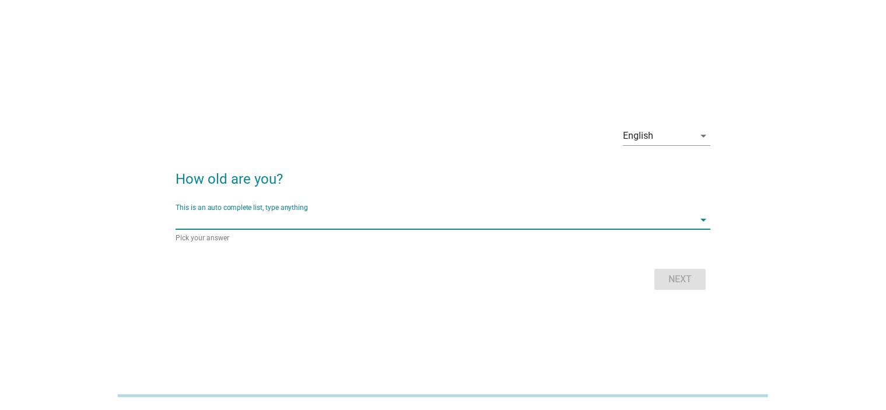
click at [383, 221] on input "This is an auto complete list, type anything" at bounding box center [435, 220] width 518 height 19
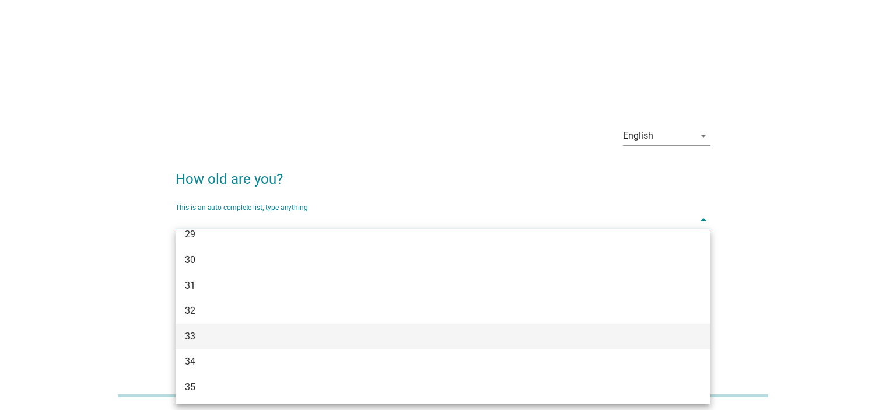
scroll to position [583, 0]
click at [248, 331] on div "44" at bounding box center [443, 324] width 535 height 26
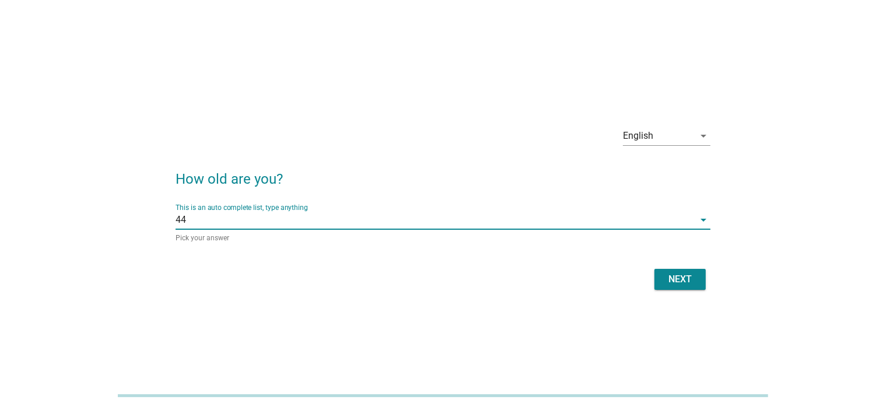
click at [679, 281] on div "Next" at bounding box center [680, 279] width 33 height 14
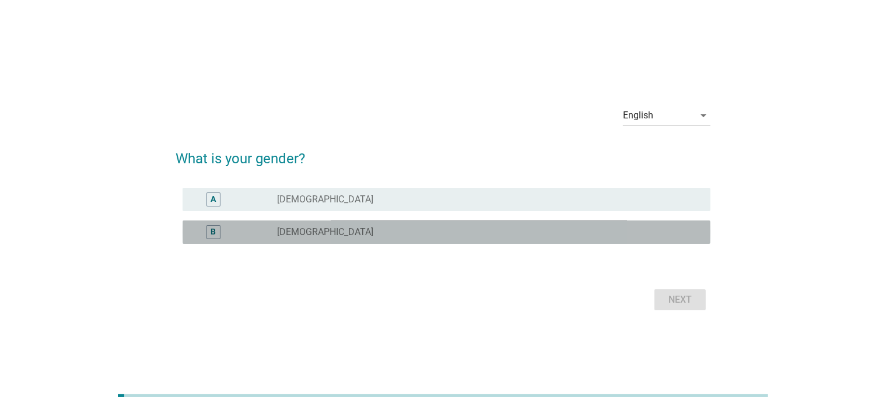
click at [339, 238] on div "radio_button_unchecked [DEMOGRAPHIC_DATA]" at bounding box center [489, 232] width 424 height 14
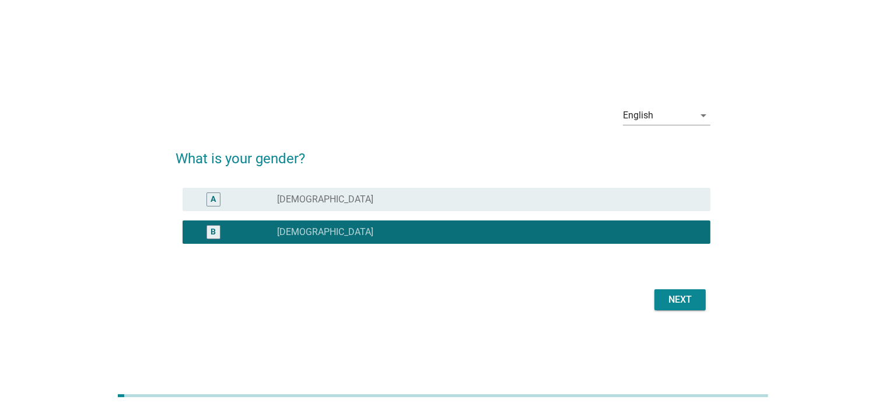
click at [684, 289] on button "Next" at bounding box center [679, 299] width 51 height 21
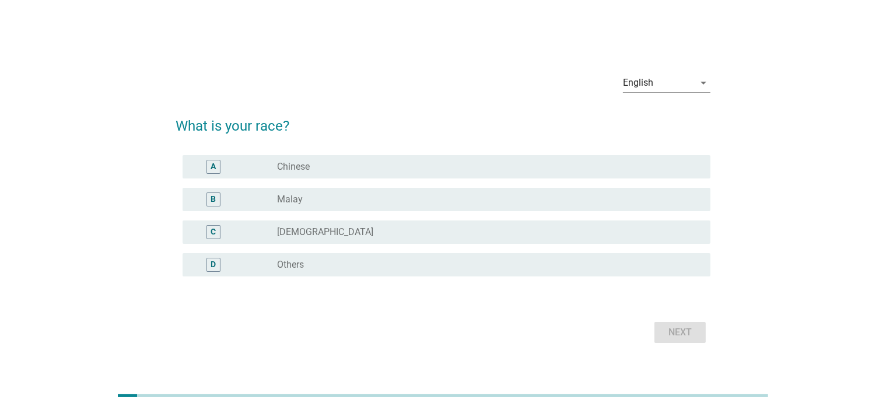
click at [339, 170] on div "radio_button_unchecked Chinese" at bounding box center [484, 167] width 415 height 12
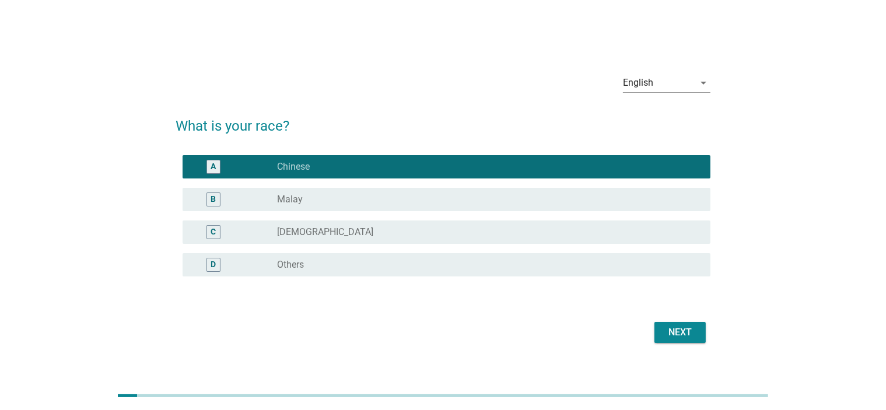
click at [684, 334] on div "Next" at bounding box center [680, 332] width 33 height 14
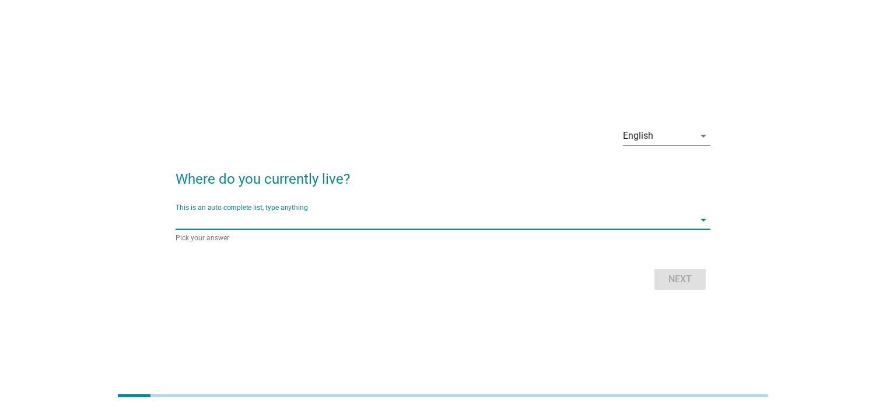
click at [422, 225] on input "This is an auto complete list, type anything" at bounding box center [435, 220] width 518 height 19
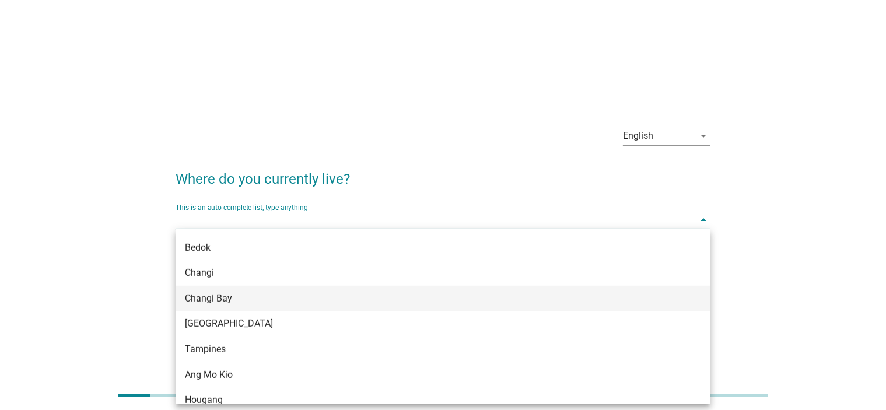
scroll to position [851, 0]
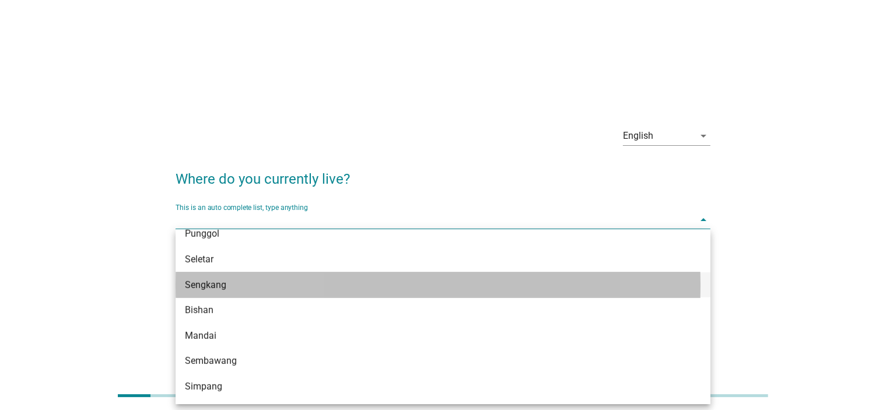
click at [411, 289] on div "Sengkang" at bounding box center [421, 285] width 473 height 14
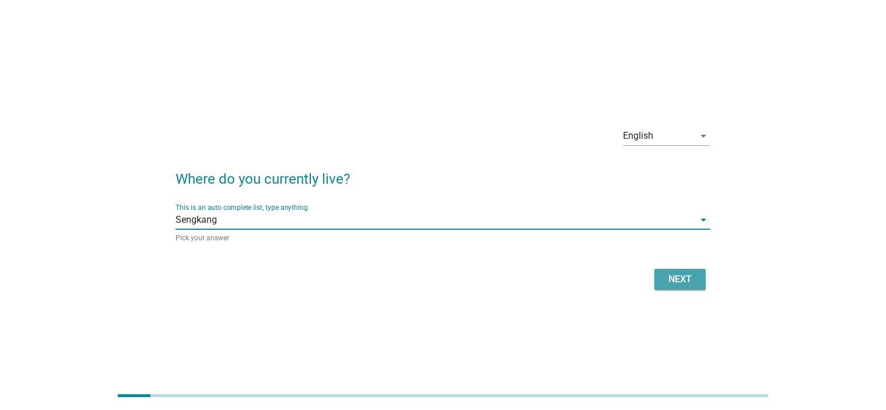
click at [677, 278] on div "Next" at bounding box center [680, 279] width 33 height 14
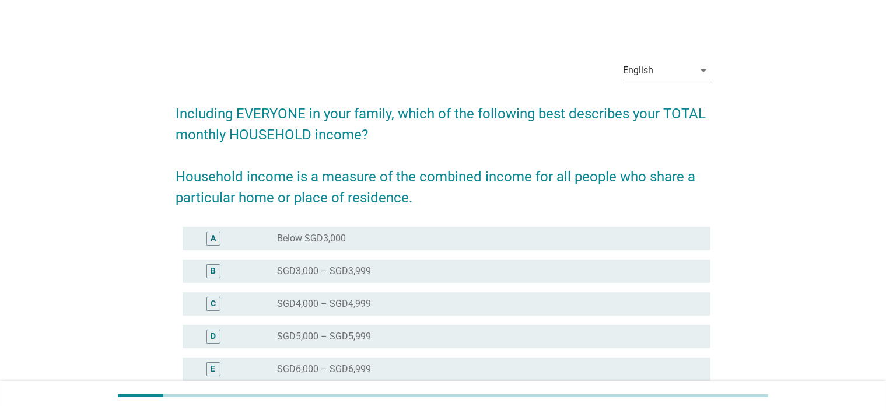
scroll to position [251, 0]
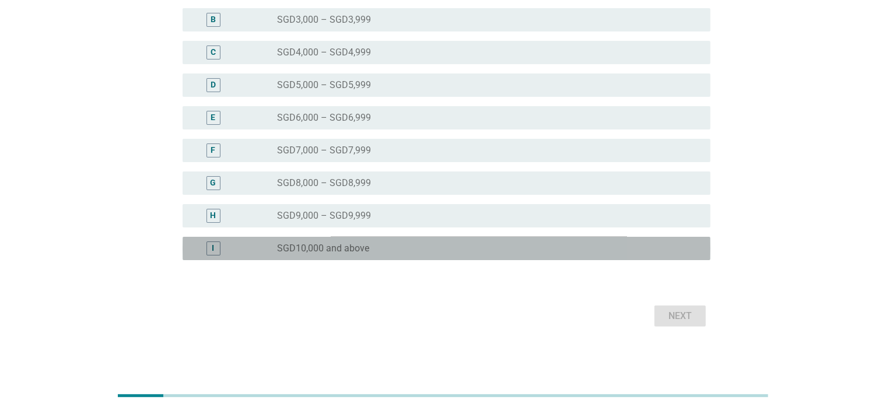
click at [489, 243] on div "radio_button_unchecked SGD10,000 and above" at bounding box center [484, 249] width 415 height 12
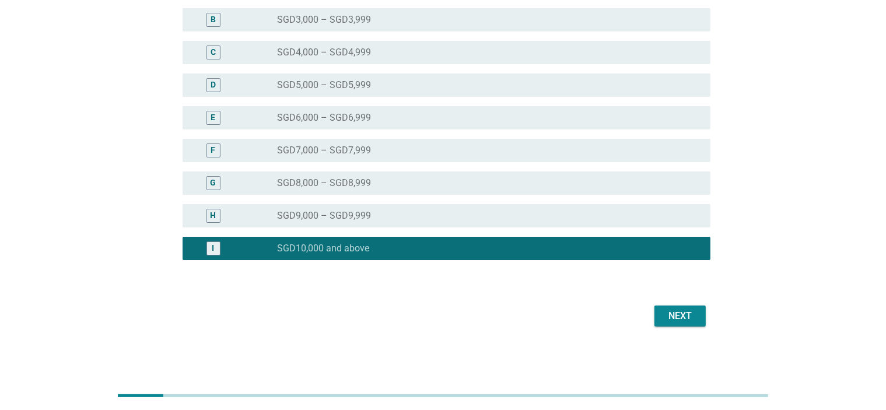
click at [688, 317] on div "Next" at bounding box center [680, 316] width 33 height 14
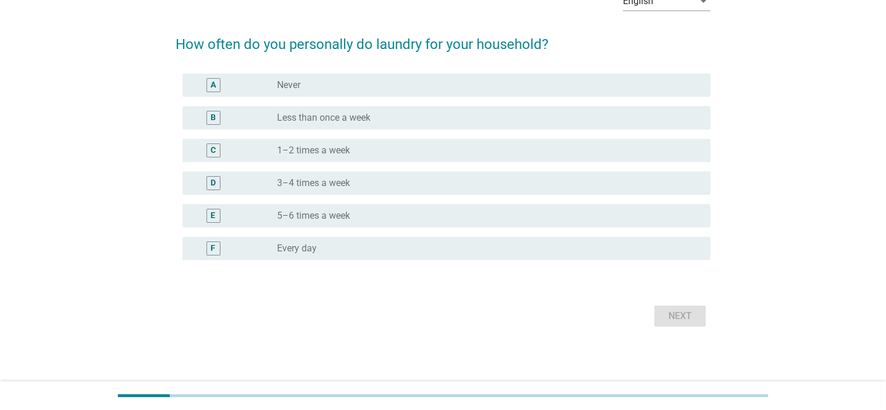
scroll to position [0, 0]
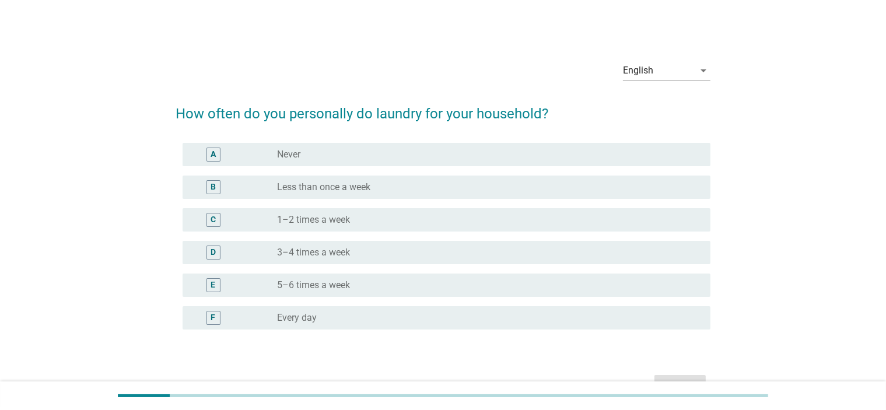
click at [357, 313] on div "radio_button_unchecked Every day" at bounding box center [484, 318] width 415 height 12
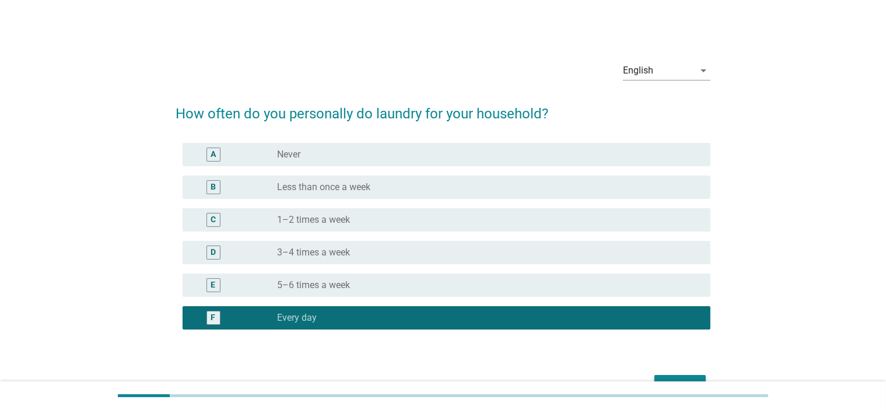
click at [360, 282] on div "radio_button_unchecked 5–6 times a week" at bounding box center [484, 285] width 415 height 12
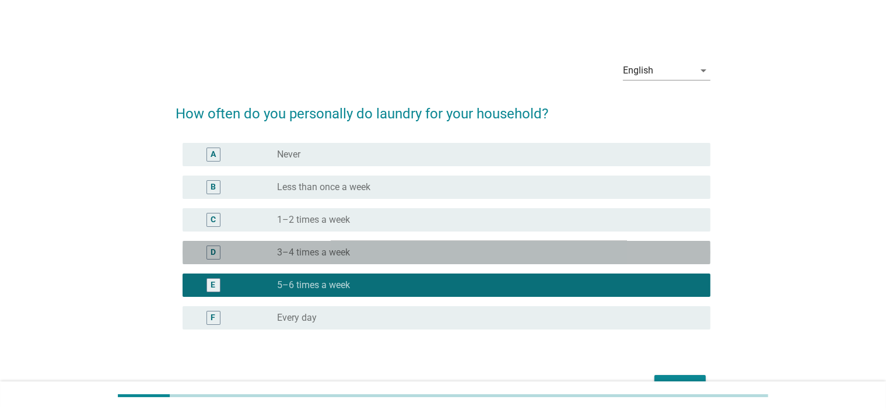
click at [458, 250] on div "radio_button_unchecked 3–4 times a week" at bounding box center [484, 253] width 415 height 12
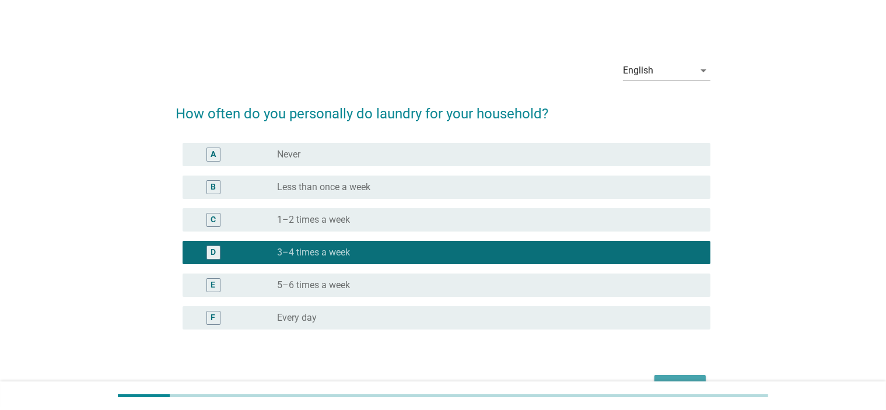
click at [679, 379] on div "Next" at bounding box center [680, 385] width 33 height 14
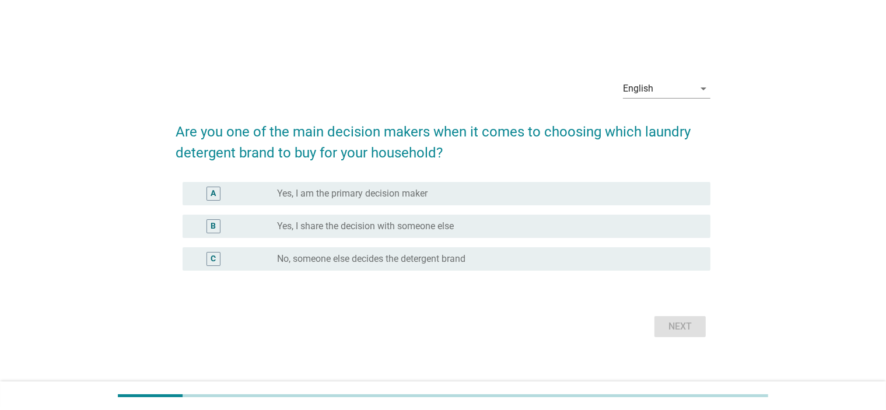
click at [345, 203] on div "A radio_button_unchecked Yes, I am the primary decision maker" at bounding box center [447, 193] width 528 height 23
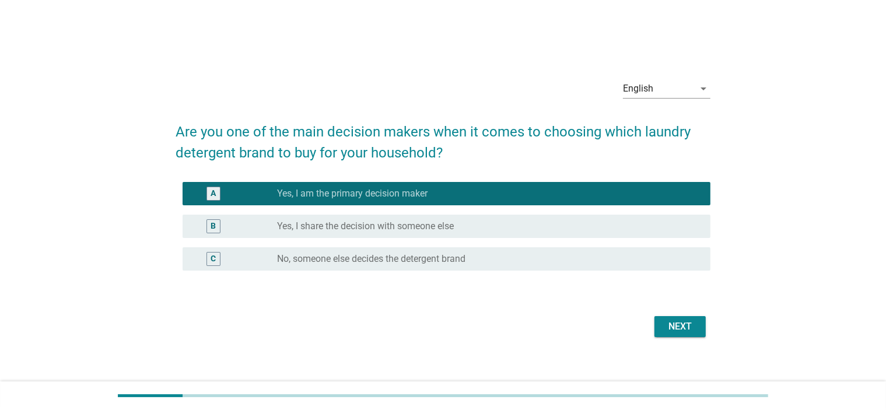
click at [655, 338] on div "Next" at bounding box center [443, 327] width 535 height 28
click at [669, 331] on div "Next" at bounding box center [680, 327] width 33 height 14
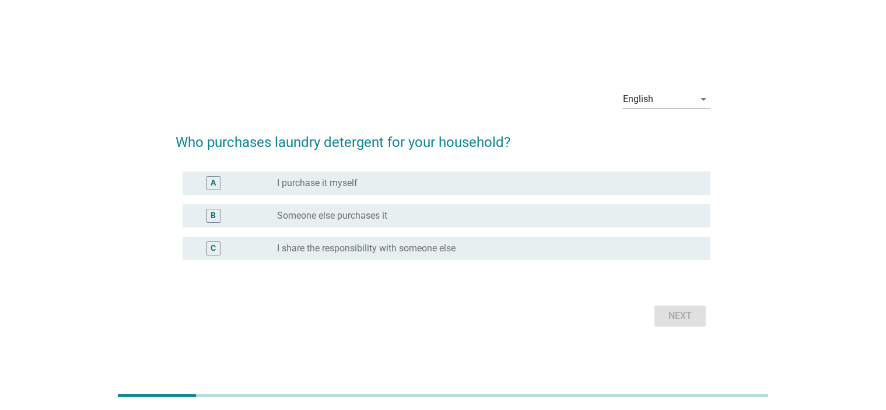
click at [379, 191] on div "A radio_button_unchecked I purchase it myself" at bounding box center [447, 182] width 528 height 23
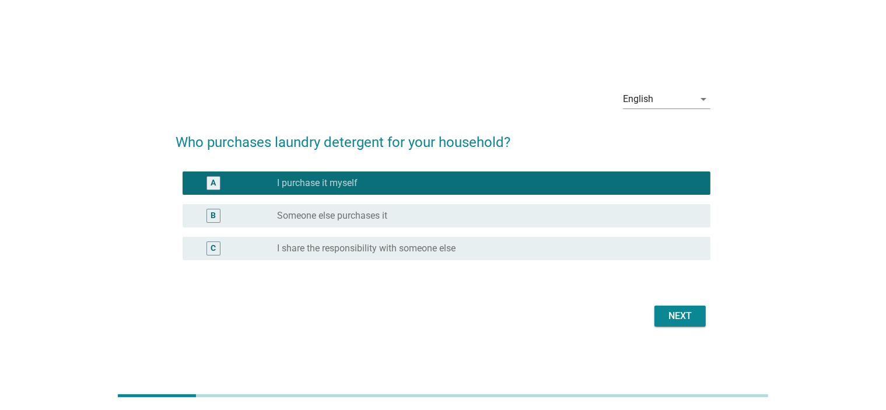
click at [679, 314] on div "Next" at bounding box center [680, 316] width 33 height 14
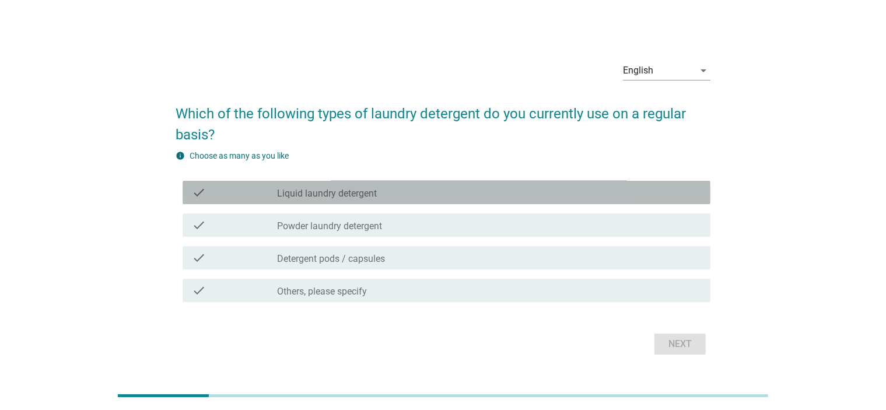
click at [482, 184] on div "check check_box_outline_blank Liquid laundry detergent" at bounding box center [447, 192] width 528 height 23
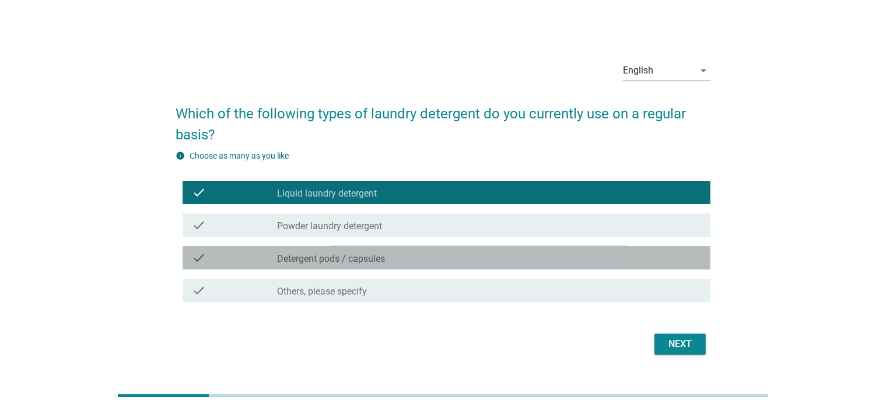
click at [458, 261] on div "check_box_outline_blank Detergent pods / capsules" at bounding box center [489, 258] width 424 height 14
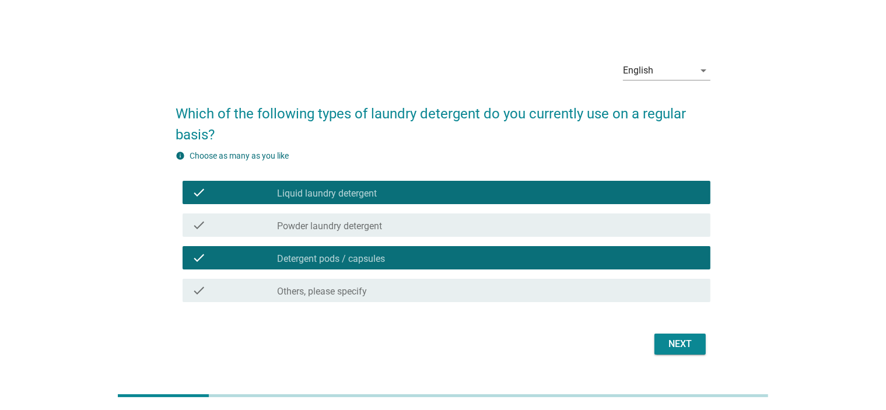
click at [677, 342] on div "Next" at bounding box center [680, 344] width 33 height 14
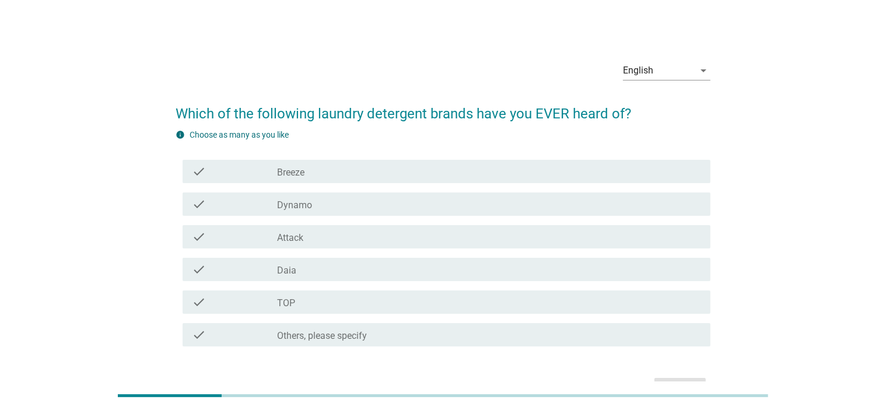
click at [317, 177] on div "check_box_outline_blank Breeze" at bounding box center [489, 171] width 424 height 14
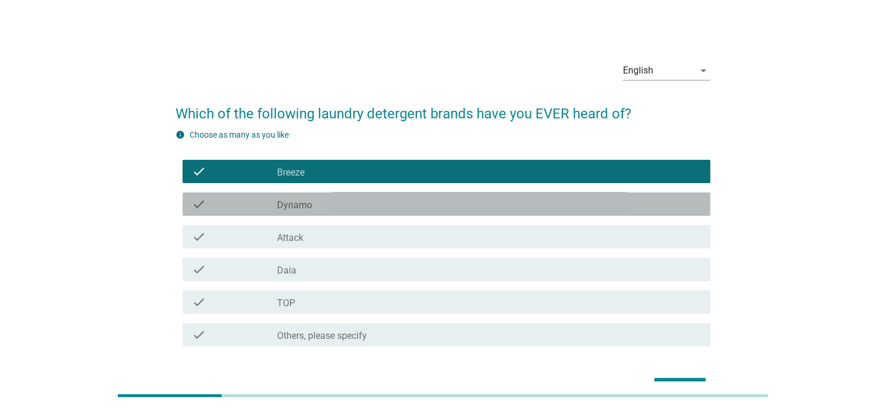
click at [318, 198] on div "check_box_outline_blank Dynamo" at bounding box center [489, 204] width 424 height 14
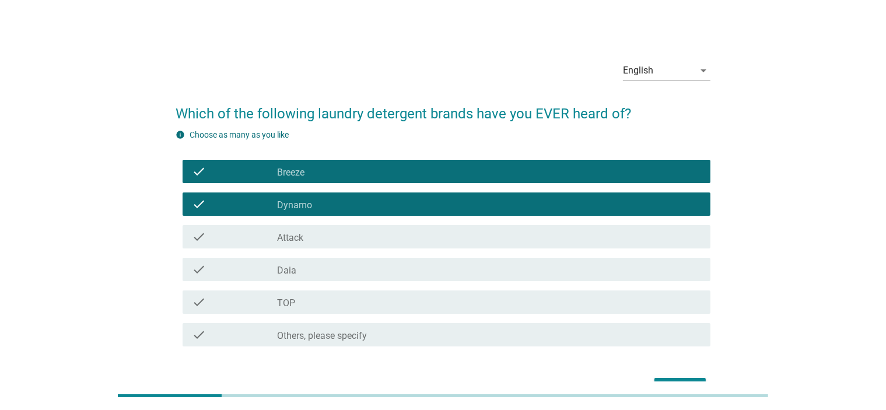
drag, startPoint x: 318, startPoint y: 237, endPoint x: 334, endPoint y: 266, distance: 32.9
click at [318, 237] on div "check_box_outline_blank Attack" at bounding box center [489, 237] width 424 height 14
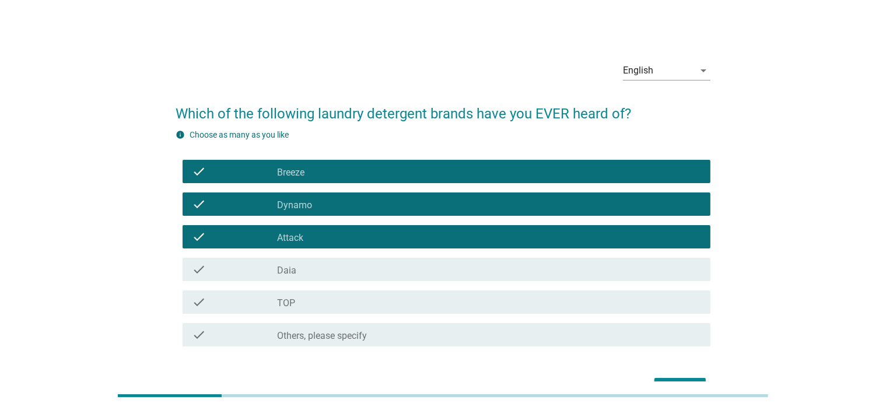
click at [329, 302] on div "check_box_outline_blank TOP" at bounding box center [489, 302] width 424 height 14
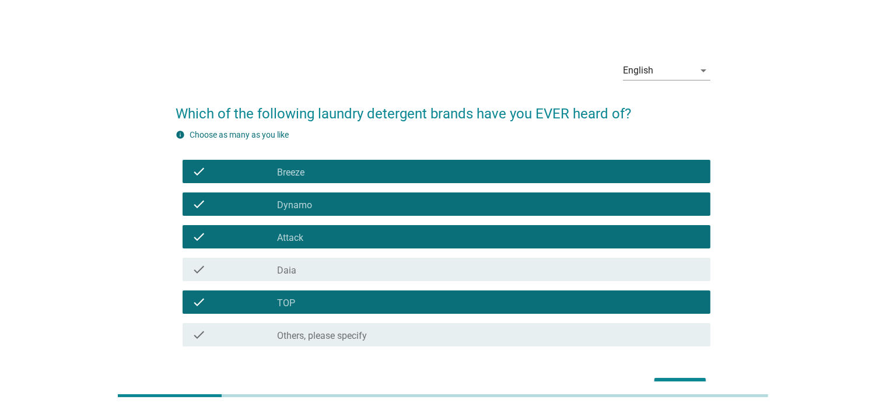
click at [682, 376] on div "Next" at bounding box center [443, 388] width 535 height 28
click at [682, 380] on button "Next" at bounding box center [679, 388] width 51 height 21
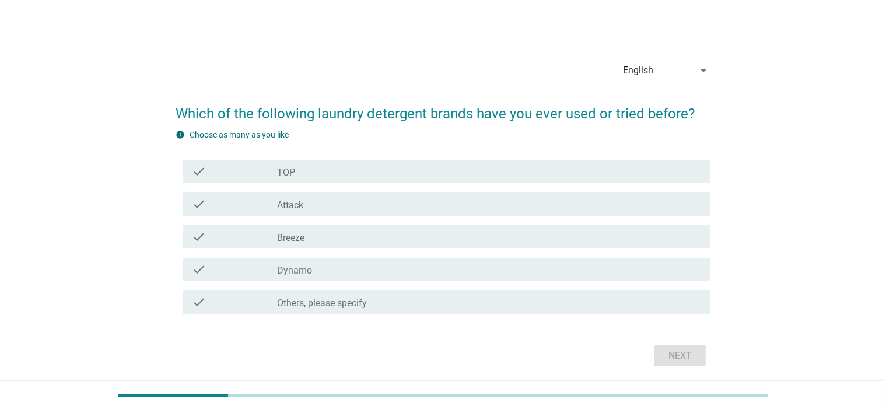
click at [303, 212] on div "check check_box_outline_blank Attack" at bounding box center [447, 203] width 528 height 23
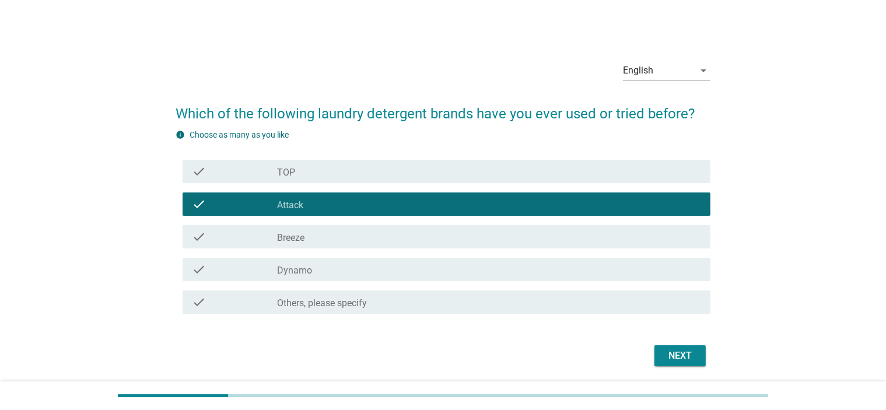
click at [314, 236] on div "check_box_outline_blank Breeze" at bounding box center [489, 237] width 424 height 14
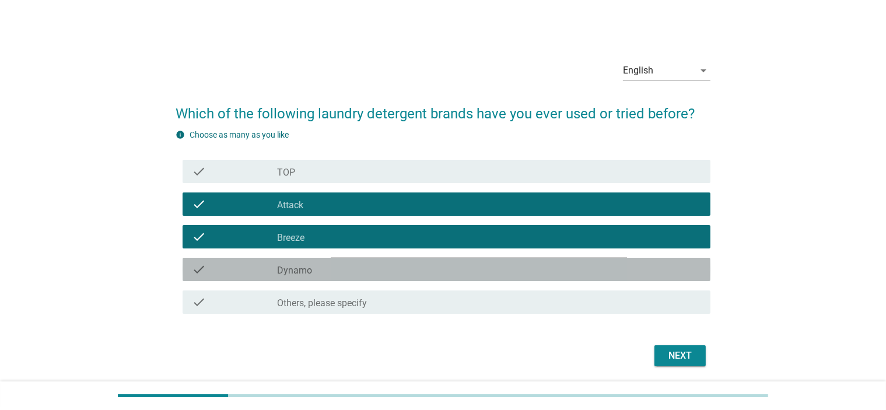
click at [338, 279] on div "check check_box_outline_blank Dynamo" at bounding box center [447, 269] width 528 height 23
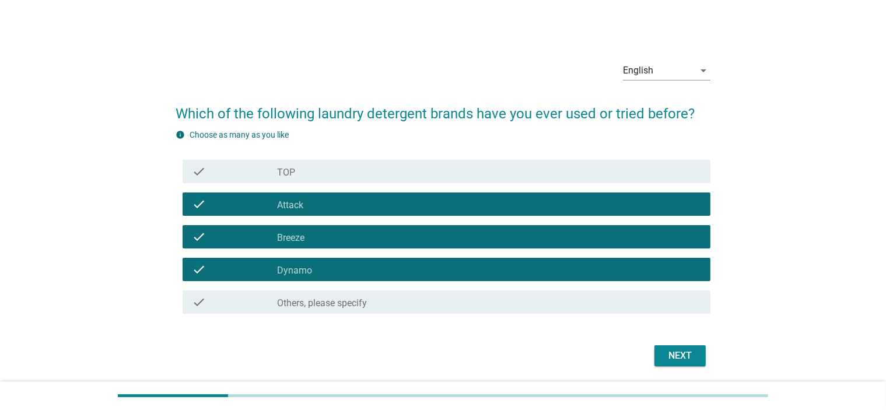
click at [679, 356] on div "Next" at bounding box center [680, 356] width 33 height 14
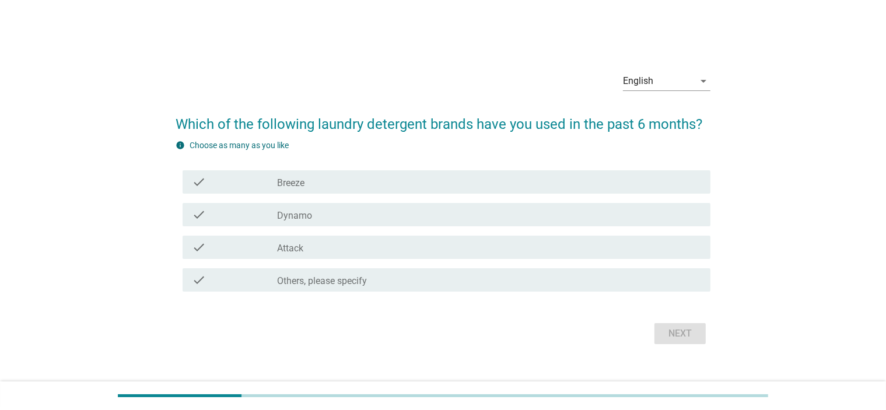
click at [384, 251] on div "check_box Attack" at bounding box center [489, 247] width 424 height 14
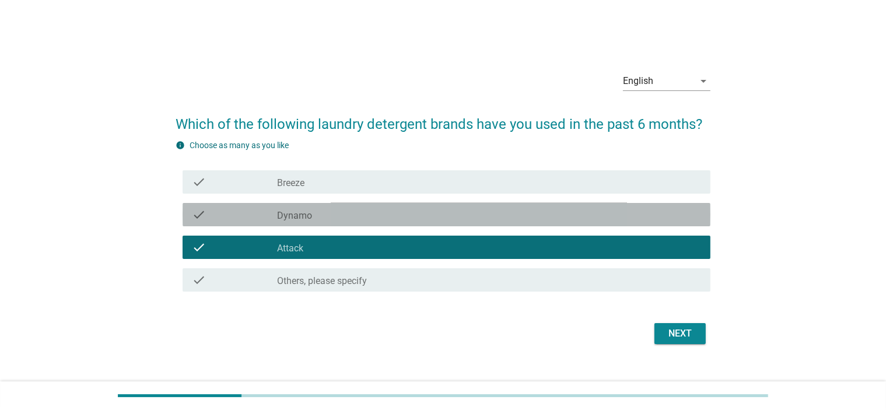
click at [380, 210] on div "check_box Dynamo" at bounding box center [489, 215] width 424 height 14
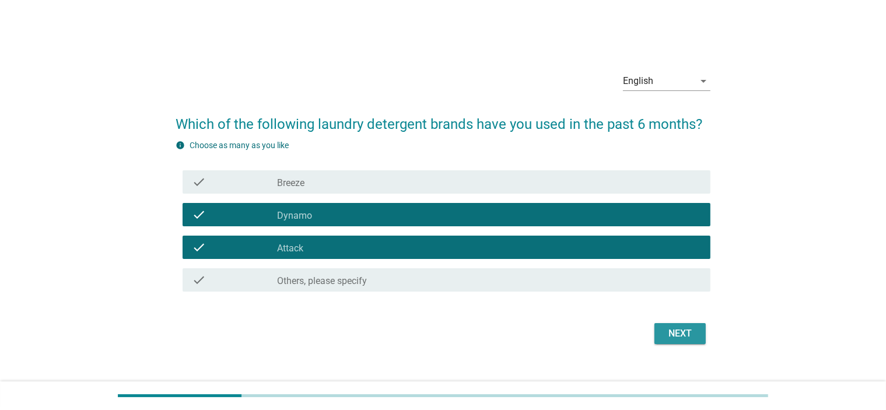
click at [674, 331] on div "Next" at bounding box center [680, 334] width 33 height 14
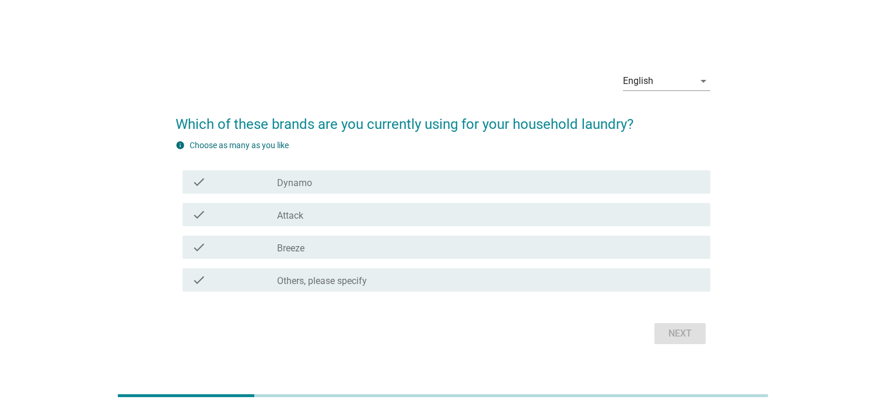
click at [344, 250] on div "check_box Breeze" at bounding box center [489, 247] width 424 height 14
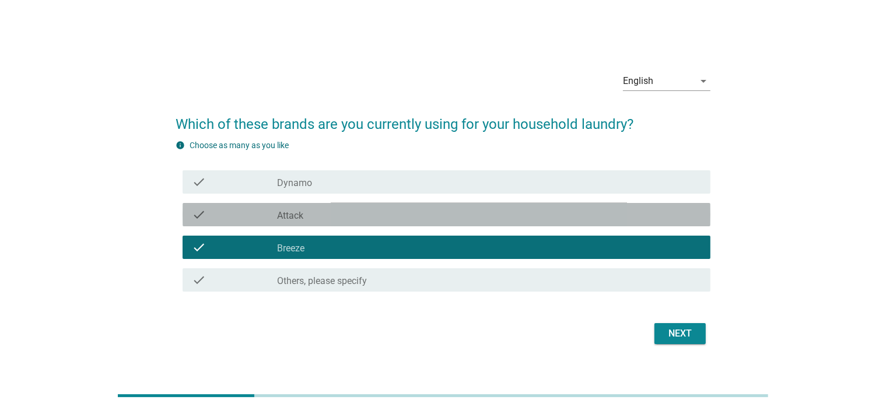
click at [350, 216] on div "check_box Attack" at bounding box center [489, 215] width 424 height 14
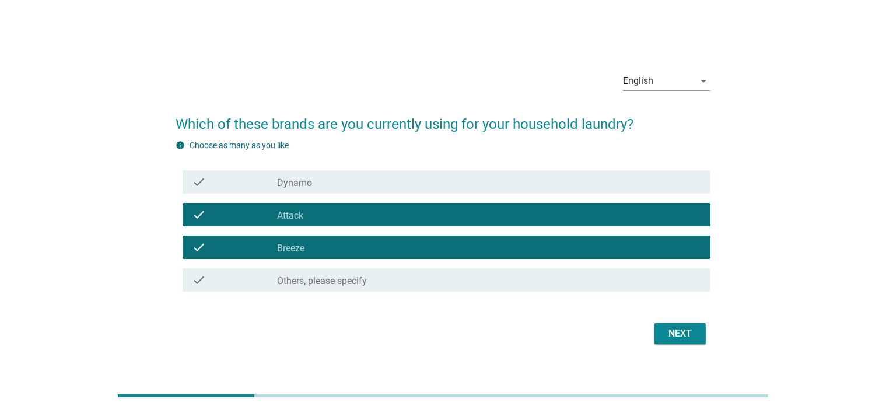
drag, startPoint x: 716, startPoint y: 335, endPoint x: 695, endPoint y: 335, distance: 20.4
click at [714, 335] on div "English arrow_drop_down Which of these brands are you currently using for your …" at bounding box center [442, 205] width 553 height 304
click at [695, 335] on div "Next" at bounding box center [680, 334] width 33 height 14
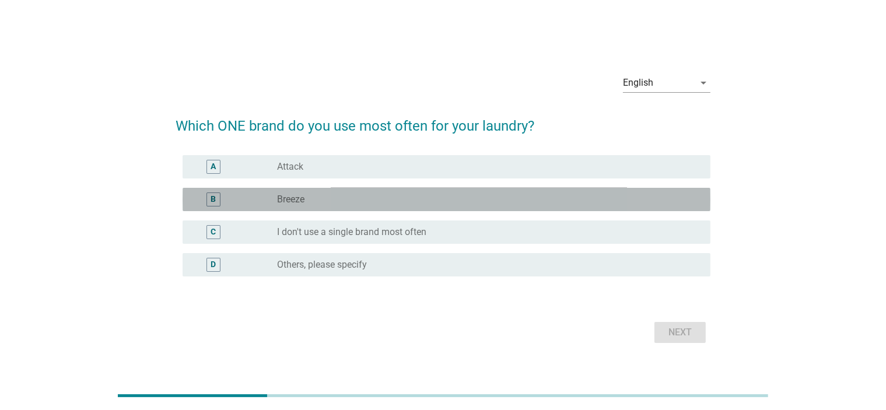
click at [475, 199] on div "radio_button_unchecked Breeze" at bounding box center [484, 200] width 415 height 12
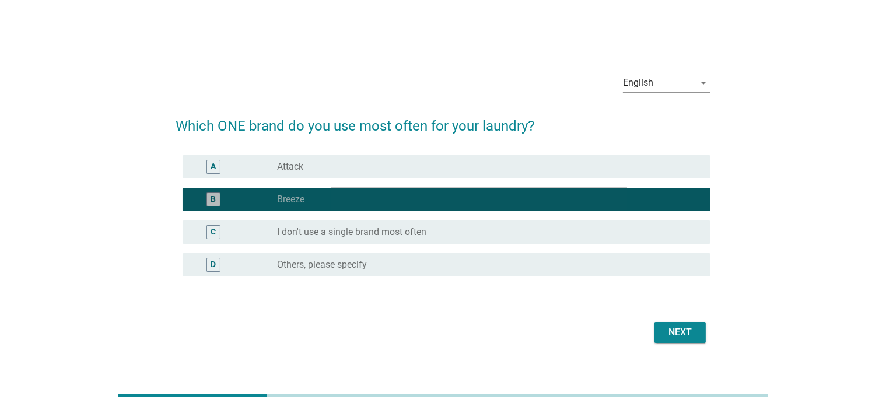
click at [475, 201] on div "radio_button_checked Breeze" at bounding box center [484, 200] width 415 height 12
click at [417, 188] on div "B radio_button_checked Breeze" at bounding box center [447, 199] width 528 height 23
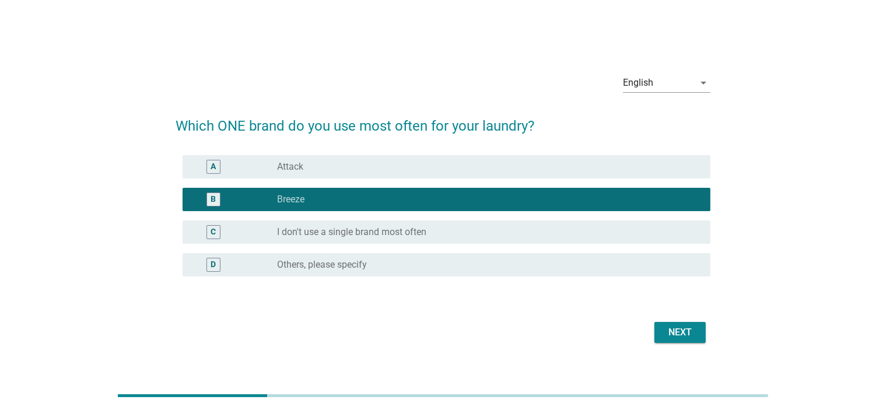
click at [345, 169] on div "radio_button_unchecked Attack" at bounding box center [484, 167] width 415 height 12
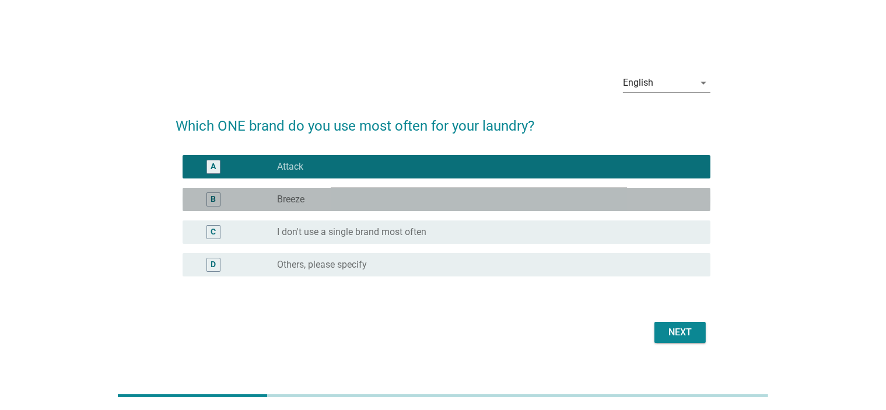
click at [351, 198] on div "radio_button_unchecked Breeze" at bounding box center [484, 200] width 415 height 12
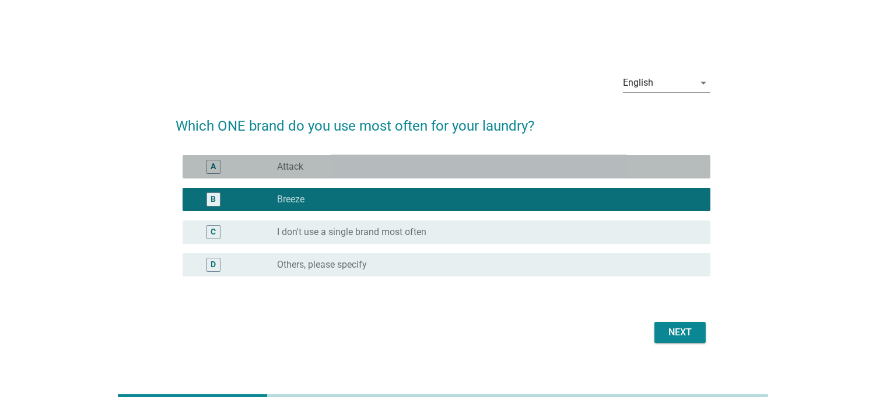
click at [348, 168] on div "radio_button_unchecked Attack" at bounding box center [484, 167] width 415 height 12
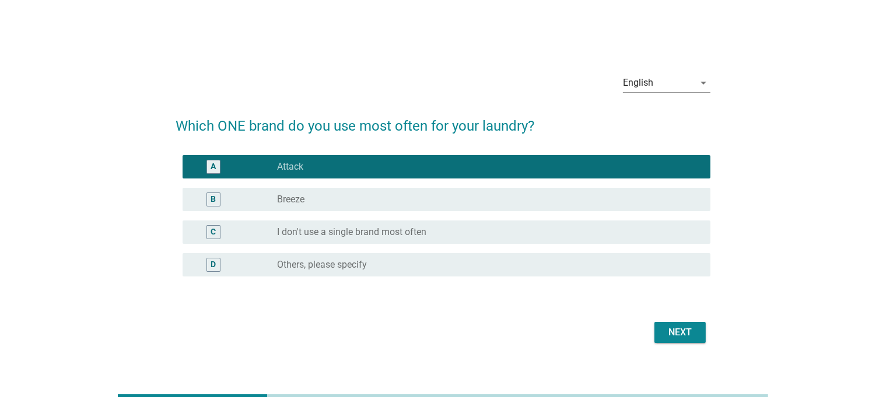
click at [342, 204] on div "radio_button_unchecked Breeze" at bounding box center [484, 200] width 415 height 12
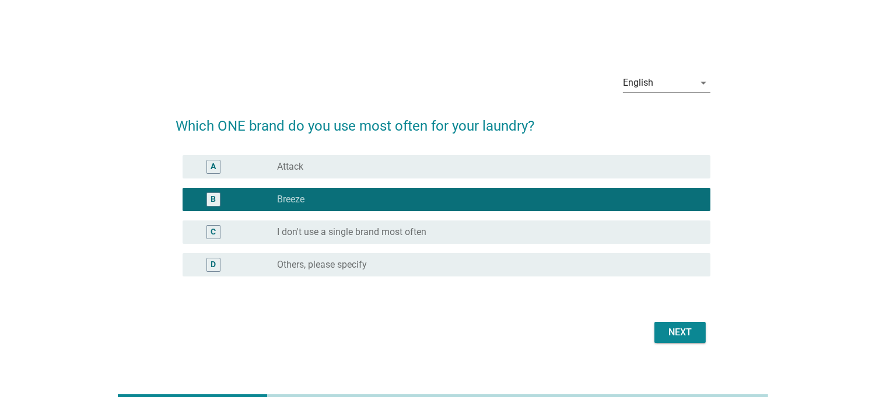
click at [342, 169] on div "radio_button_unchecked Attack" at bounding box center [484, 167] width 415 height 12
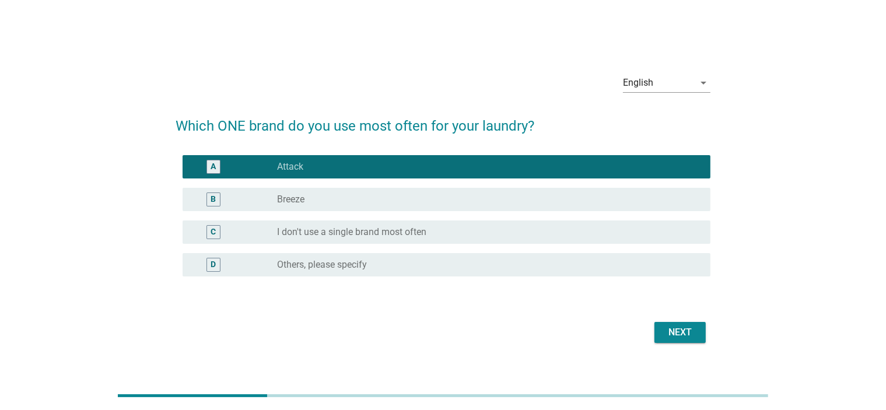
click at [322, 199] on div "radio_button_unchecked Breeze" at bounding box center [484, 200] width 415 height 12
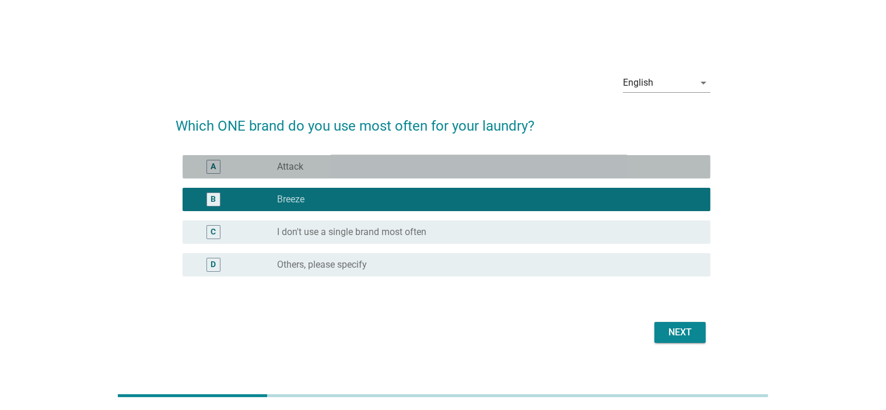
click at [274, 156] on div "A radio_button_unchecked Attack" at bounding box center [447, 166] width 528 height 23
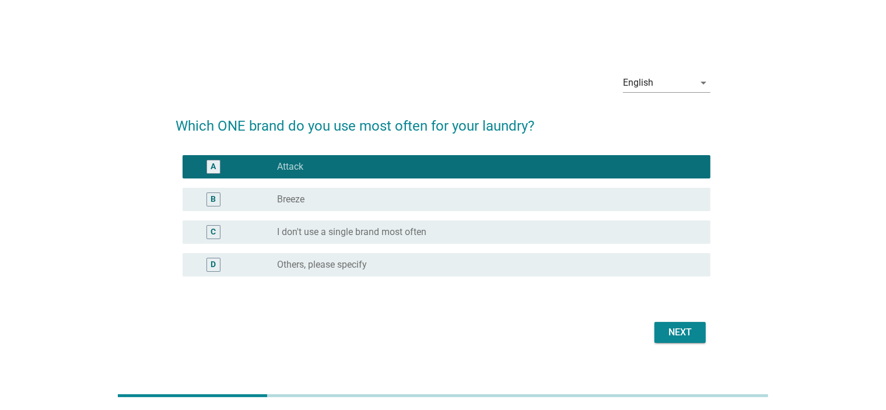
click at [674, 319] on div "Next" at bounding box center [443, 332] width 535 height 28
click at [678, 329] on div "Next" at bounding box center [680, 332] width 33 height 14
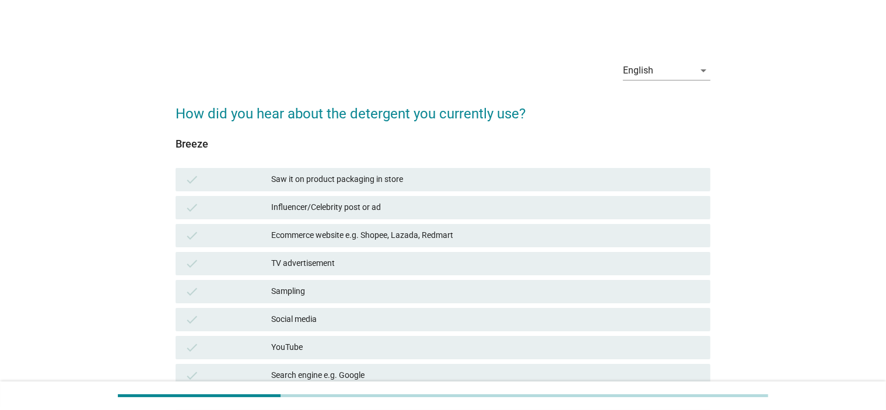
click at [453, 178] on div "Saw it on product packaging in store" at bounding box center [486, 180] width 430 height 14
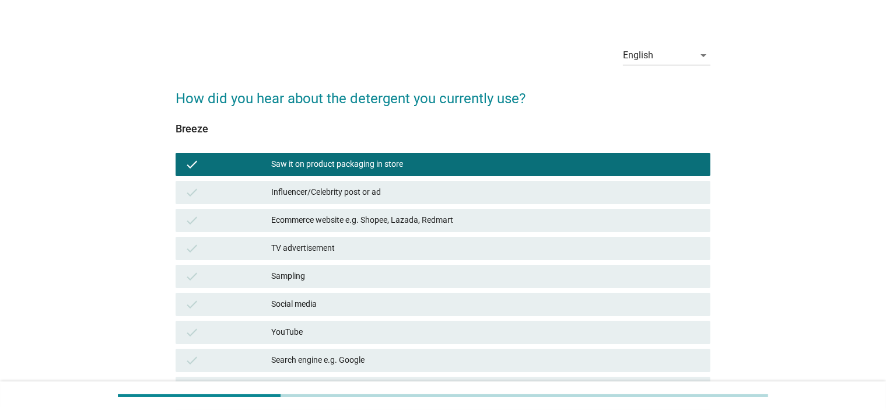
scroll to position [271, 0]
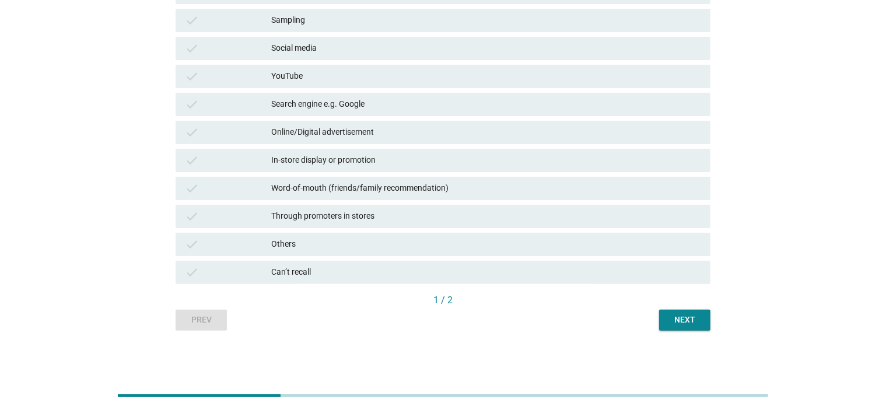
click at [405, 193] on div "Word-of-mouth (friends/family recommendation)" at bounding box center [486, 188] width 430 height 14
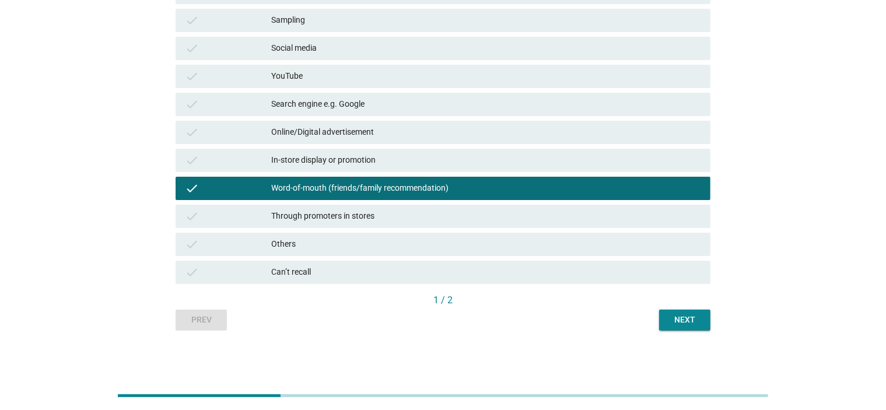
click at [399, 163] on div "In-store display or promotion" at bounding box center [486, 160] width 430 height 14
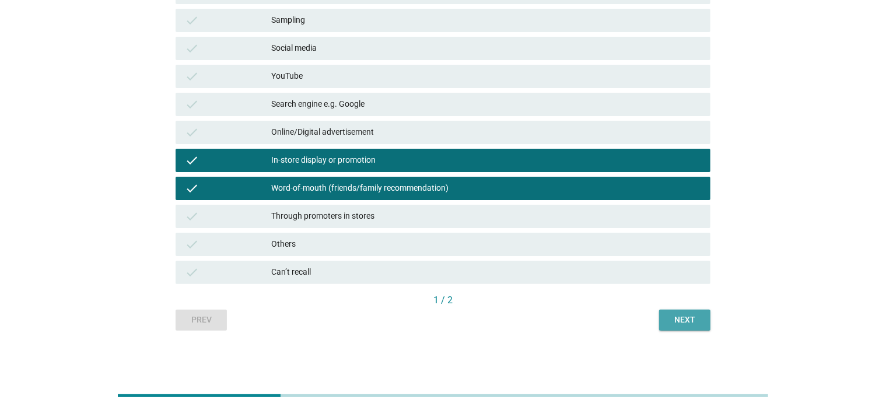
click at [690, 321] on div "Next" at bounding box center [684, 320] width 33 height 12
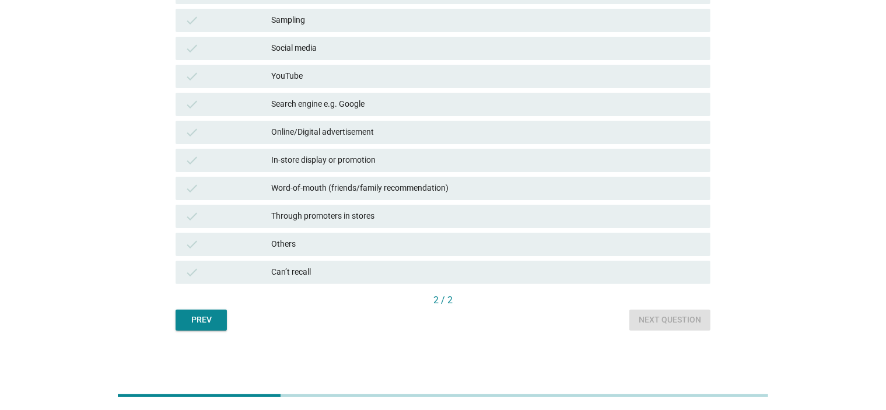
click at [344, 191] on div "Word-of-mouth (friends/family recommendation)" at bounding box center [486, 188] width 430 height 14
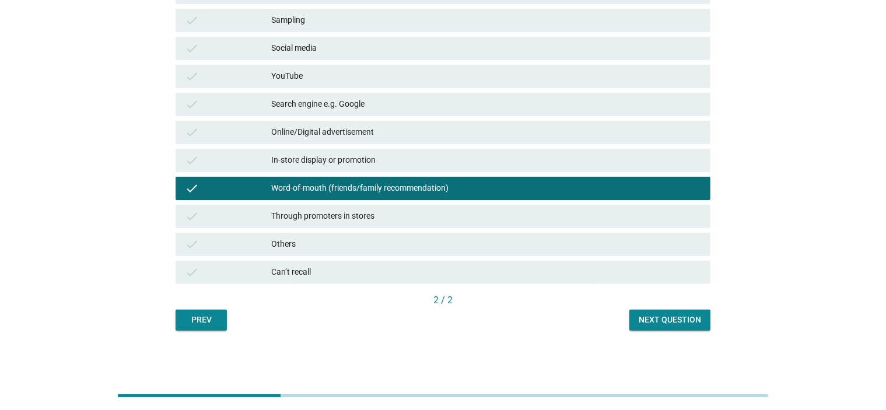
click at [338, 163] on div "In-store display or promotion" at bounding box center [486, 160] width 430 height 14
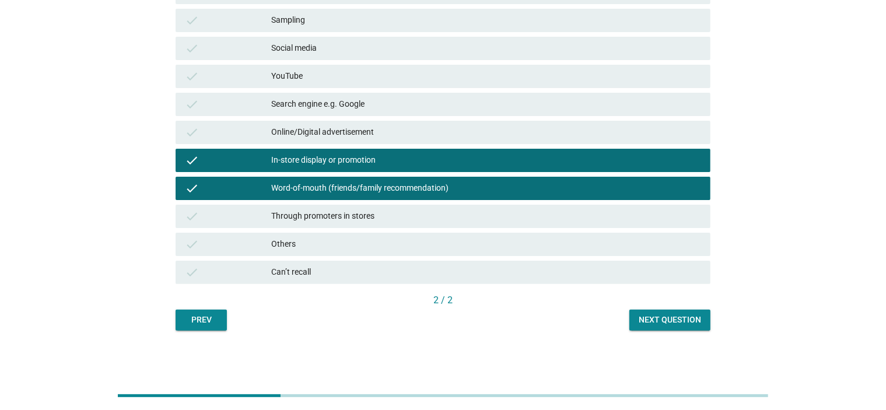
scroll to position [0, 0]
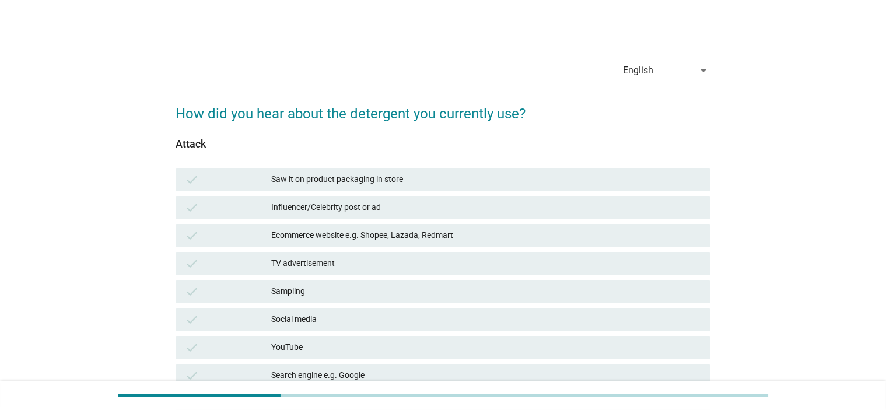
click at [402, 185] on div "Saw it on product packaging in store" at bounding box center [486, 180] width 430 height 14
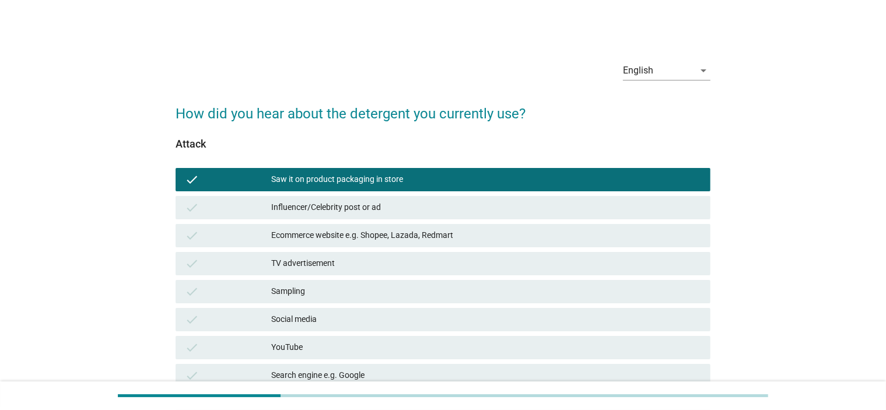
scroll to position [271, 0]
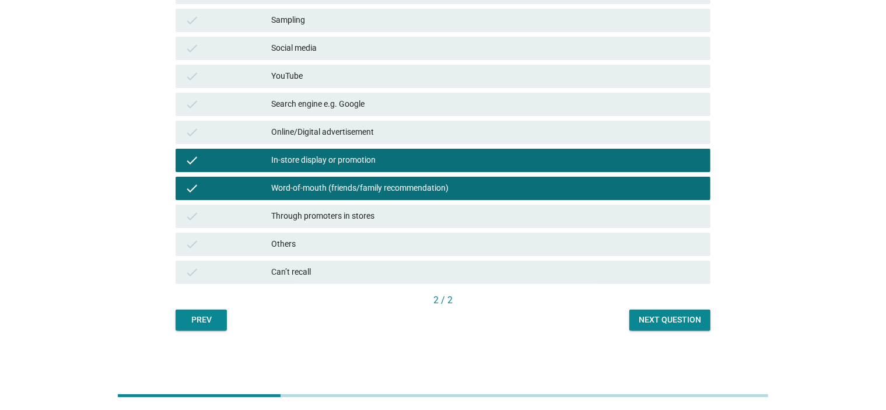
click at [705, 321] on button "Next question" at bounding box center [669, 320] width 81 height 21
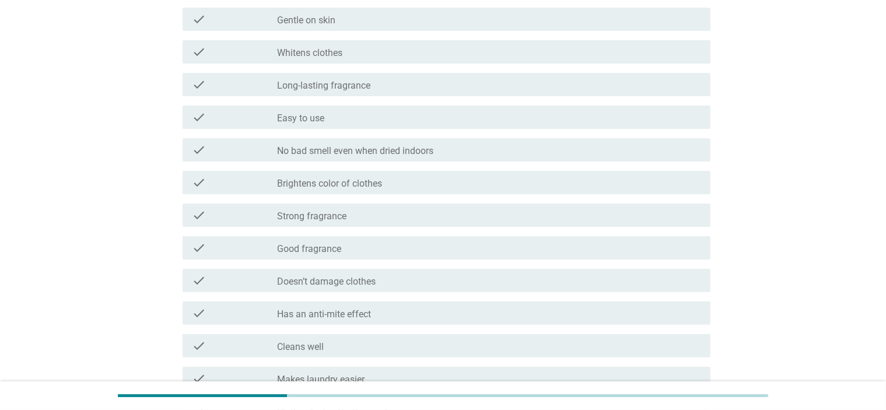
scroll to position [0, 0]
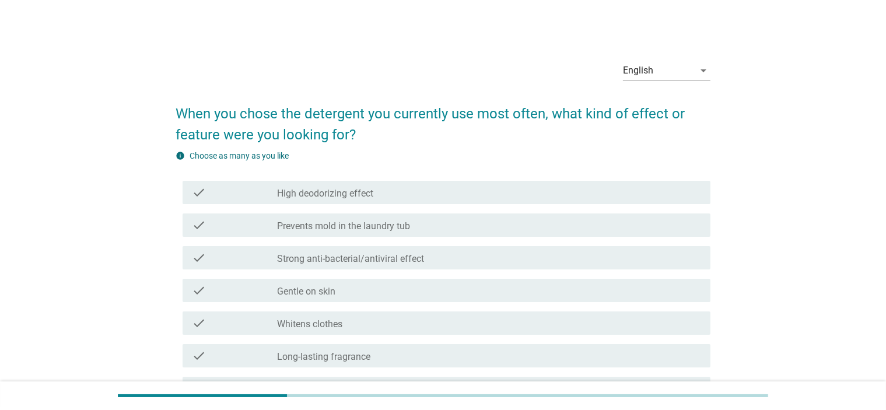
click at [357, 198] on label "High deodorizing effect" at bounding box center [325, 194] width 96 height 12
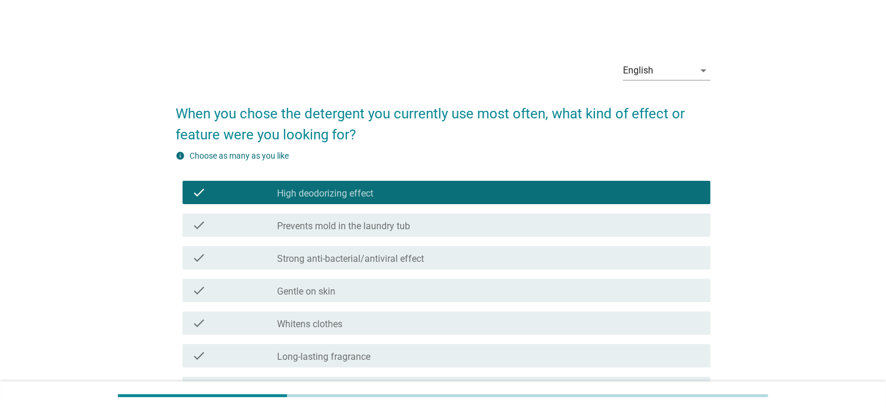
click at [352, 234] on div "check check_box_outline_blank Prevents mold in the laundry tub" at bounding box center [447, 224] width 528 height 23
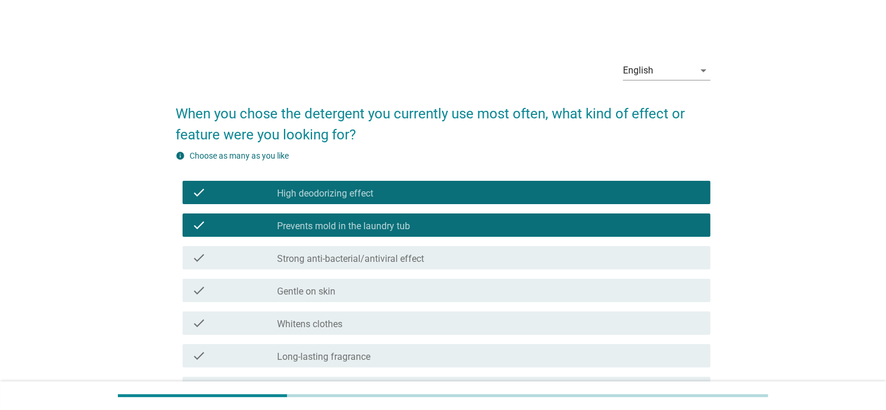
click at [337, 268] on div "check check_box_outline_blank Strong anti-bacterial/antiviral effect" at bounding box center [447, 257] width 528 height 23
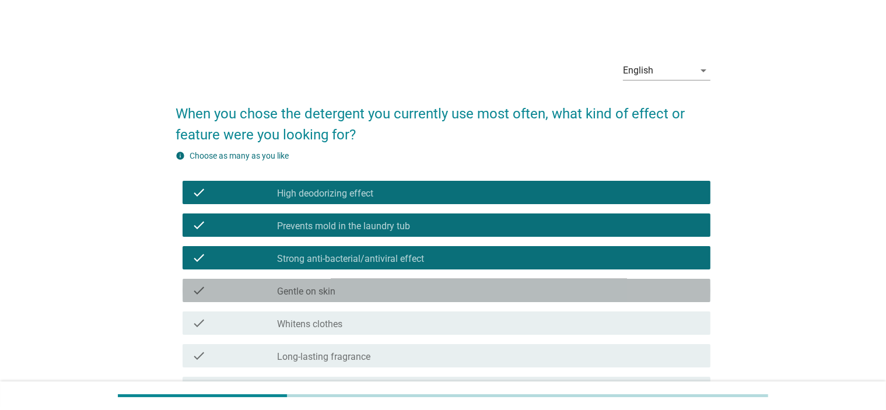
click at [341, 289] on div "check_box_outline_blank Gentle on skin" at bounding box center [489, 290] width 424 height 14
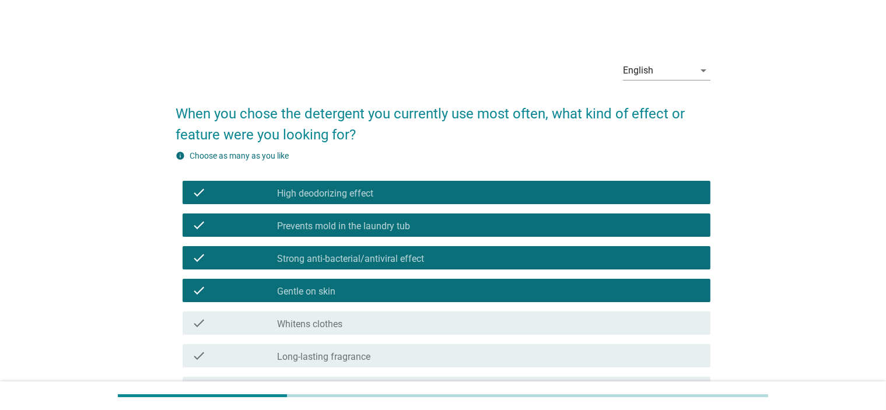
scroll to position [292, 0]
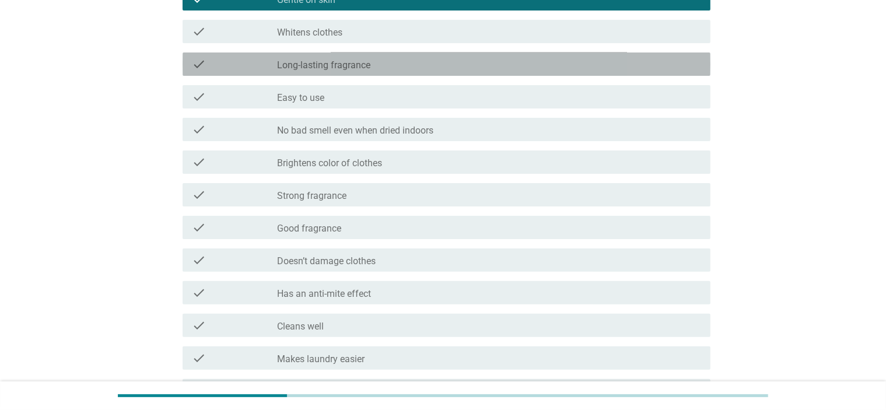
click at [350, 69] on label "Long-lasting fragrance" at bounding box center [323, 65] width 93 height 12
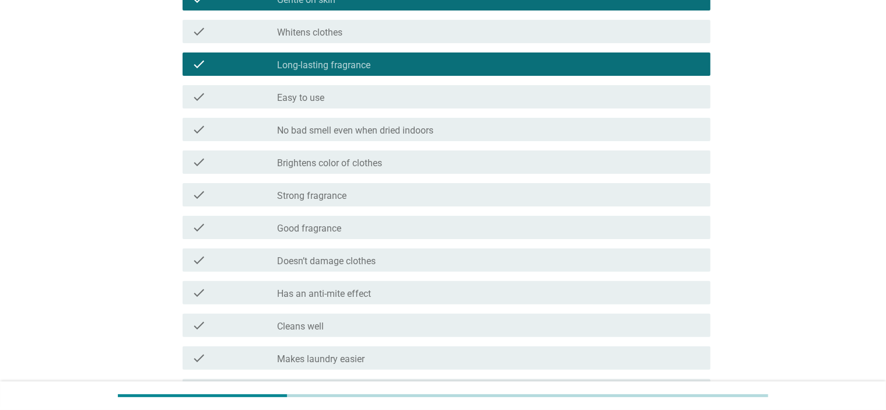
click at [348, 93] on div "check_box_outline_blank Easy to use" at bounding box center [489, 97] width 424 height 14
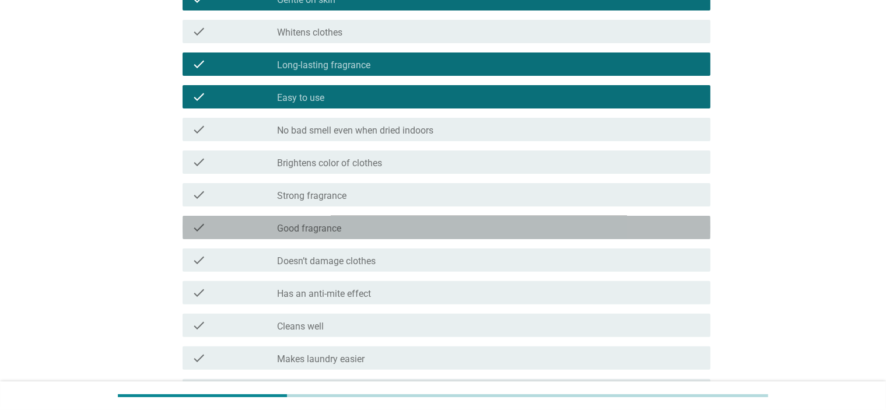
click at [378, 237] on div "check check_box_outline_blank Good fragrance" at bounding box center [447, 227] width 528 height 23
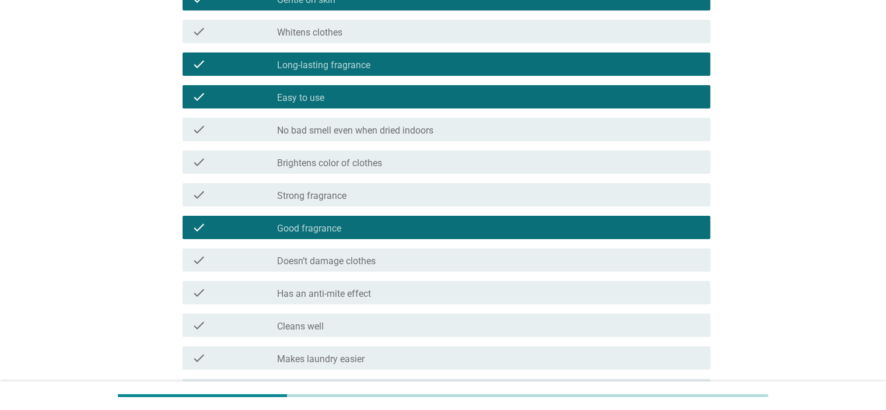
scroll to position [551, 0]
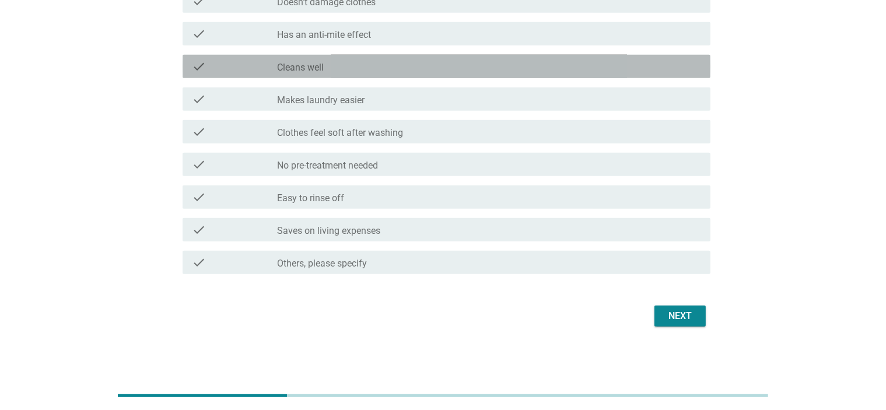
drag, startPoint x: 366, startPoint y: 69, endPoint x: 369, endPoint y: 64, distance: 6.3
click at [366, 68] on div "check_box_outline_blank Cleans well" at bounding box center [489, 66] width 424 height 14
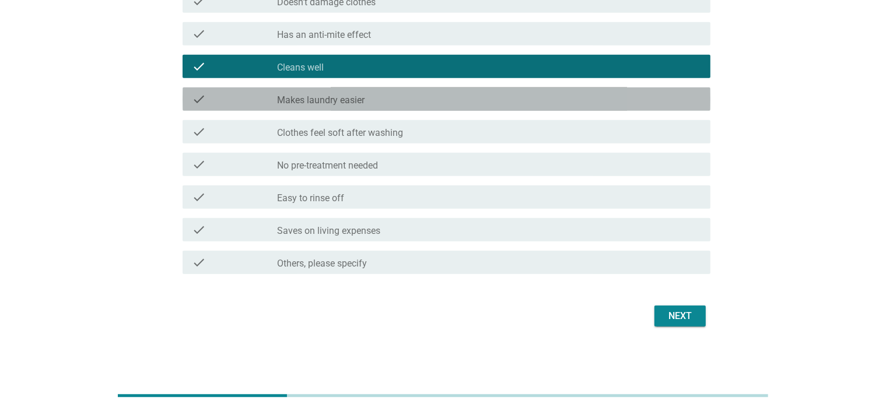
click at [377, 102] on div "check_box_outline_blank Makes laundry easier" at bounding box center [489, 99] width 424 height 14
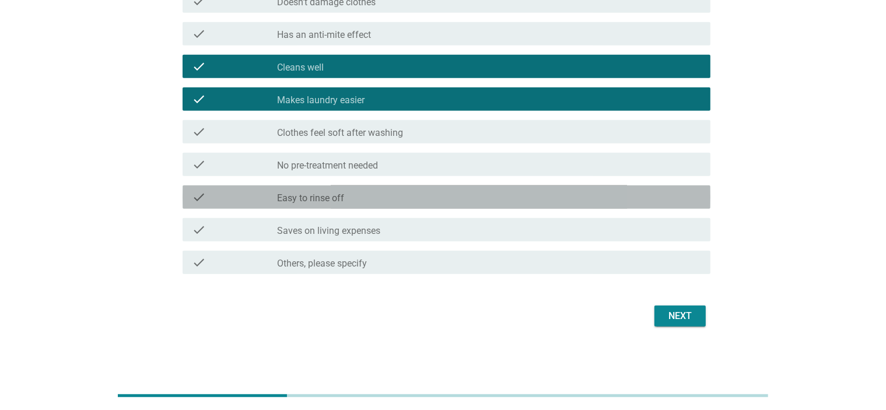
click at [345, 195] on div "check_box_outline_blank Easy to rinse off" at bounding box center [489, 197] width 424 height 14
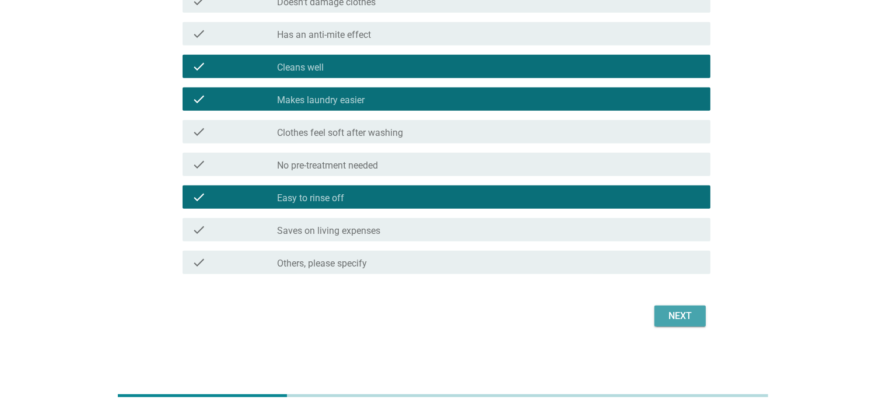
click at [688, 318] on div "Next" at bounding box center [680, 316] width 33 height 14
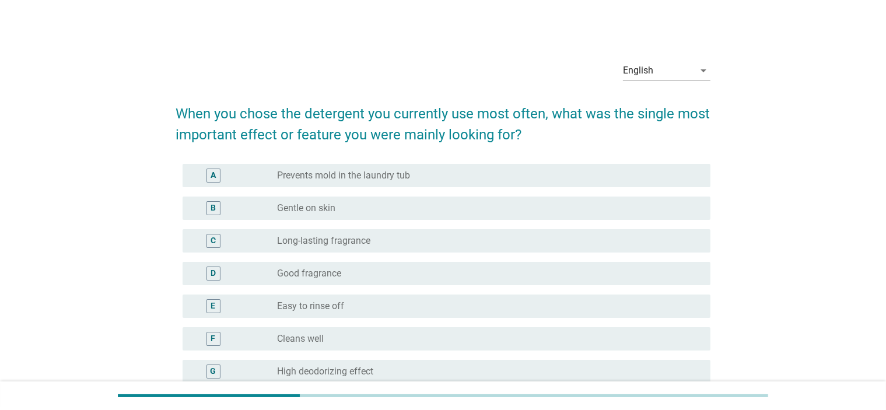
scroll to position [286, 0]
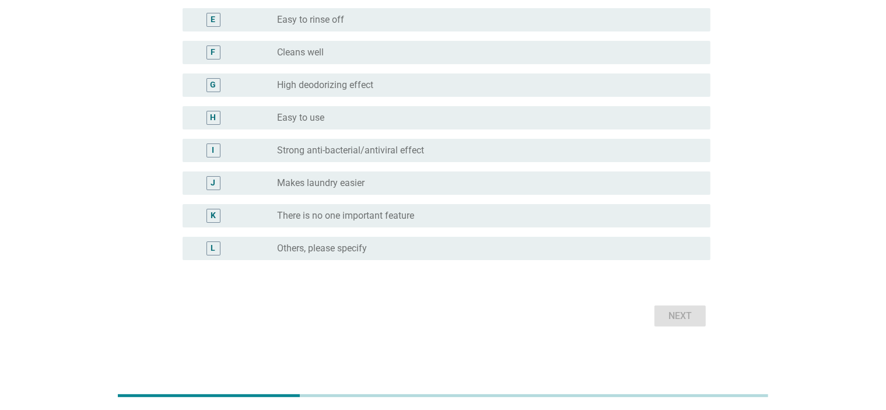
click at [325, 50] on div "radio_button_unchecked Cleans well" at bounding box center [484, 53] width 415 height 12
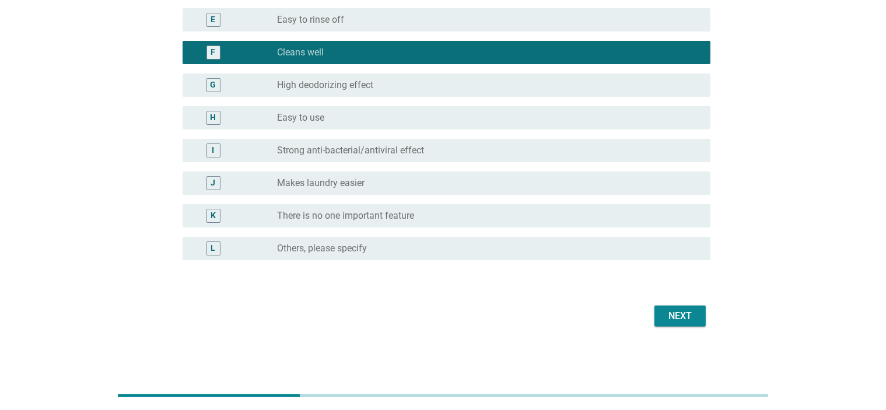
click at [672, 316] on div "Next" at bounding box center [680, 316] width 33 height 14
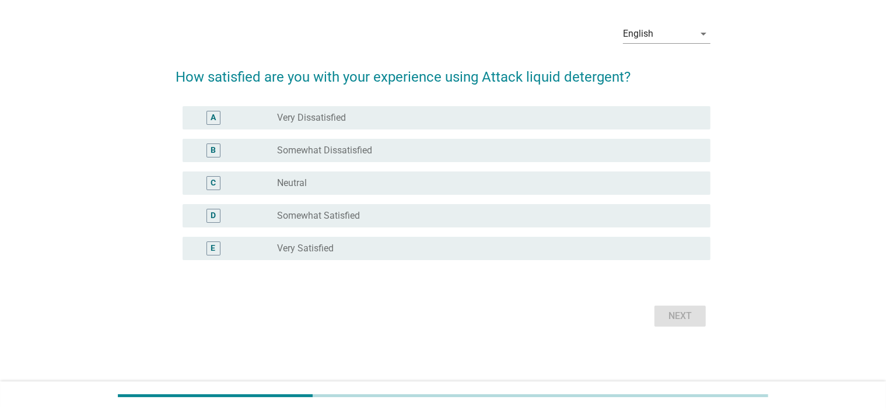
scroll to position [0, 0]
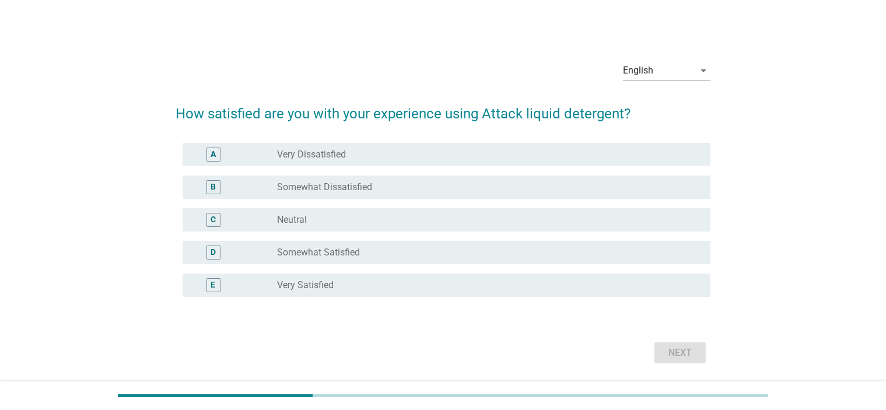
click at [327, 248] on label "Somewhat Satisfied" at bounding box center [318, 253] width 83 height 12
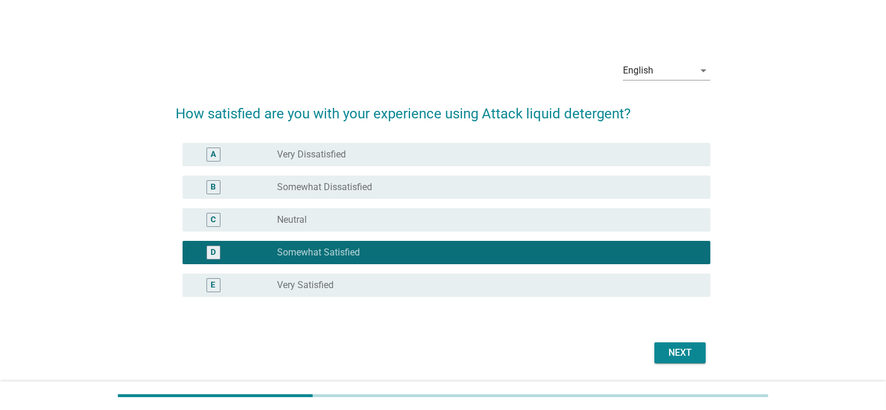
click at [674, 353] on div "Next" at bounding box center [680, 353] width 33 height 14
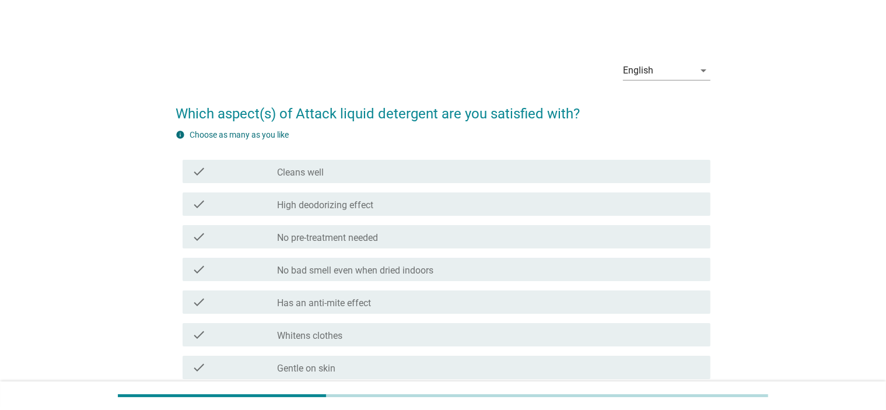
click at [388, 171] on div "check_box_outline_blank Cleans well" at bounding box center [489, 171] width 424 height 14
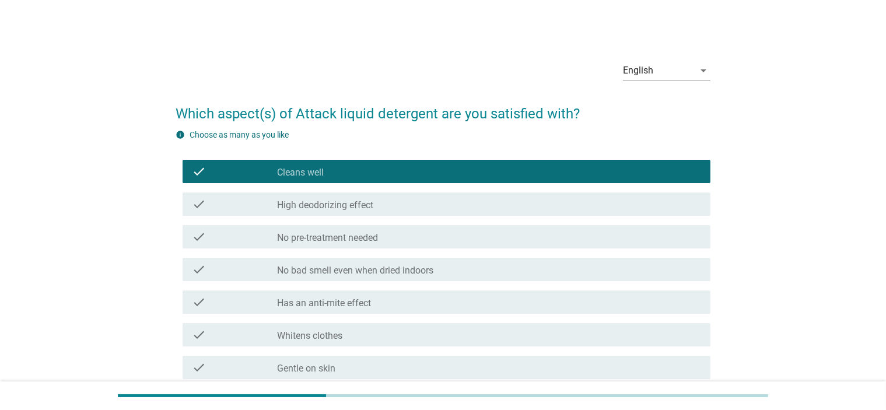
scroll to position [292, 0]
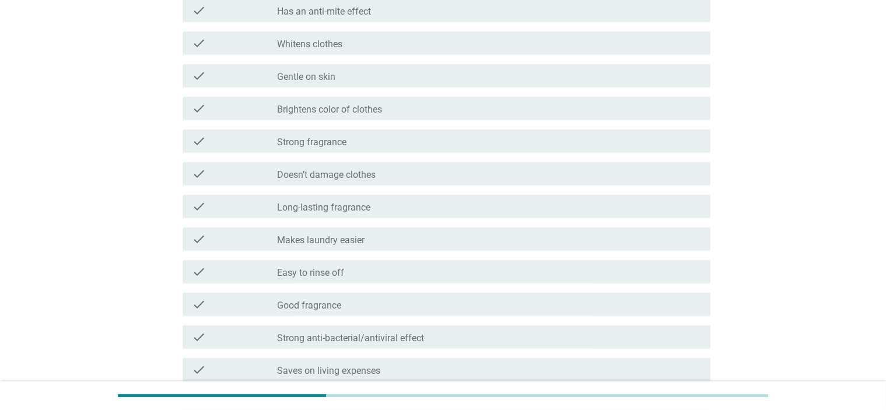
click at [321, 75] on label "Gentle on skin" at bounding box center [306, 77] width 58 height 12
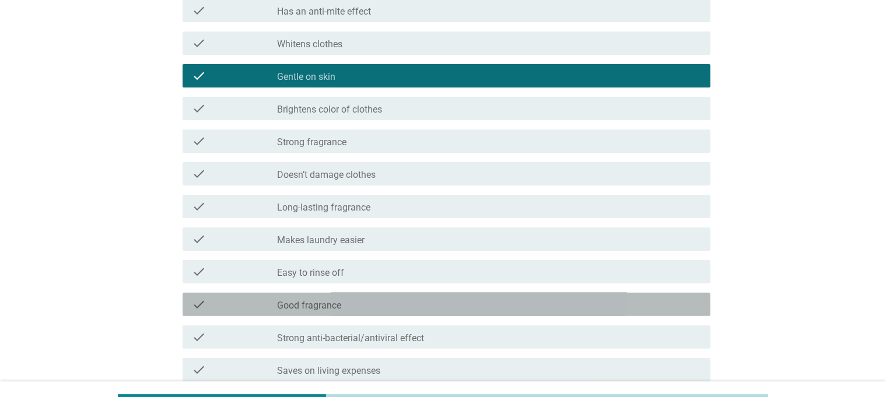
click at [407, 303] on div "check_box_outline_blank Good fragrance" at bounding box center [489, 304] width 424 height 14
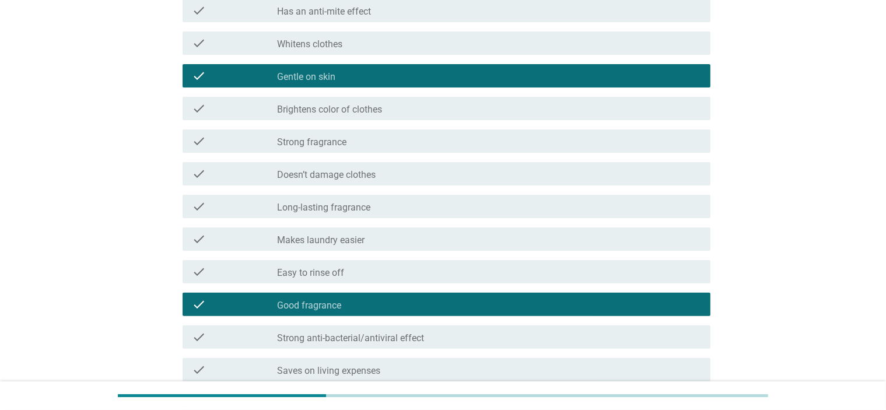
scroll to position [562, 0]
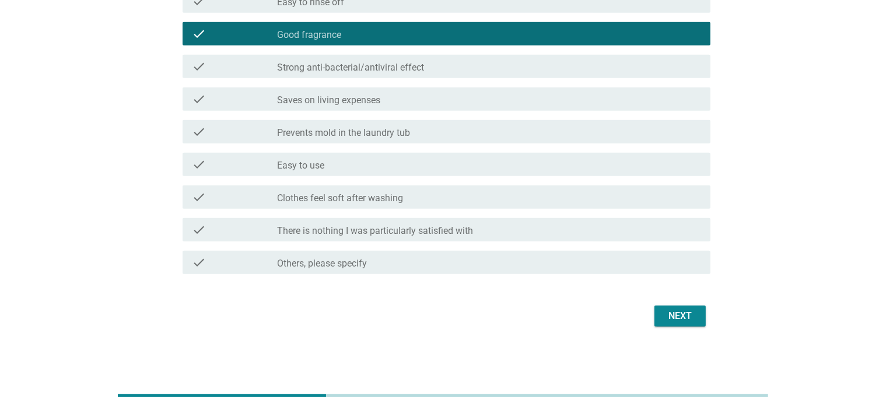
click at [320, 177] on div "check check_box_outline_blank Easy to use" at bounding box center [443, 164] width 535 height 33
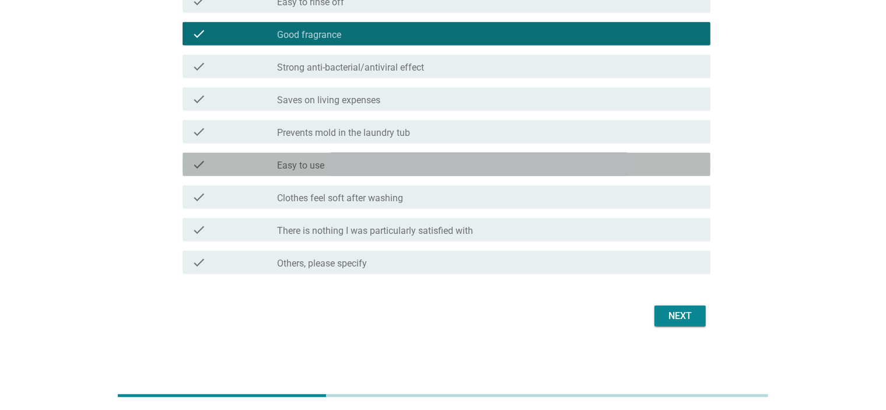
click at [320, 164] on label "Easy to use" at bounding box center [300, 166] width 47 height 12
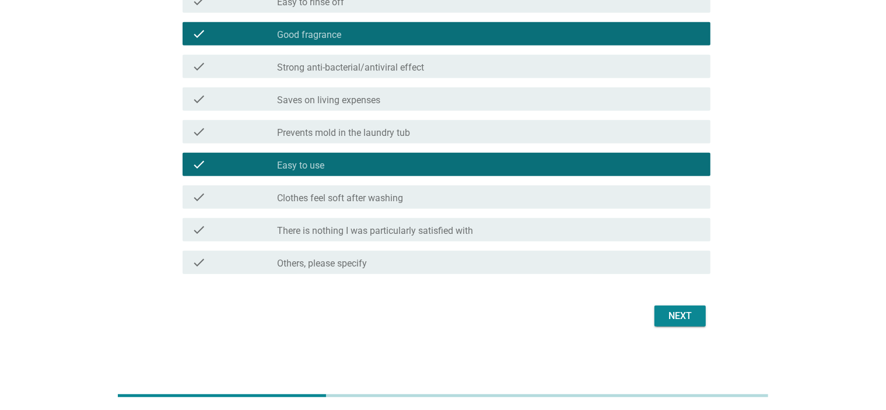
click at [702, 320] on button "Next" at bounding box center [679, 316] width 51 height 21
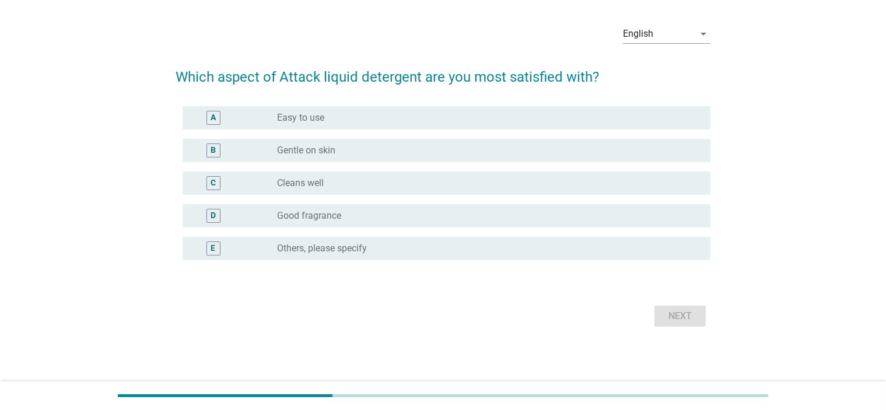
scroll to position [0, 0]
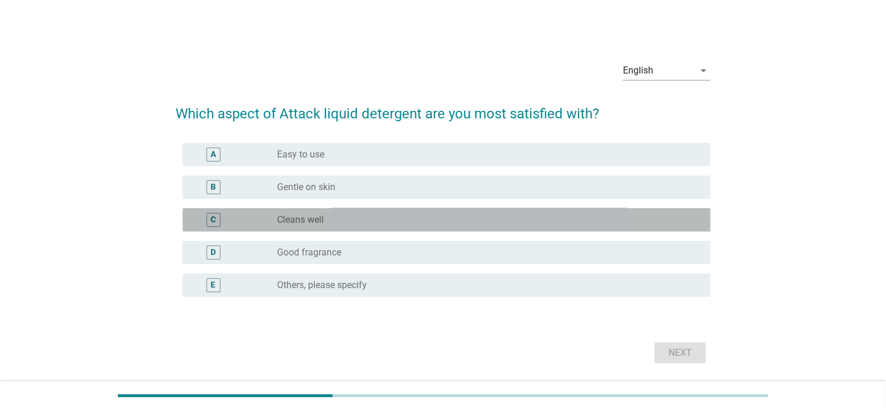
click at [339, 226] on div "radio_button_unchecked Cleans well" at bounding box center [489, 220] width 424 height 14
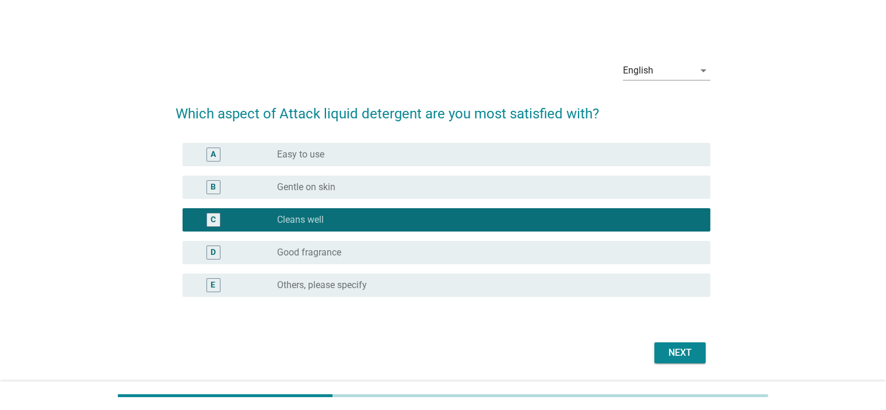
click at [338, 226] on div "C radio_button_checked Cleans well" at bounding box center [447, 219] width 528 height 23
click at [343, 219] on div "radio_button_checked Cleans well" at bounding box center [484, 220] width 415 height 12
click at [682, 352] on div "Next" at bounding box center [680, 353] width 33 height 14
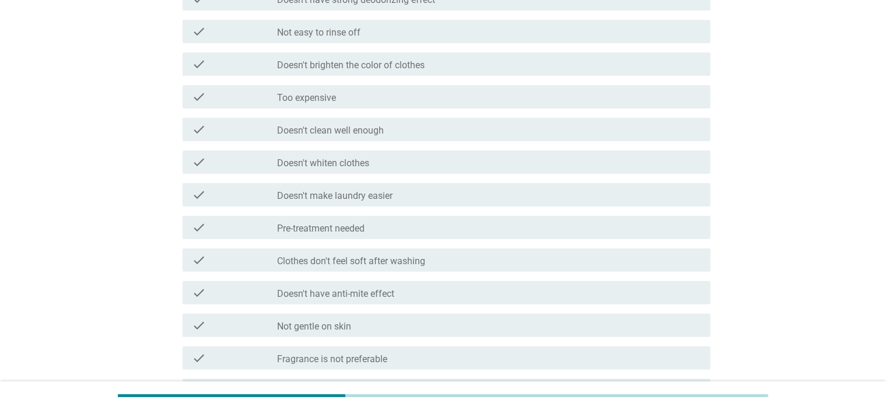
scroll to position [583, 0]
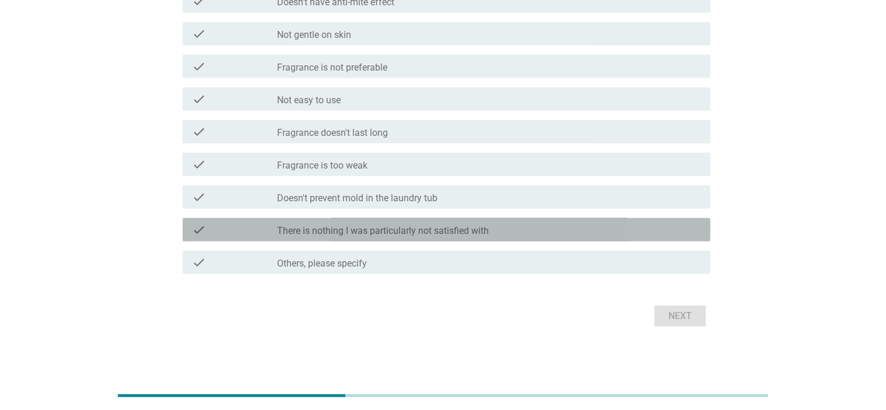
click at [617, 233] on div "check_box_outline_blank There is nothing I was particularly not satisfied with" at bounding box center [489, 230] width 424 height 14
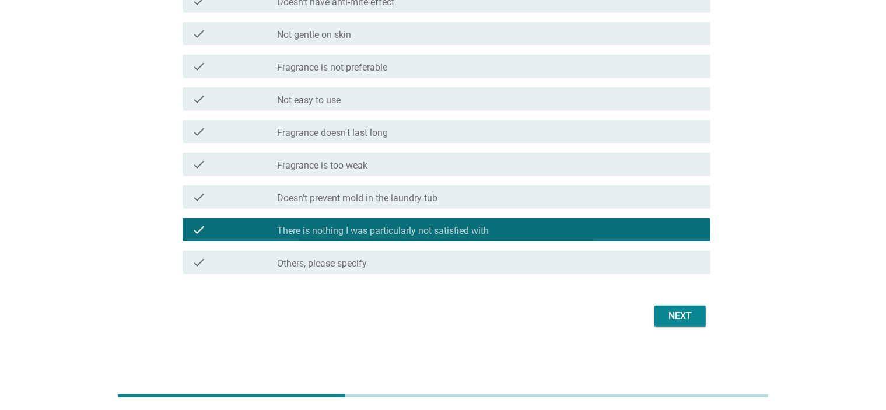
click at [691, 323] on div "Next" at bounding box center [680, 316] width 33 height 14
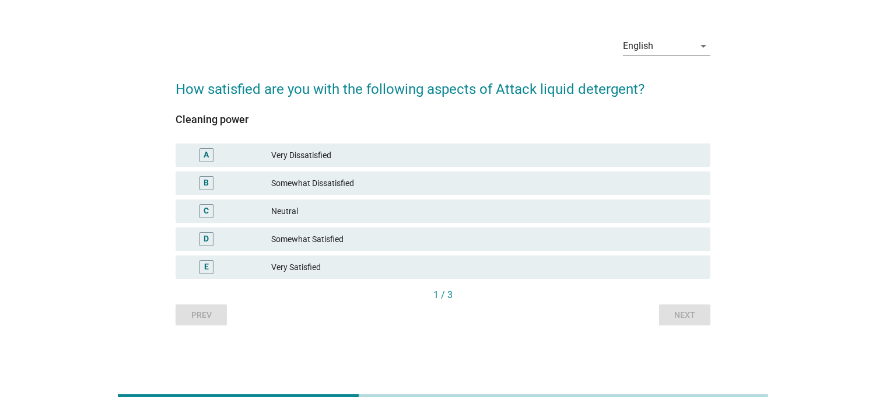
scroll to position [0, 0]
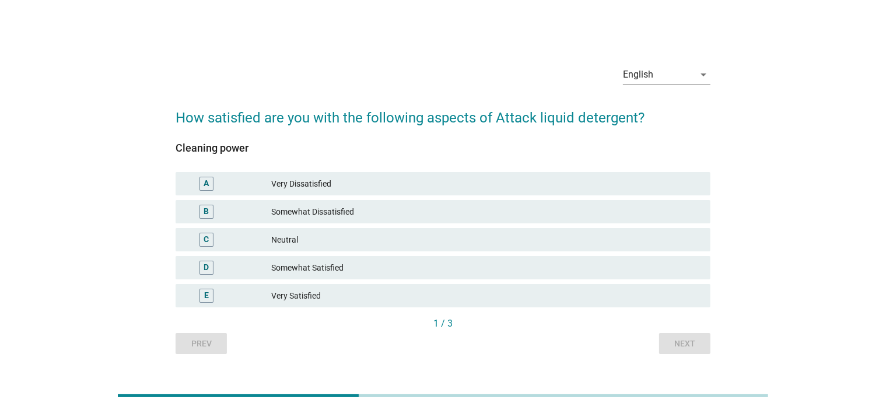
click at [579, 249] on div "C Neutral" at bounding box center [443, 239] width 535 height 23
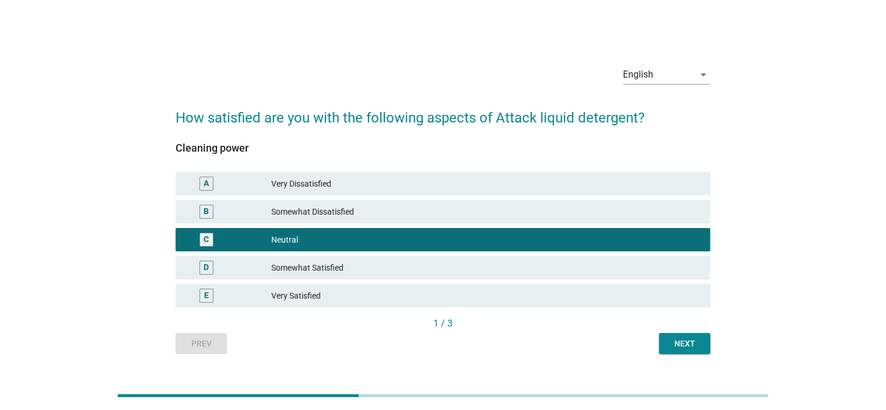
click at [510, 269] on div "Somewhat Satisfied" at bounding box center [486, 268] width 430 height 14
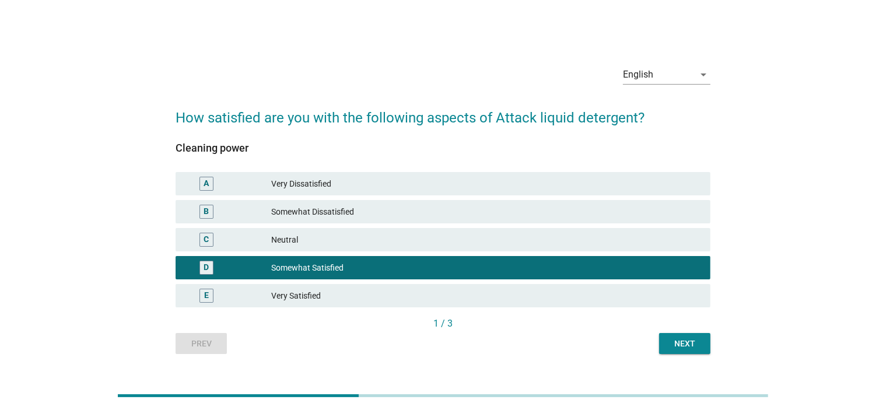
click at [700, 342] on div "Next" at bounding box center [684, 344] width 33 height 12
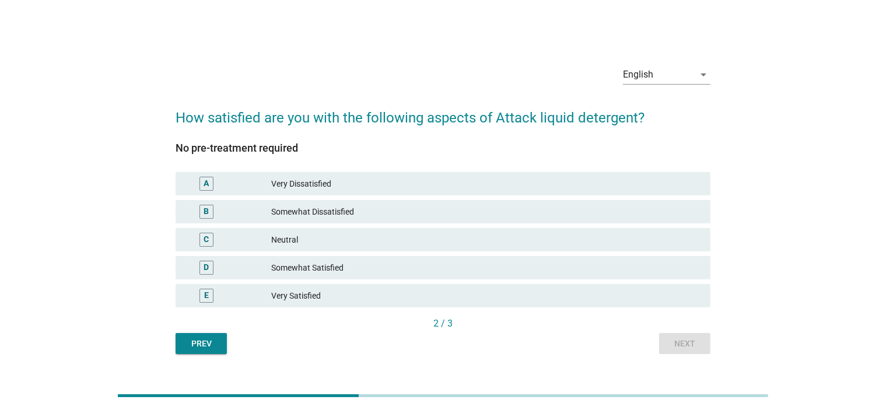
click at [293, 261] on div "Somewhat Satisfied" at bounding box center [486, 268] width 430 height 14
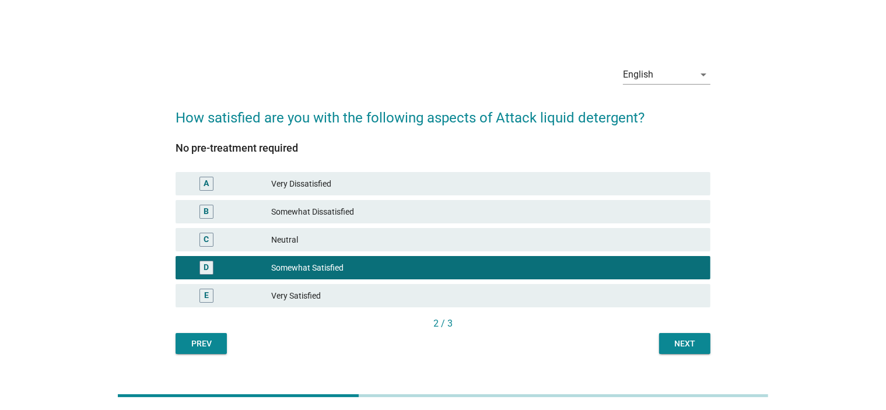
click at [339, 289] on div "E Very Satisfied" at bounding box center [443, 295] width 535 height 23
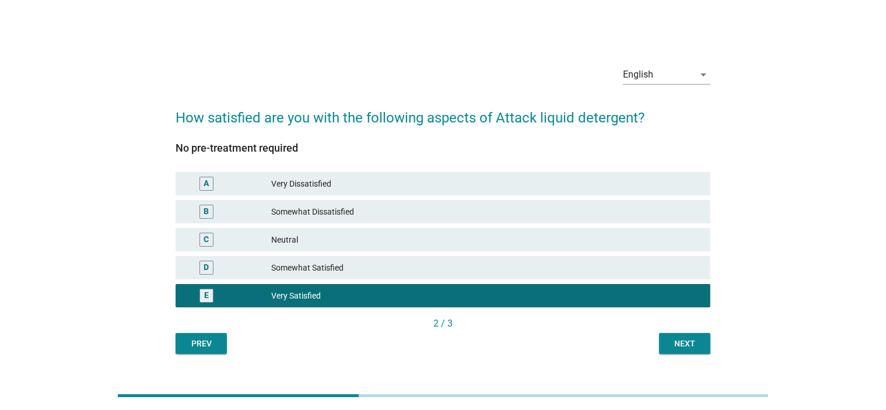
click at [658, 281] on div "D Somewhat Satisfied" at bounding box center [442, 268] width 539 height 28
click at [663, 266] on div "Somewhat Satisfied" at bounding box center [486, 268] width 430 height 14
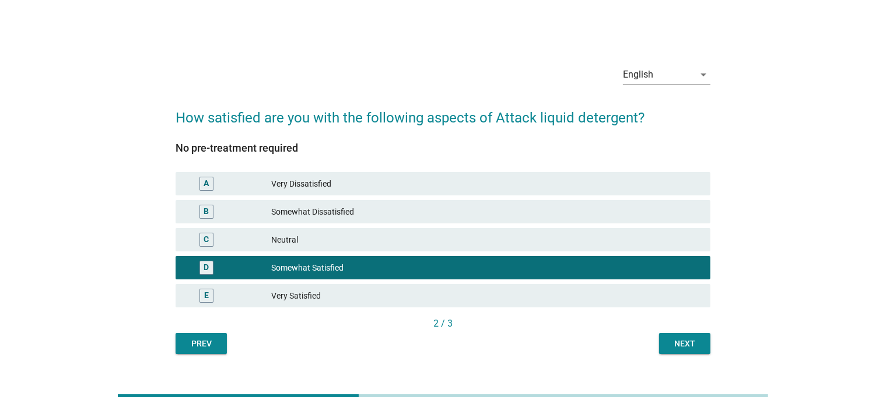
click at [683, 339] on div "Next" at bounding box center [684, 344] width 33 height 12
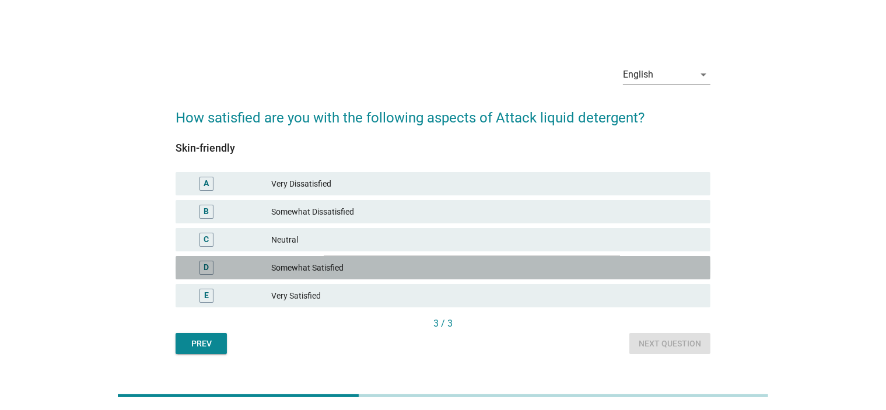
click at [327, 264] on div "Somewhat Satisfied" at bounding box center [486, 268] width 430 height 14
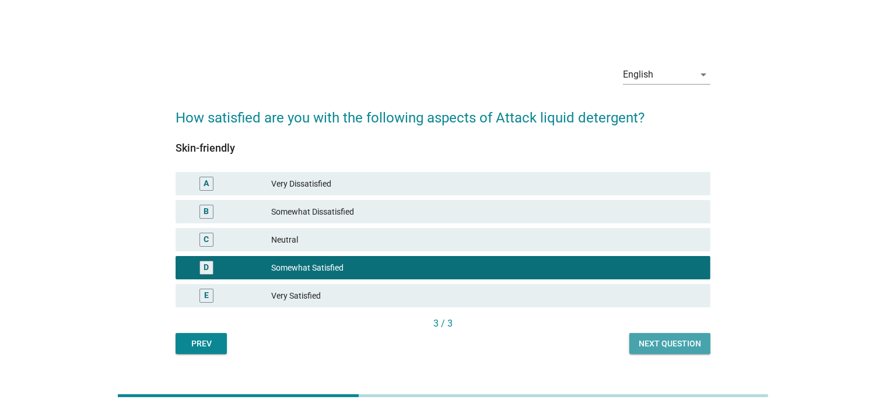
click at [677, 342] on div "Next question" at bounding box center [670, 344] width 62 height 12
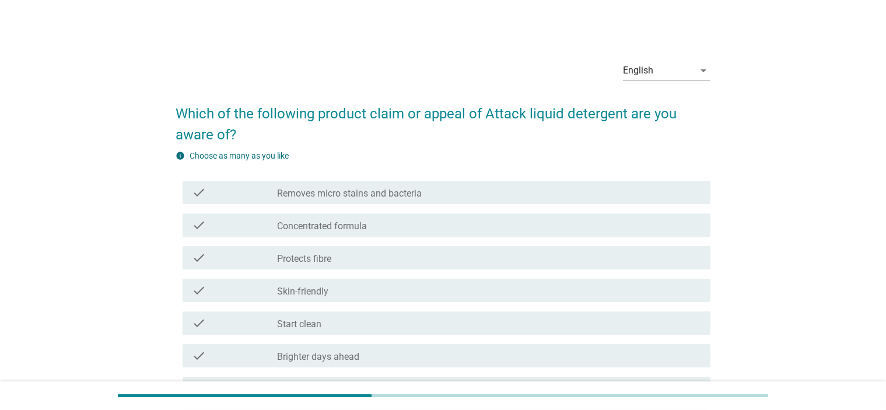
click at [390, 226] on div "check_box_outline_blank Concentrated formula" at bounding box center [489, 225] width 424 height 14
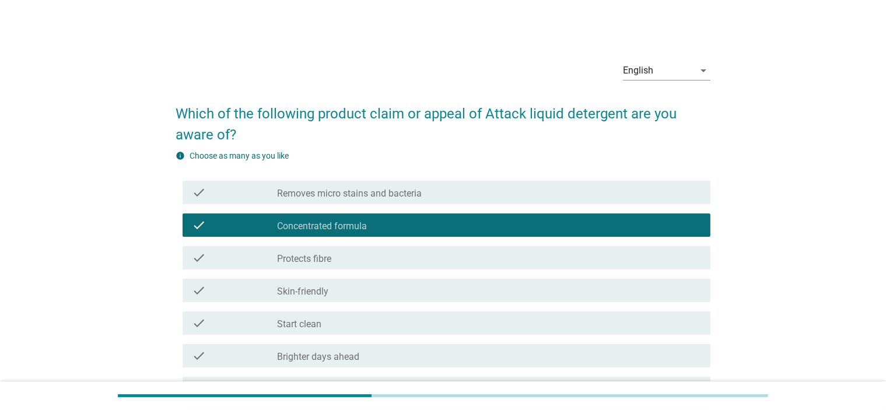
scroll to position [292, 0]
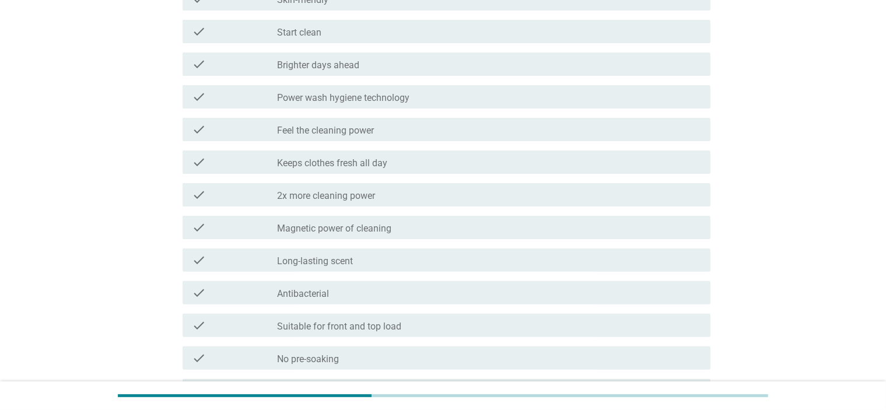
click at [357, 202] on div "check check_box_outline_blank 2x more cleaning power" at bounding box center [447, 194] width 528 height 23
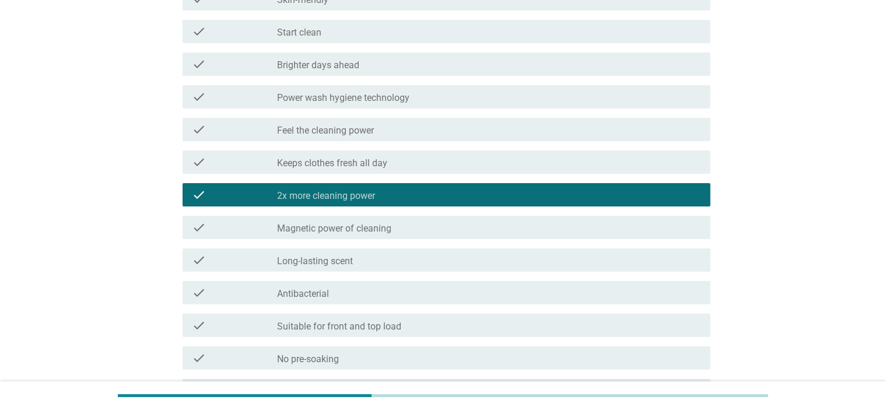
click at [320, 163] on label "Keeps clothes fresh all day" at bounding box center [332, 163] width 110 height 12
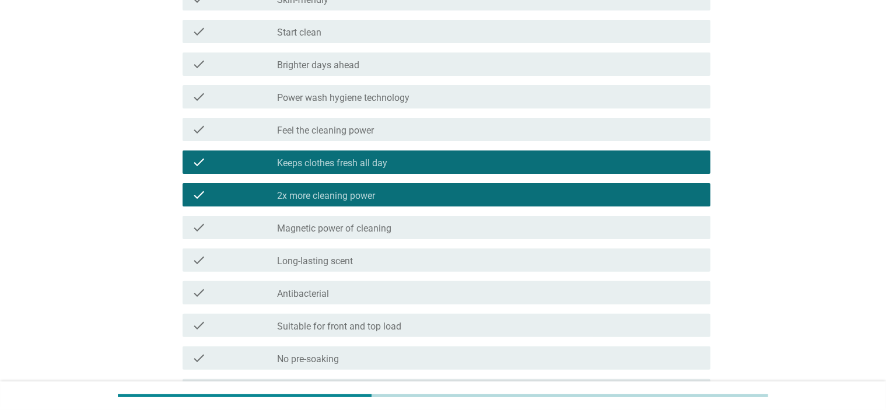
click at [346, 138] on div "check check_box_outline_blank Feel the cleaning power" at bounding box center [447, 129] width 528 height 23
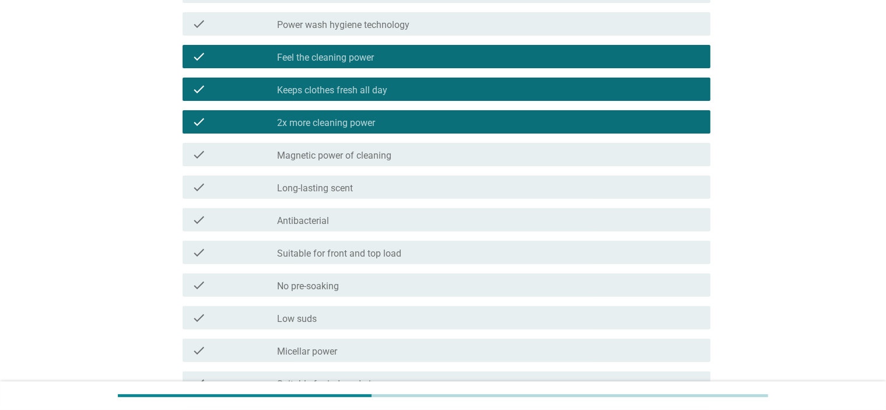
scroll to position [583, 0]
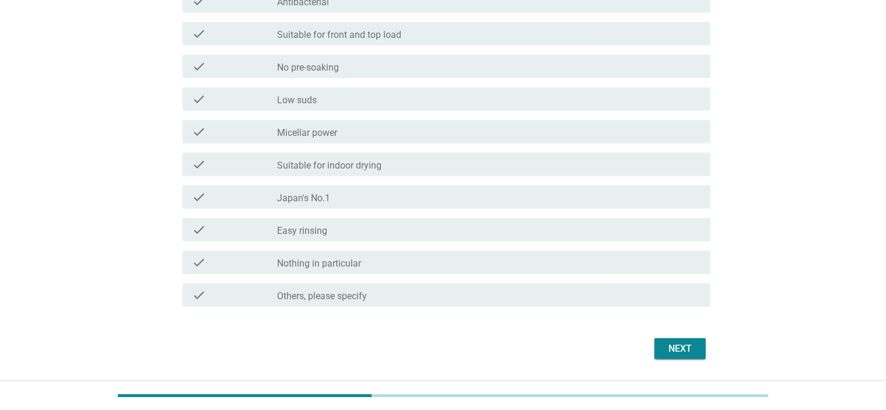
click at [682, 352] on div "Next" at bounding box center [680, 349] width 33 height 14
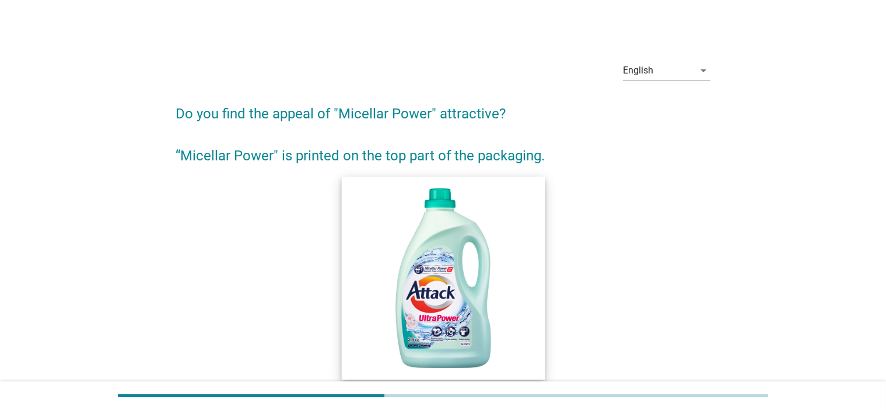
scroll to position [292, 0]
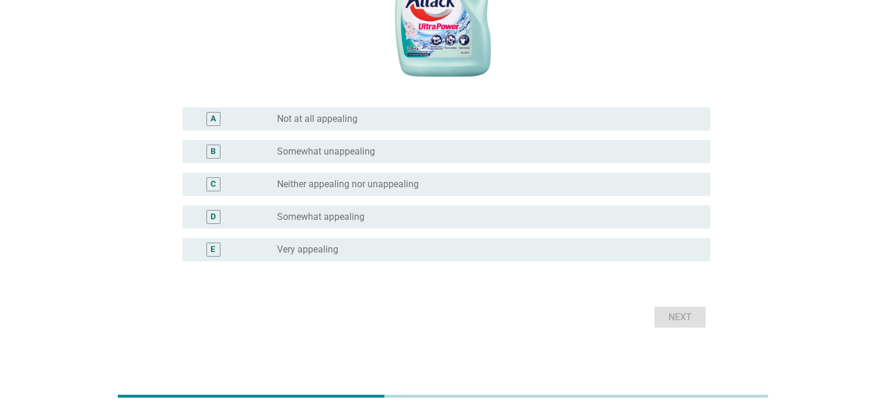
click at [341, 221] on label "Somewhat appealing" at bounding box center [320, 217] width 87 height 12
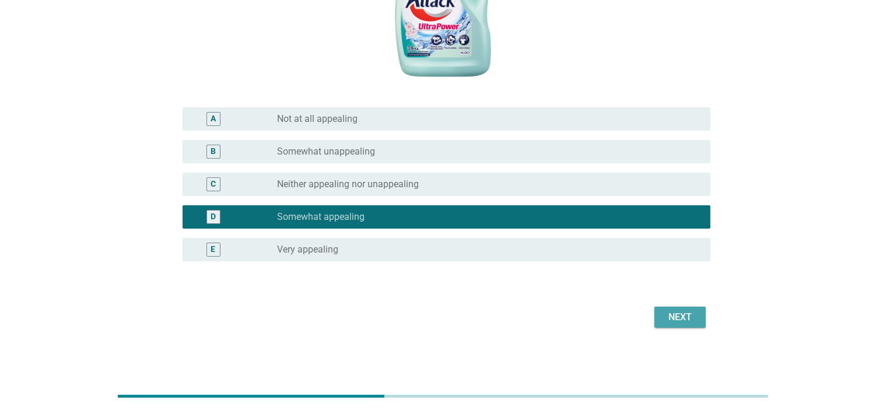
click at [674, 316] on div "Next" at bounding box center [680, 317] width 33 height 14
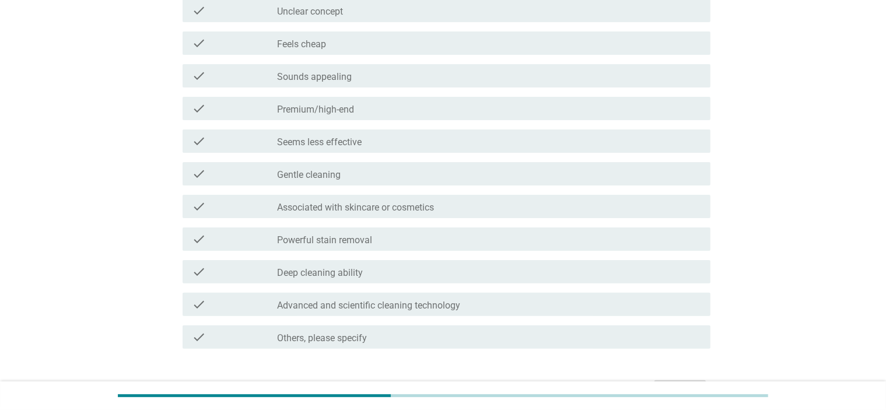
scroll to position [0, 0]
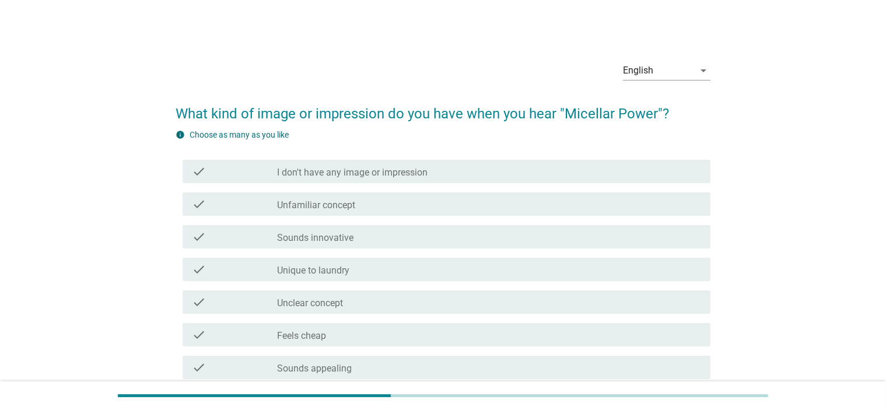
click at [314, 169] on label "I don't have any image or impression" at bounding box center [352, 173] width 150 height 12
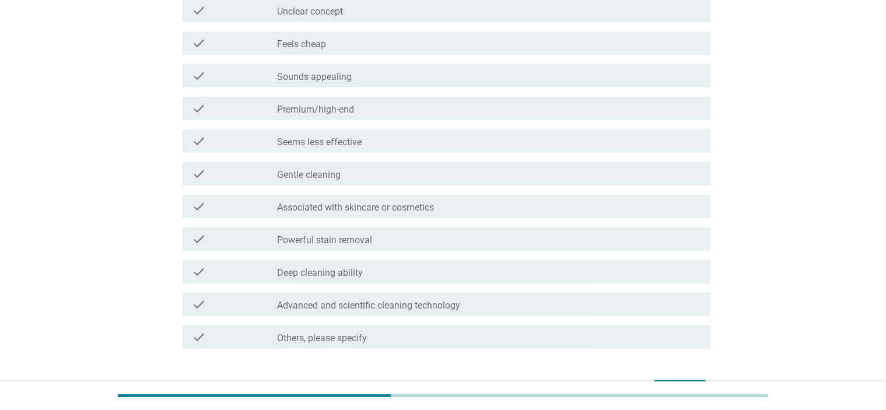
scroll to position [366, 0]
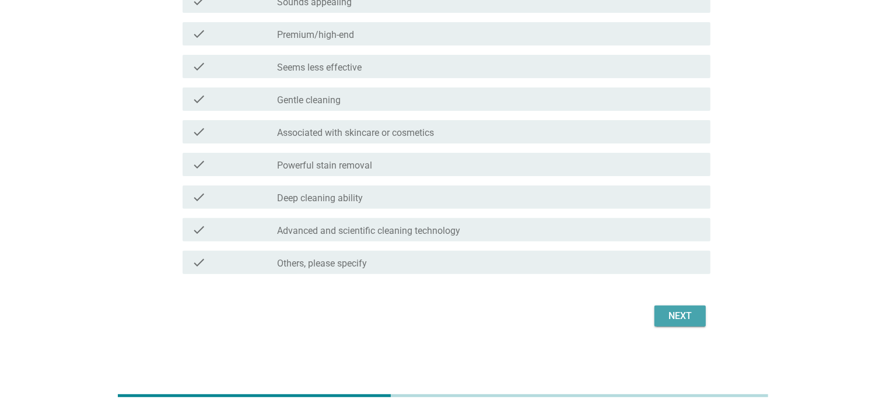
click at [679, 315] on div "Next" at bounding box center [680, 316] width 33 height 14
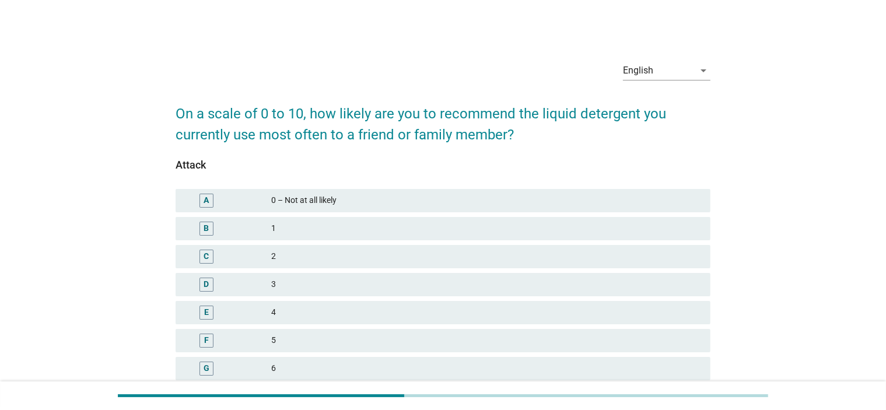
scroll to position [208, 0]
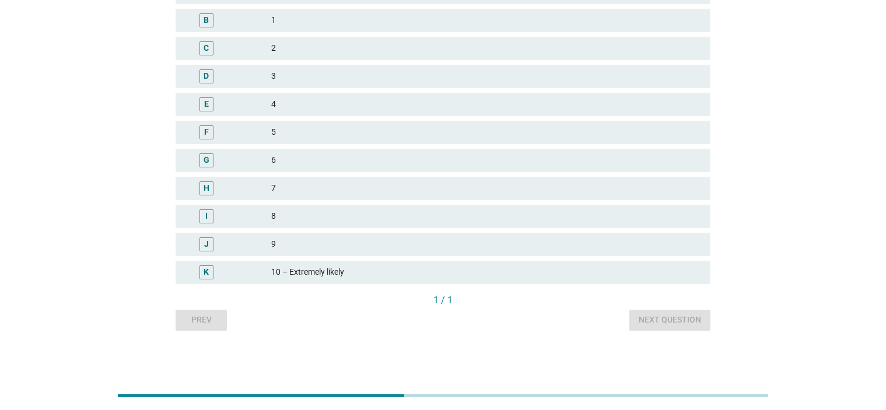
click at [318, 222] on div "8" at bounding box center [486, 216] width 430 height 14
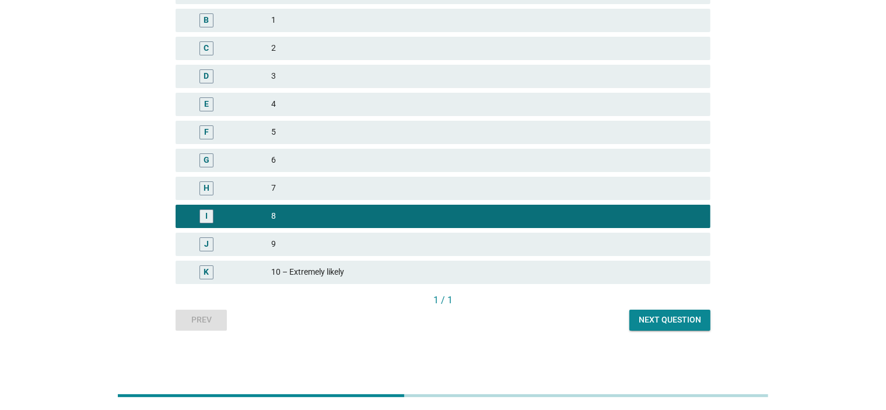
click at [696, 326] on button "Next question" at bounding box center [669, 320] width 81 height 21
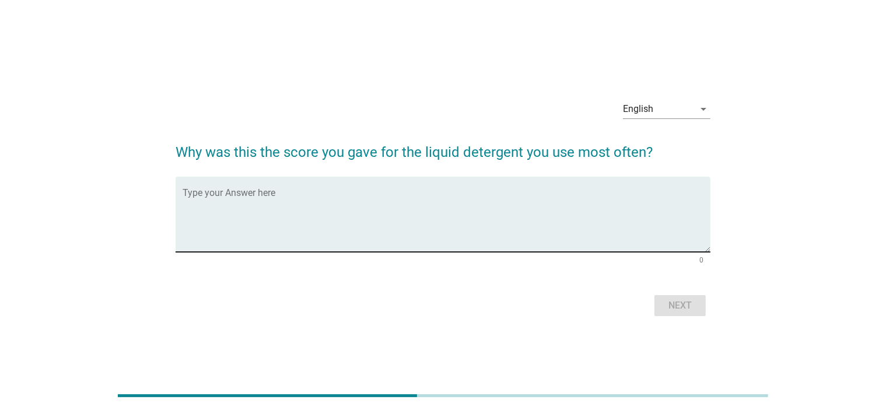
click at [573, 202] on textarea "Type your Answer here" at bounding box center [447, 221] width 528 height 61
type textarea "Its doing its job well and price is good"
click at [677, 313] on button "Next" at bounding box center [679, 305] width 51 height 21
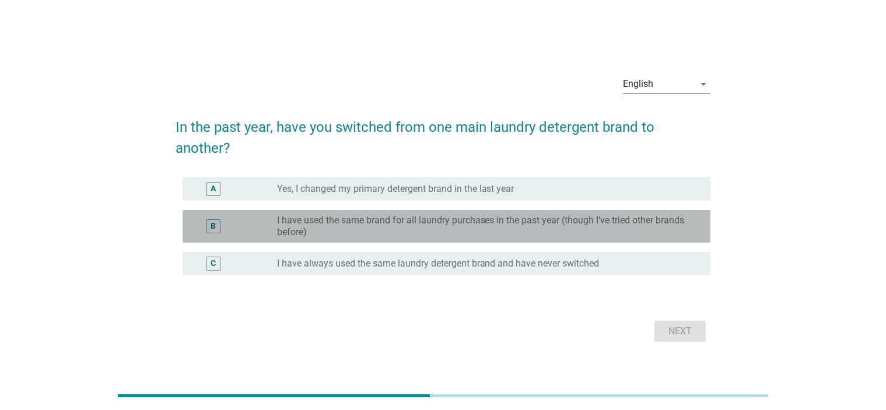
click at [552, 220] on label "I have used the same brand for all laundry purchases in the past year (though I…" at bounding box center [484, 226] width 415 height 23
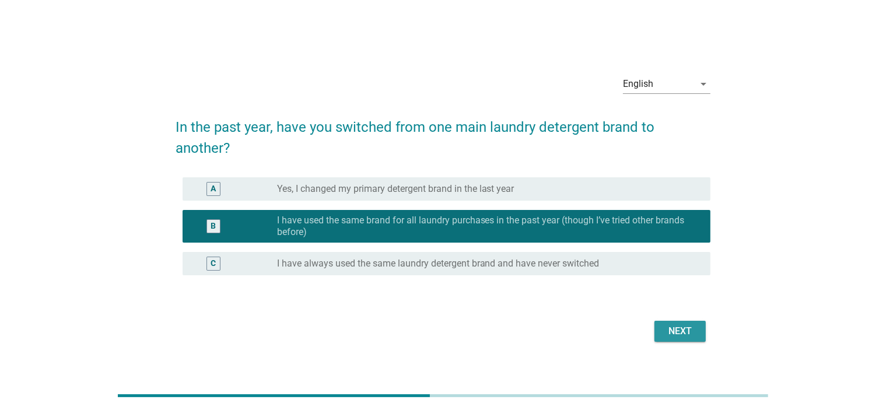
click at [686, 328] on button "Next" at bounding box center [679, 331] width 51 height 21
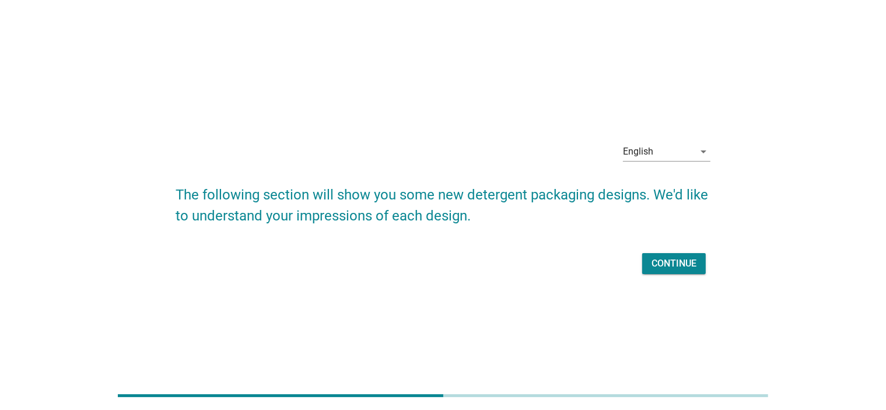
click at [677, 265] on div "Continue" at bounding box center [673, 264] width 45 height 14
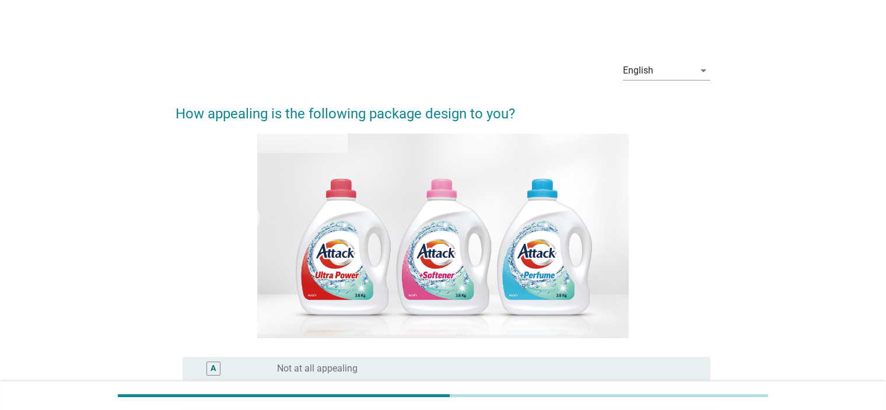
scroll to position [251, 0]
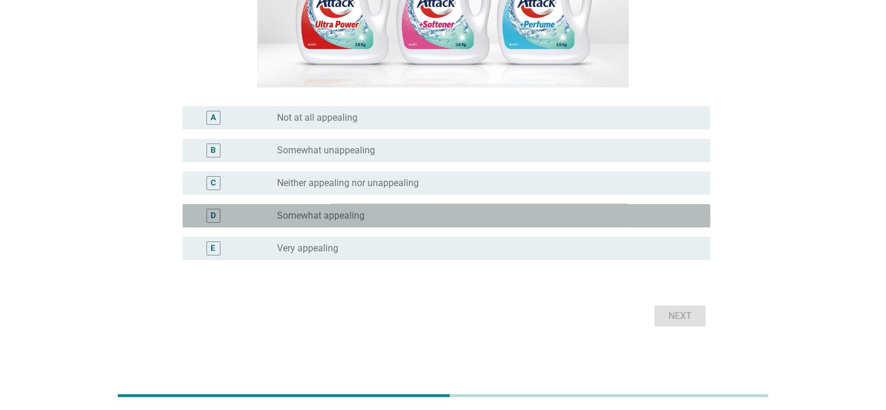
drag, startPoint x: 299, startPoint y: 216, endPoint x: 519, endPoint y: 285, distance: 230.6
click at [299, 216] on label "Somewhat appealing" at bounding box center [320, 216] width 87 height 12
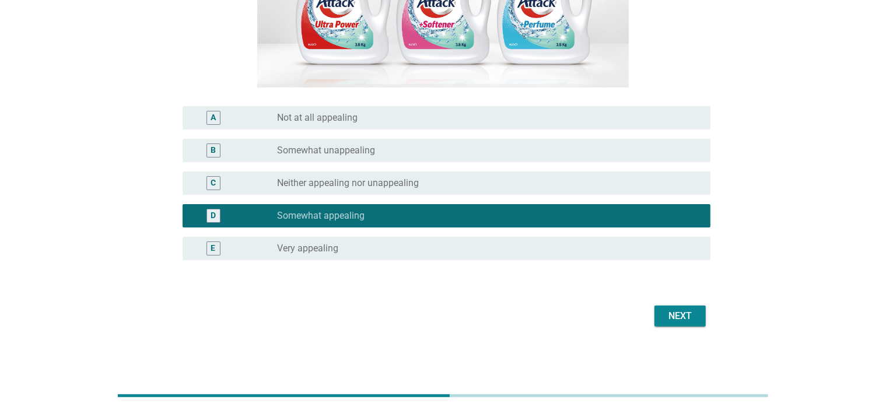
click at [678, 312] on div "Next" at bounding box center [680, 316] width 33 height 14
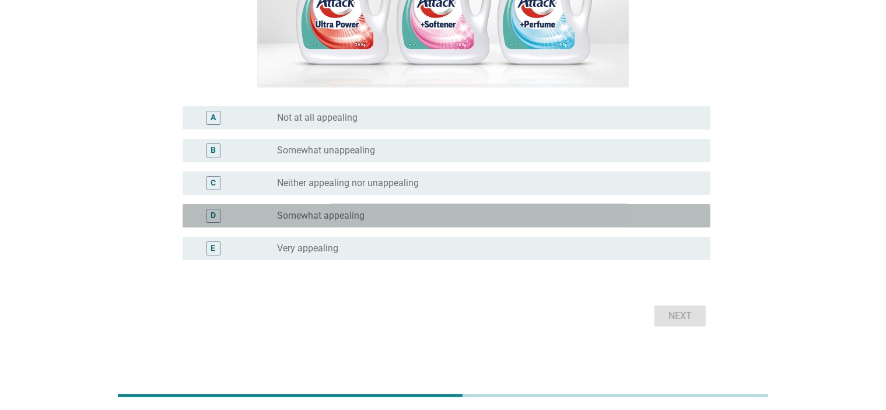
click at [437, 206] on div "D radio_button_unchecked Somewhat appealing" at bounding box center [447, 215] width 528 height 23
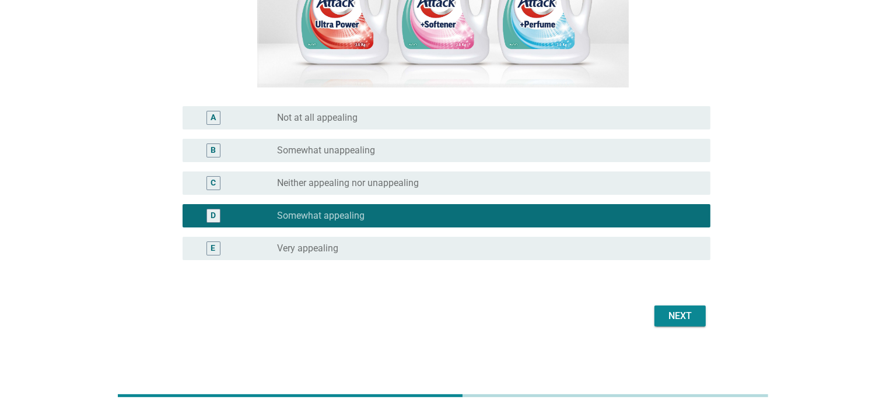
click at [665, 311] on div "Next" at bounding box center [680, 316] width 33 height 14
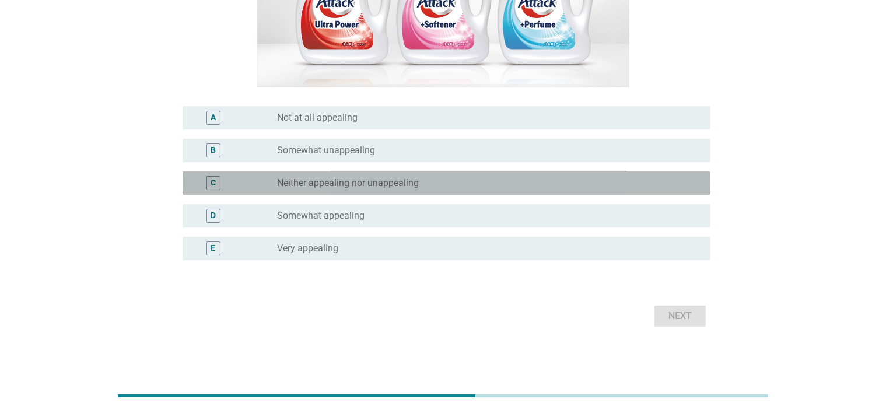
drag, startPoint x: 285, startPoint y: 186, endPoint x: 566, endPoint y: 259, distance: 289.8
click at [287, 185] on label "Neither appealing nor unappealing" at bounding box center [348, 183] width 142 height 12
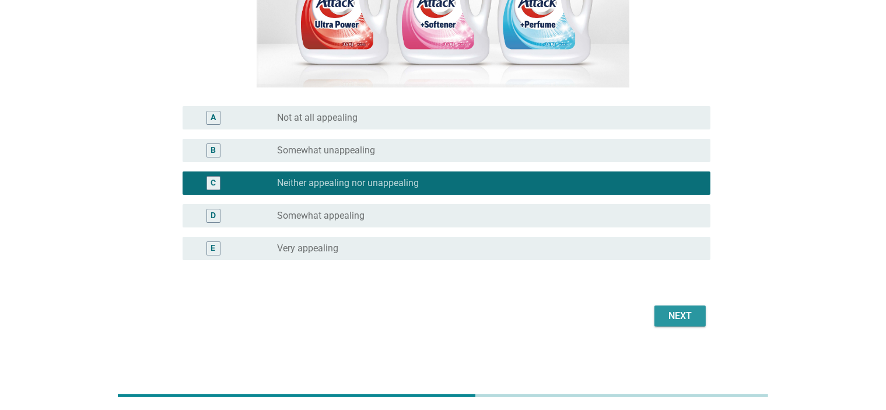
click at [684, 317] on div "Next" at bounding box center [680, 316] width 33 height 14
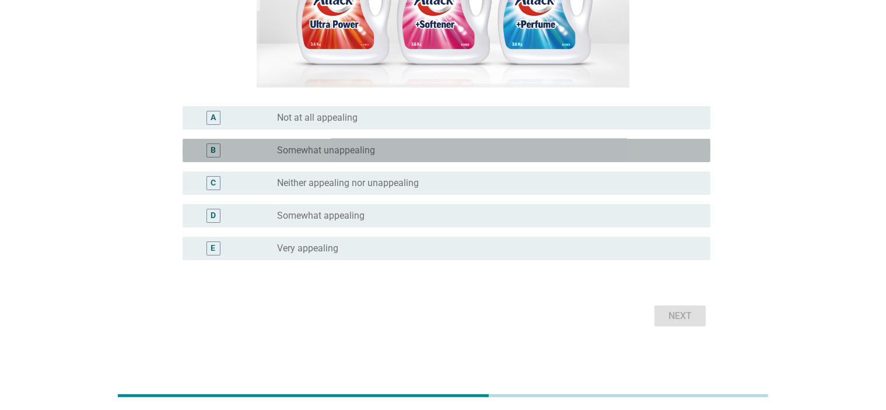
click at [394, 156] on div "radio_button_unchecked Somewhat unappealing" at bounding box center [489, 150] width 424 height 14
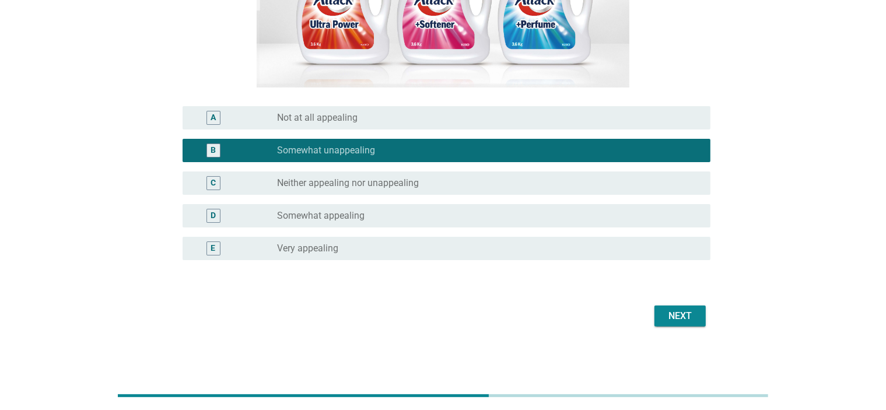
click at [688, 326] on button "Next" at bounding box center [679, 316] width 51 height 21
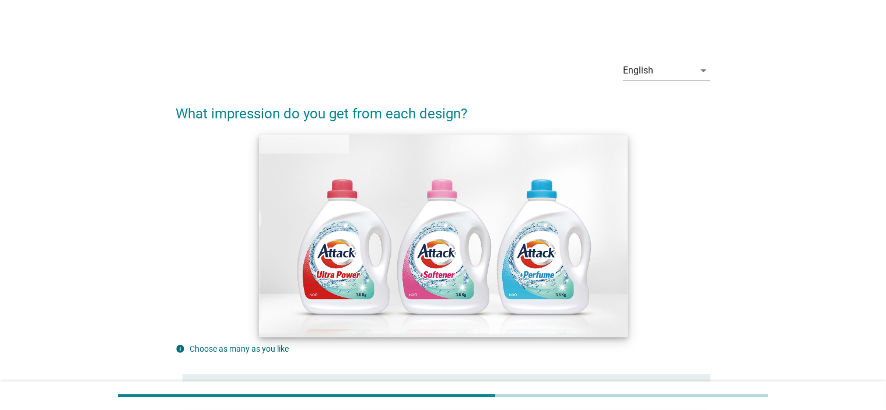
scroll to position [292, 0]
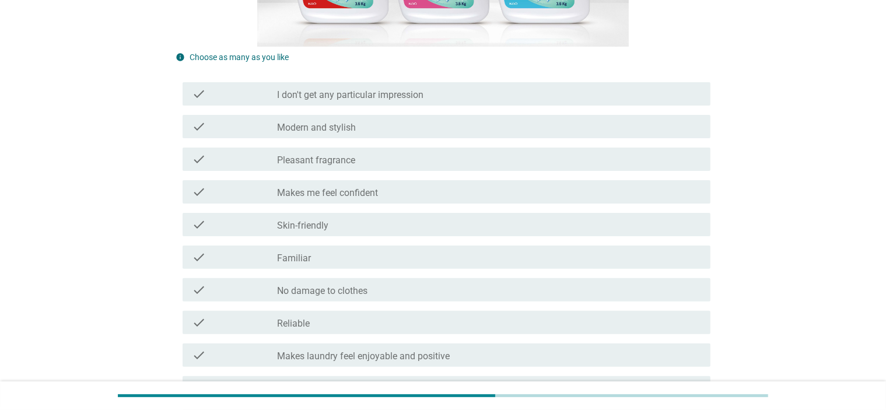
click at [374, 156] on div "check_box_outline_blank Pleasant fragrance" at bounding box center [489, 159] width 424 height 14
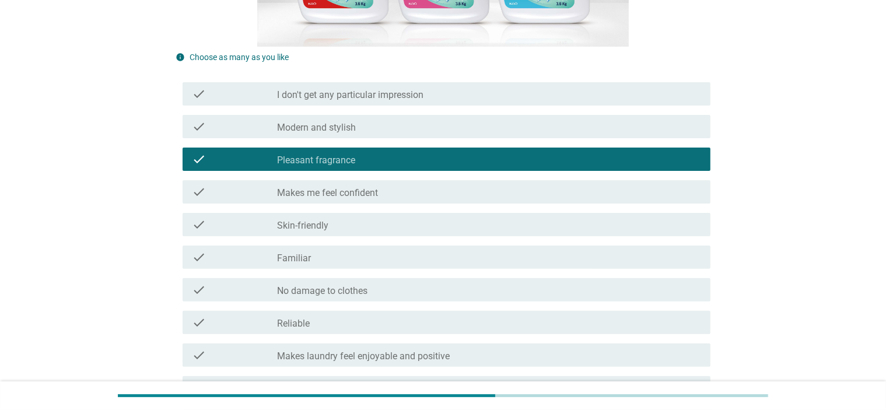
scroll to position [583, 0]
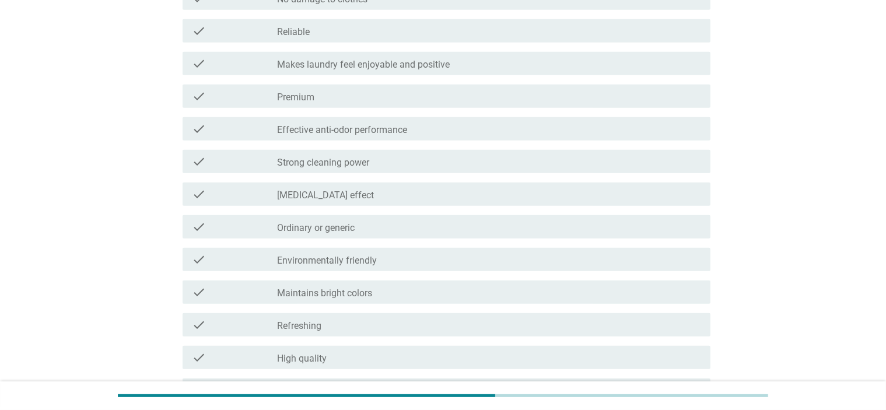
click at [371, 62] on label "Makes laundry feel enjoyable and positive" at bounding box center [363, 65] width 173 height 12
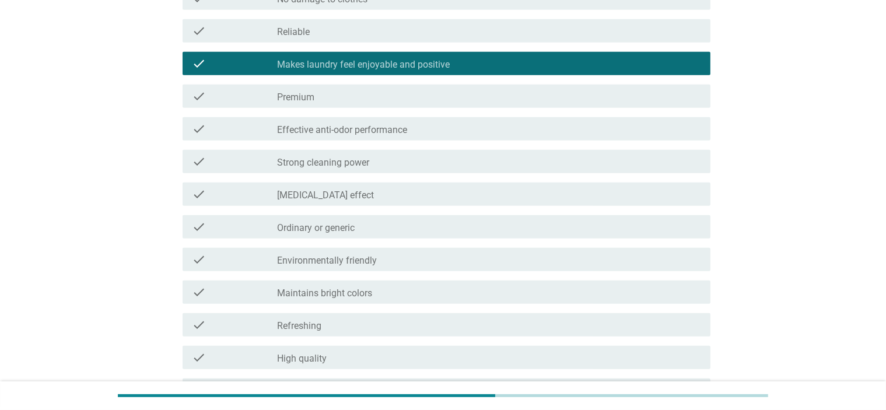
click at [412, 170] on div "check check_box_outline_blank Strong cleaning power" at bounding box center [447, 161] width 528 height 23
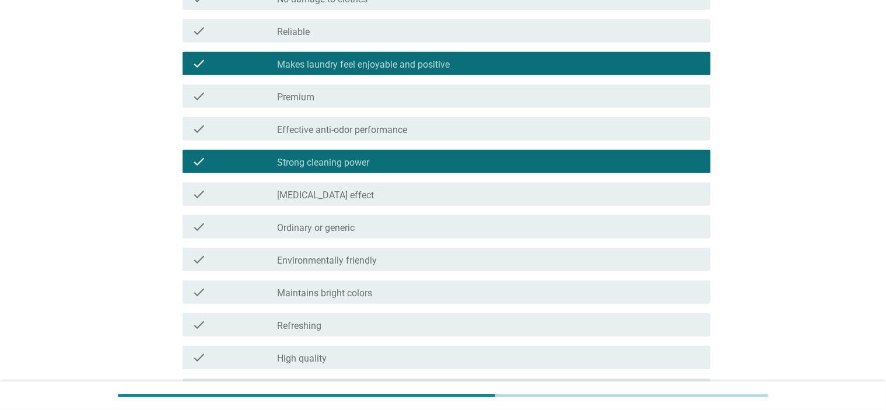
scroll to position [874, 0]
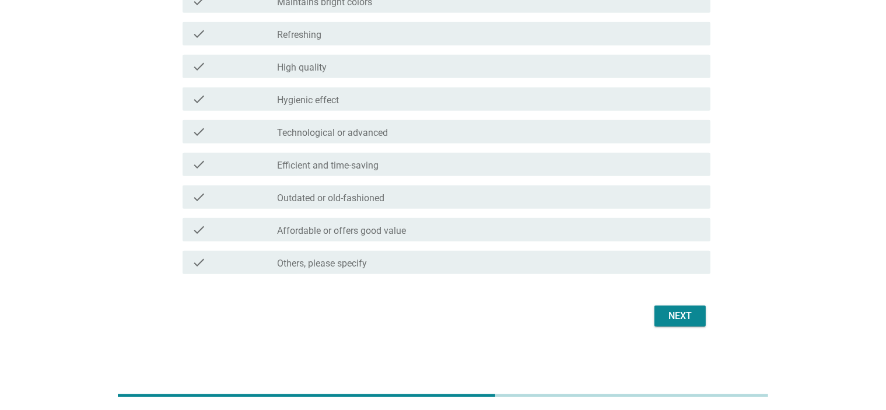
click at [448, 100] on div "check_box_outline_blank Hygienic effect" at bounding box center [489, 99] width 424 height 14
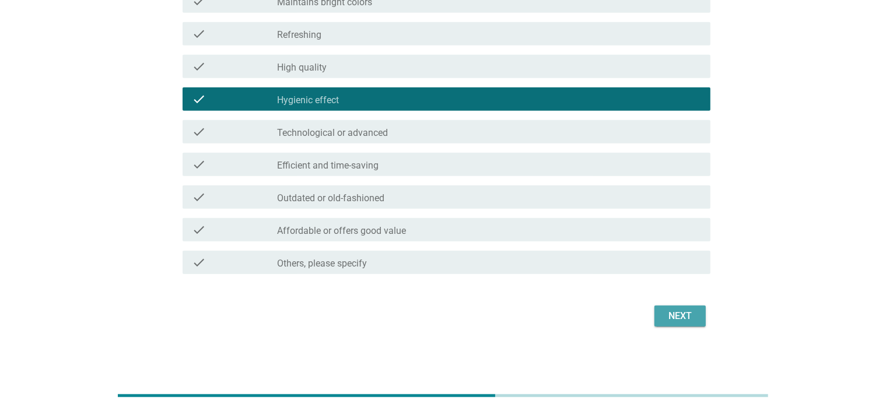
click at [673, 321] on div "Next" at bounding box center [680, 316] width 33 height 14
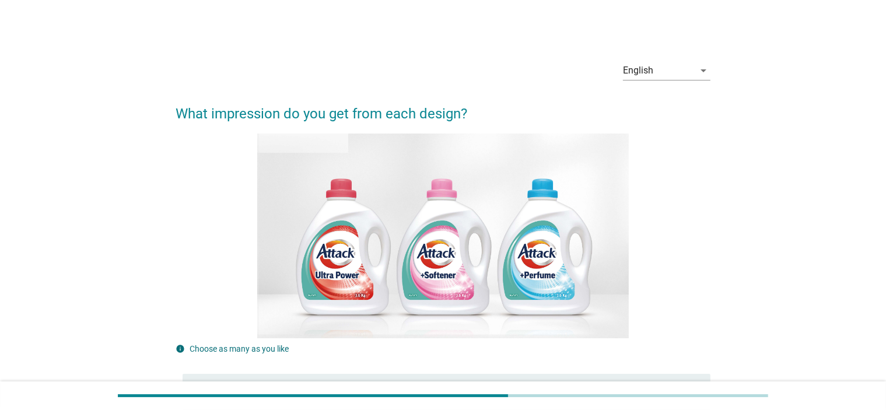
scroll to position [292, 0]
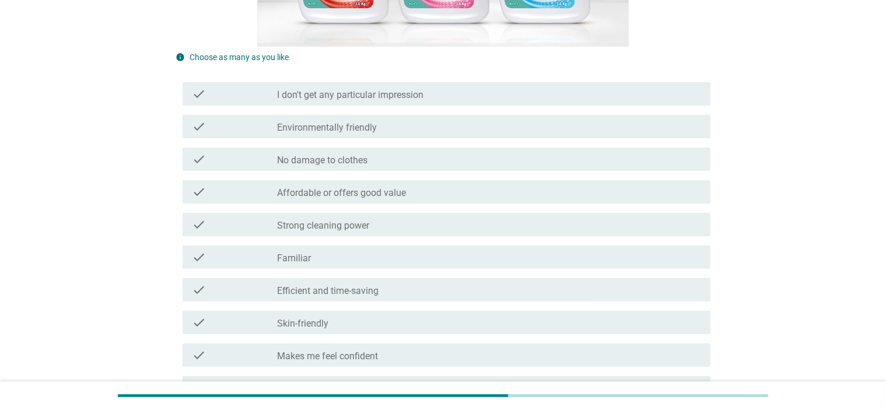
click at [464, 106] on div "check check_box_outline_blank I don't get any particular impression" at bounding box center [443, 94] width 535 height 33
click at [474, 97] on div "check_box_outline_blank I don't get any particular impression" at bounding box center [489, 94] width 424 height 14
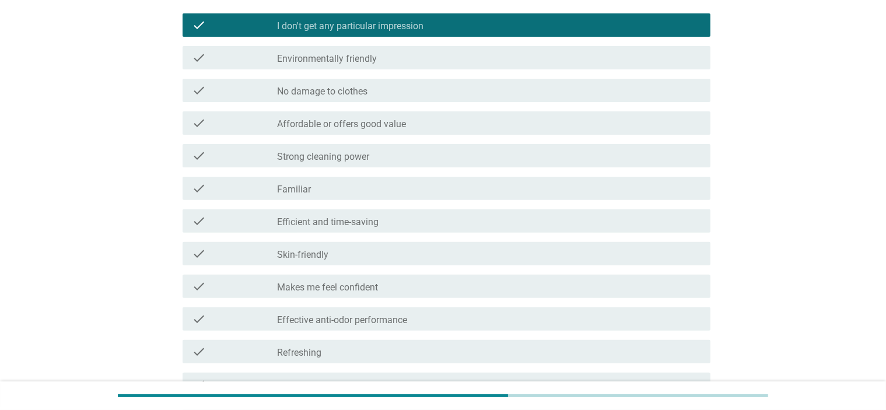
scroll to position [874, 0]
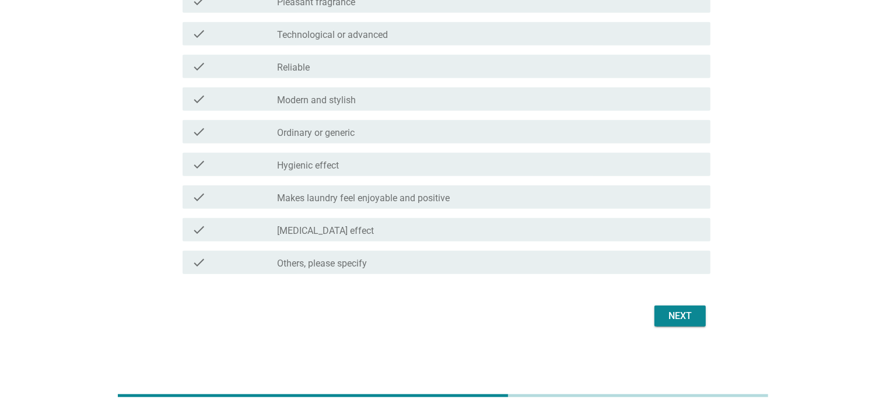
click at [695, 318] on div "Next" at bounding box center [680, 316] width 33 height 14
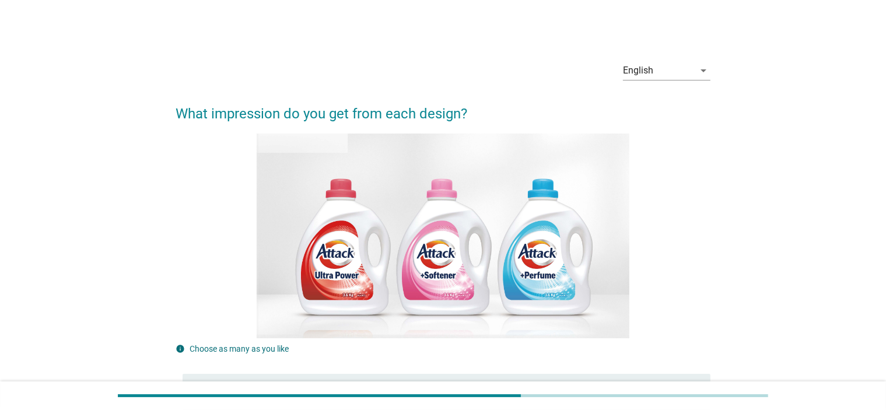
scroll to position [292, 0]
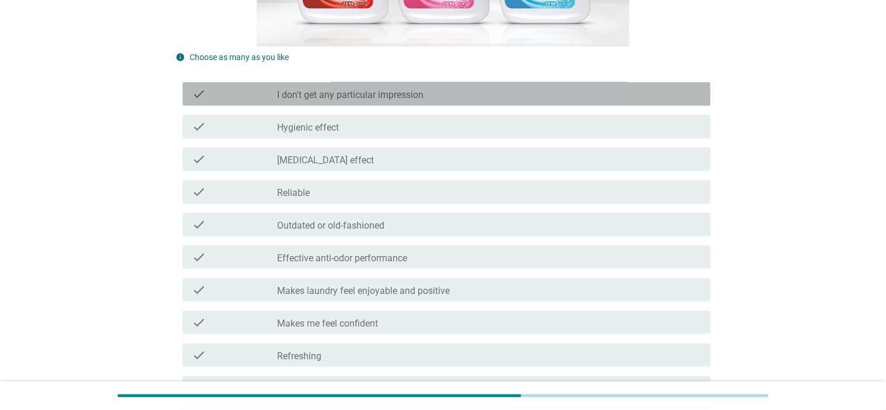
click at [429, 99] on div "check_box_outline_blank I don't get any particular impression" at bounding box center [489, 94] width 424 height 14
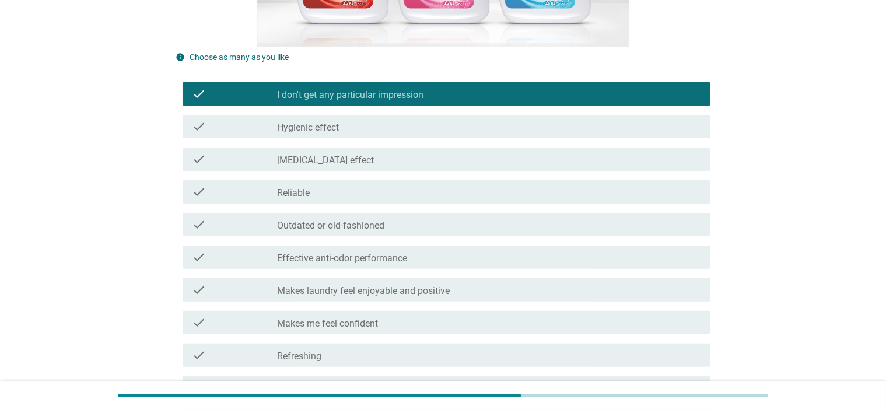
scroll to position [874, 0]
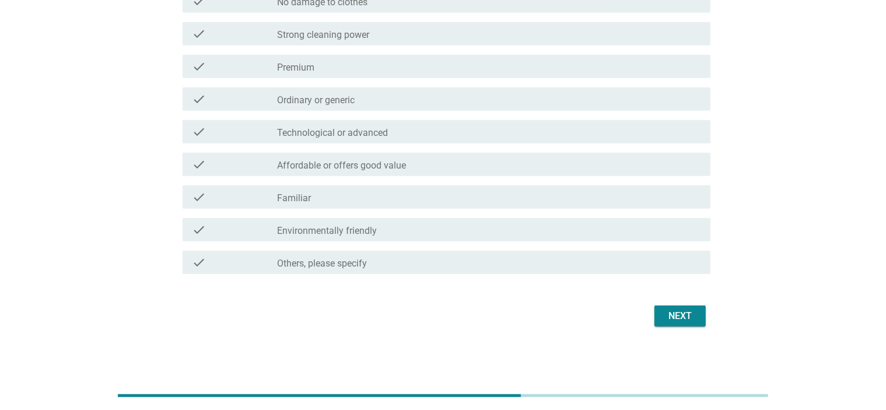
click at [670, 313] on div "Next" at bounding box center [680, 316] width 33 height 14
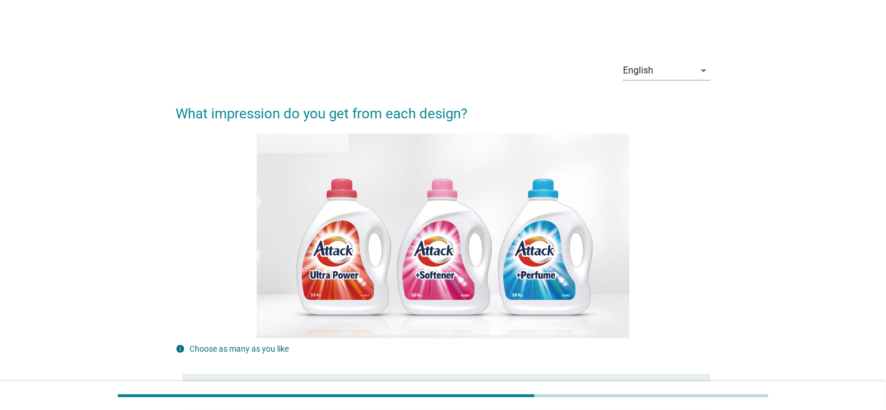
scroll to position [292, 0]
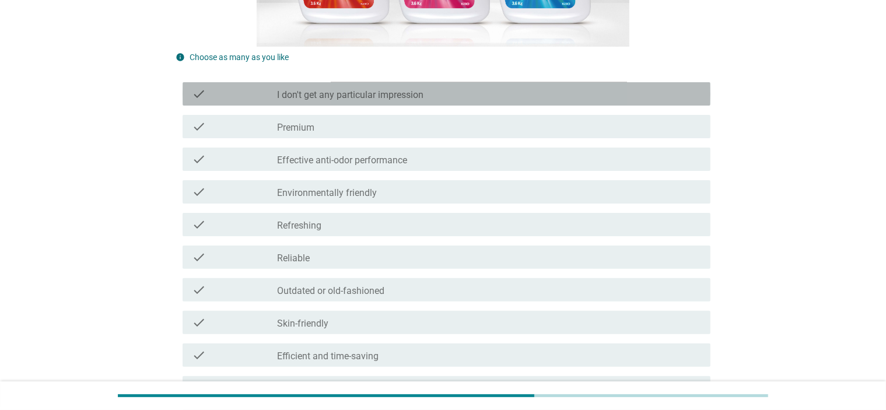
click at [240, 94] on div "check" at bounding box center [234, 94] width 85 height 14
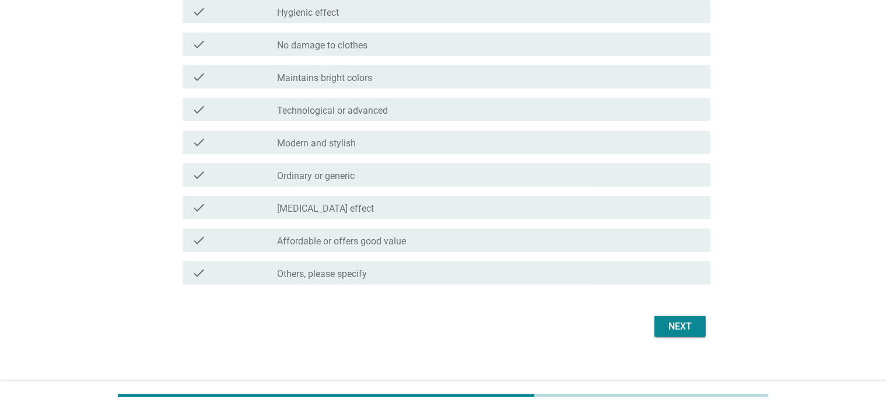
scroll to position [874, 0]
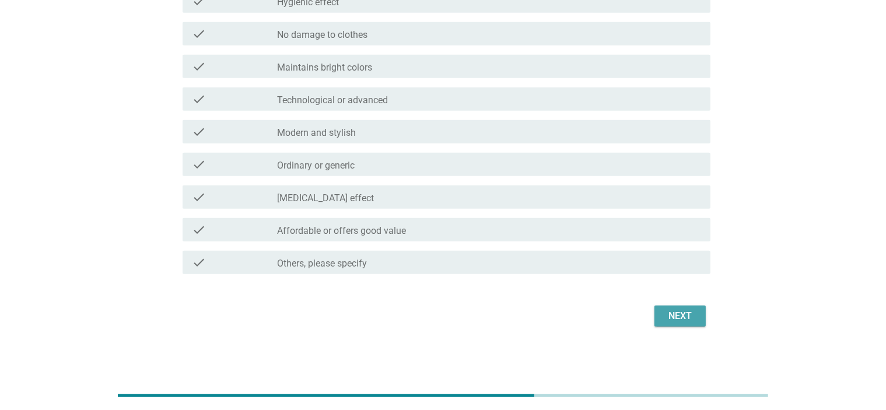
click at [667, 321] on div "Next" at bounding box center [680, 316] width 33 height 14
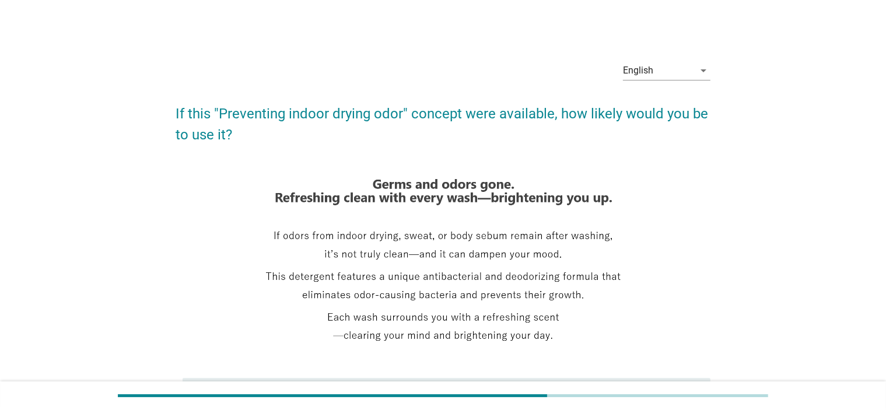
scroll to position [272, 0]
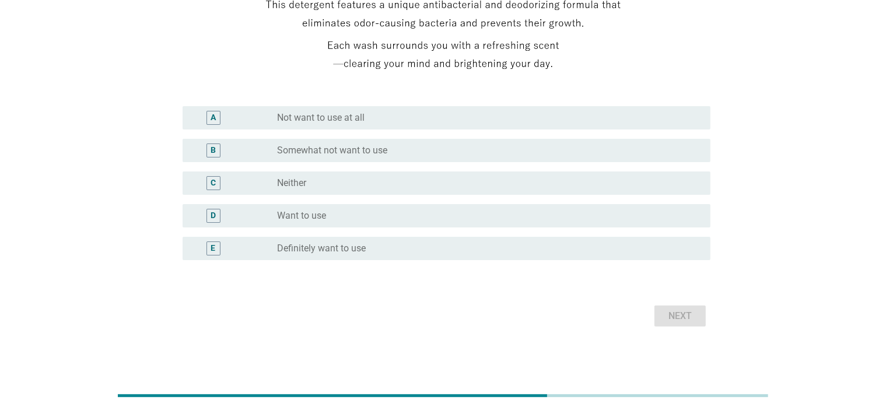
click at [301, 219] on label "Want to use" at bounding box center [301, 216] width 49 height 12
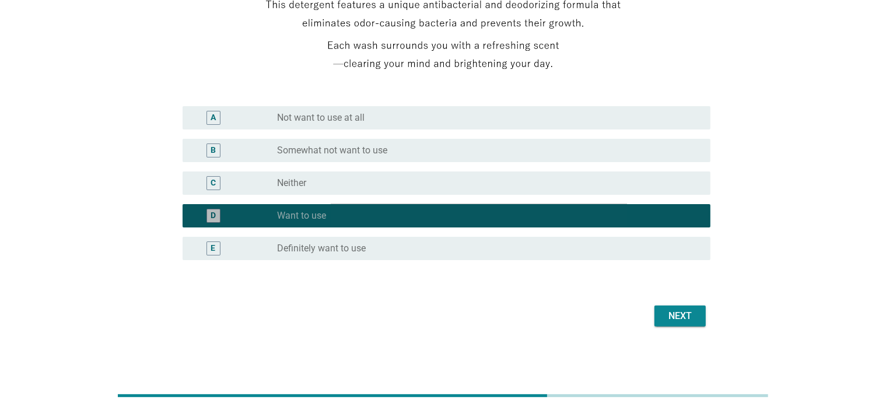
click at [600, 222] on div "radio_button_checked Want to use" at bounding box center [489, 216] width 424 height 14
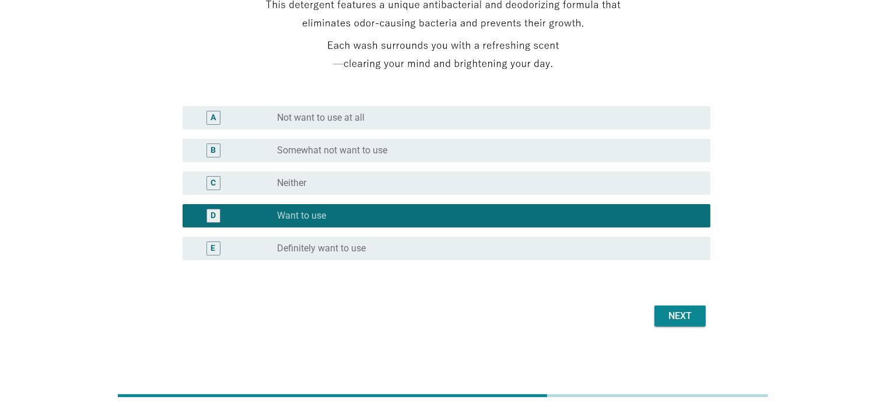
click at [597, 239] on div "E radio_button_unchecked Definitely want to use" at bounding box center [447, 248] width 528 height 23
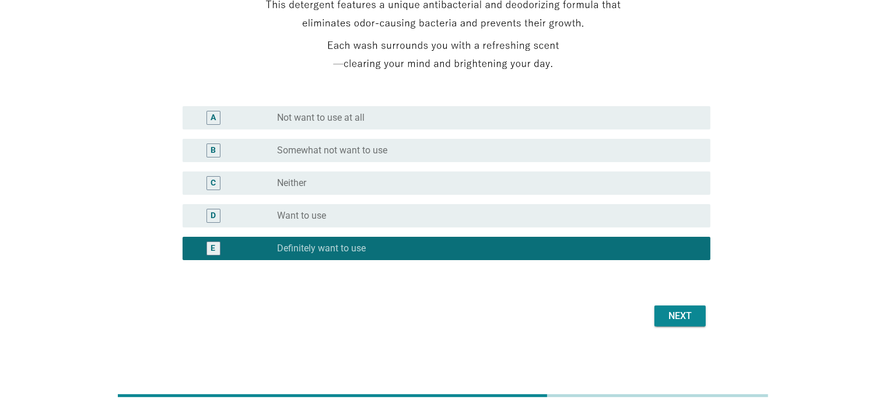
drag, startPoint x: 676, startPoint y: 293, endPoint x: 685, endPoint y: 324, distance: 32.3
click at [677, 295] on form "If this "Preventing indoor drying odor" concept were available, how likely woul…" at bounding box center [443, 75] width 535 height 510
click at [686, 325] on button "Next" at bounding box center [679, 316] width 51 height 21
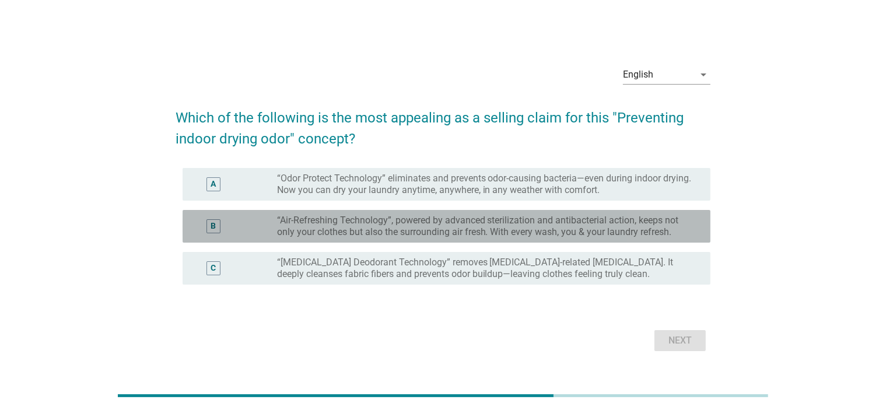
click at [555, 220] on label "“Air-Refreshing Technology”, powered by advanced sterilization and antibacteria…" at bounding box center [484, 226] width 415 height 23
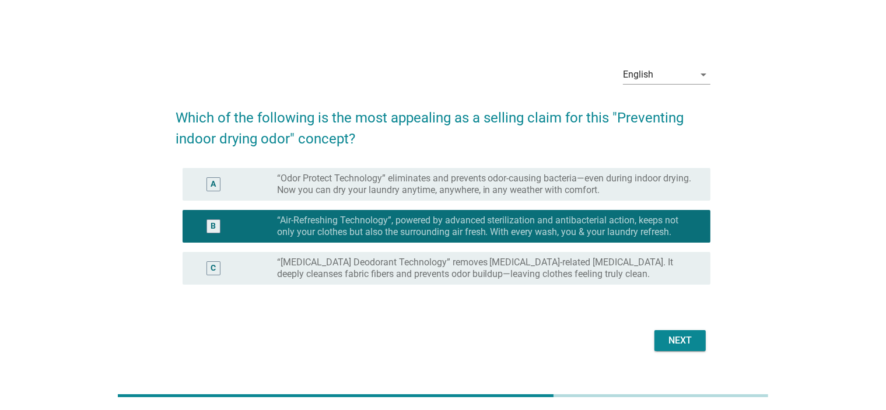
click at [671, 335] on div "Next" at bounding box center [680, 341] width 33 height 14
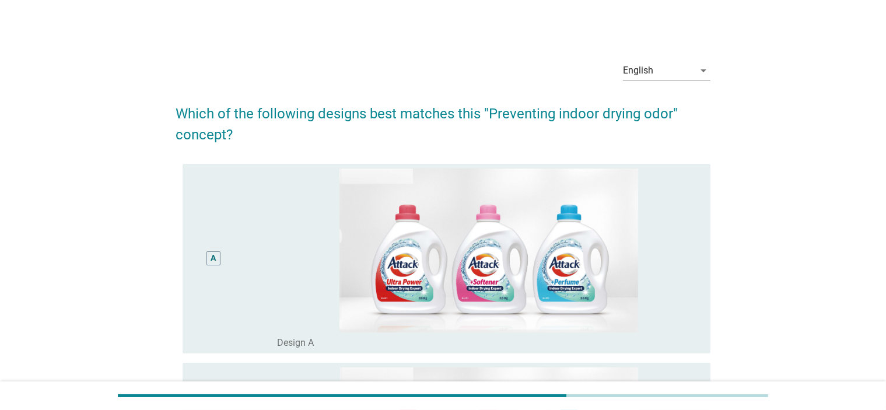
scroll to position [292, 0]
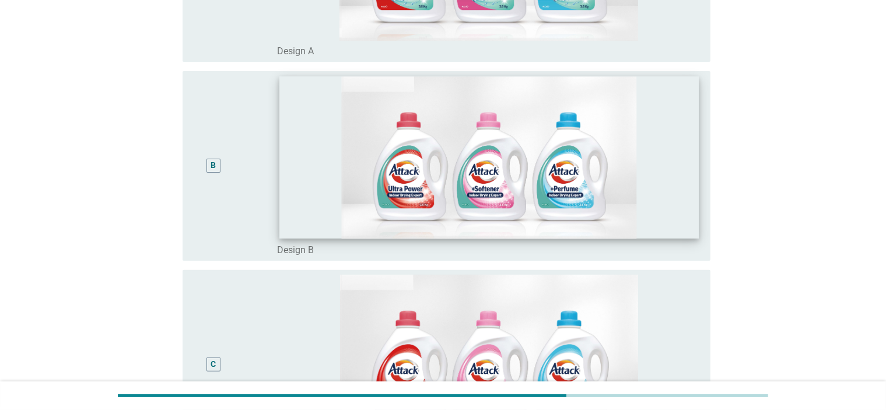
click at [621, 212] on img at bounding box center [489, 157] width 420 height 162
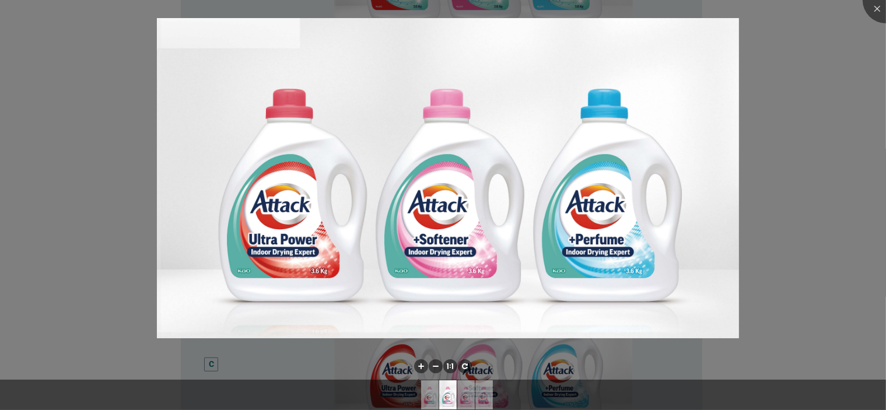
scroll to position [662, 0]
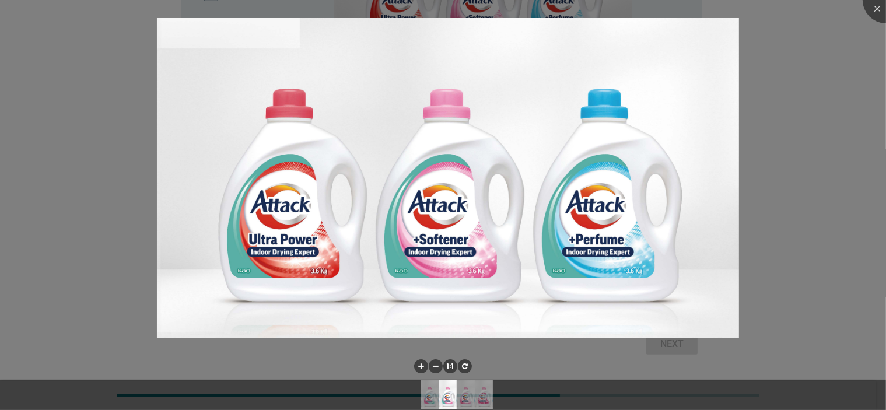
click at [834, 258] on div at bounding box center [443, 205] width 886 height 410
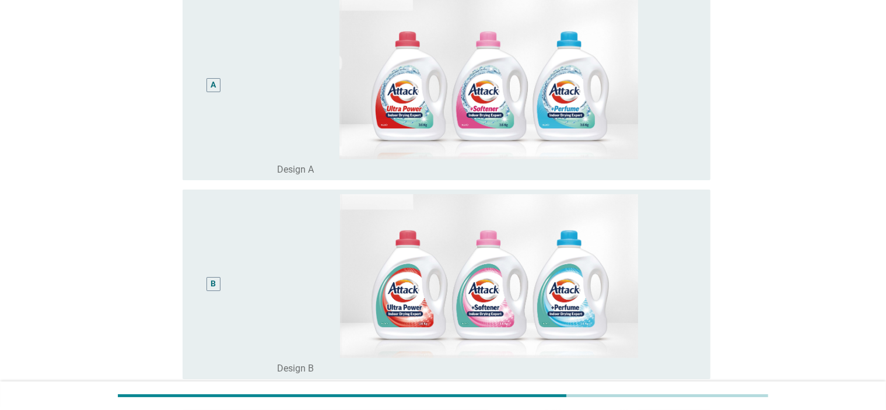
scroll to position [79, 0]
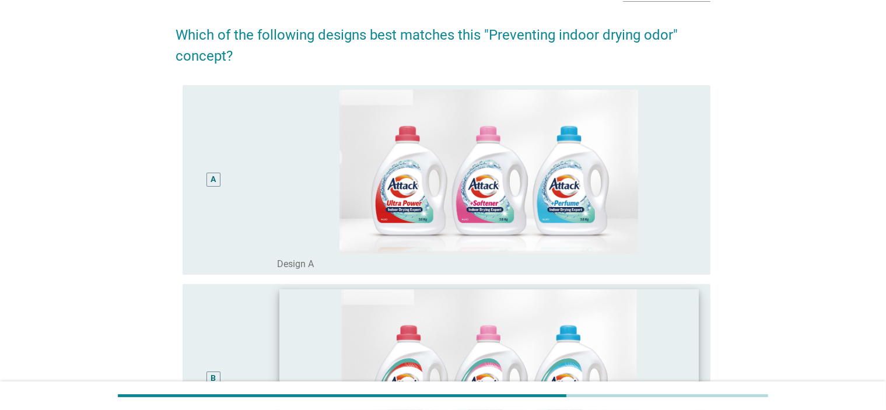
click at [656, 326] on img at bounding box center [489, 370] width 420 height 162
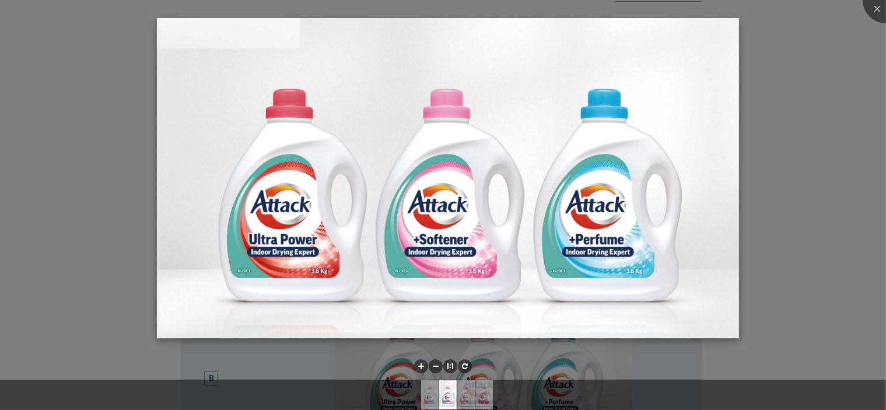
click at [729, 290] on img at bounding box center [447, 178] width 581 height 320
click at [725, 288] on img at bounding box center [447, 178] width 581 height 320
click at [847, 289] on div at bounding box center [443, 205] width 886 height 410
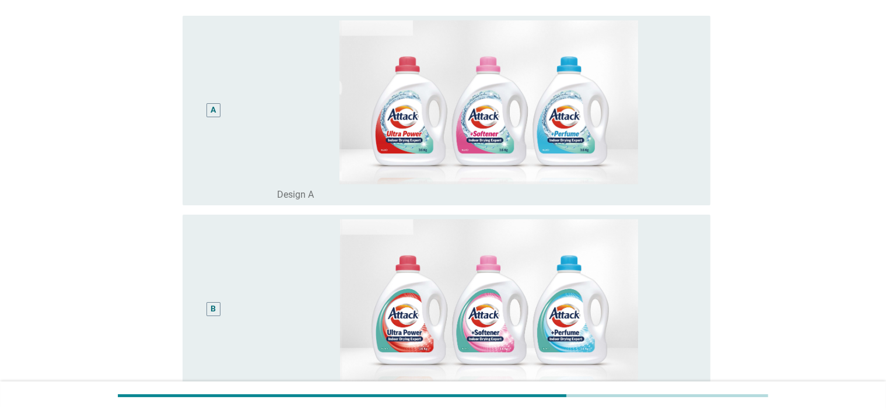
scroll to position [370, 0]
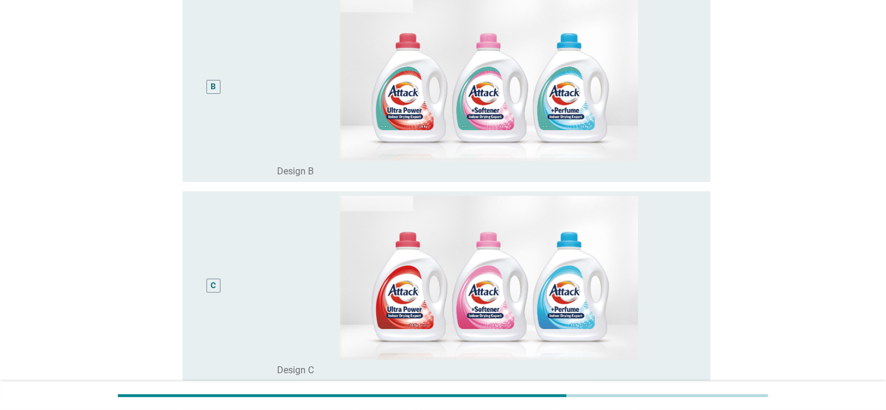
click at [212, 86] on div "B" at bounding box center [213, 87] width 5 height 12
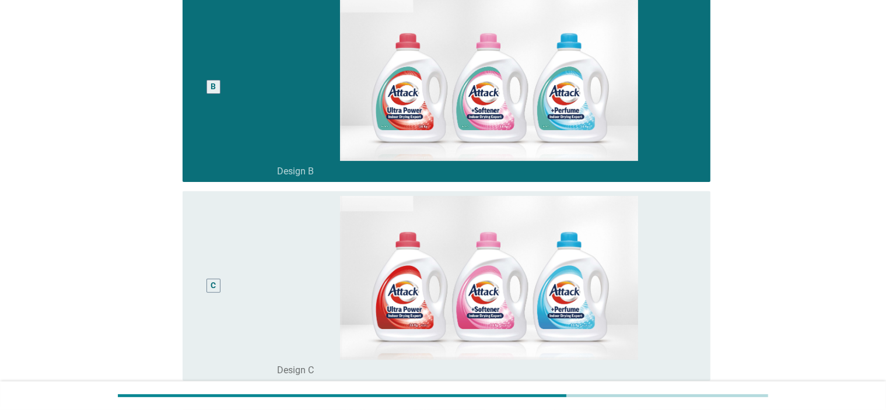
scroll to position [691, 0]
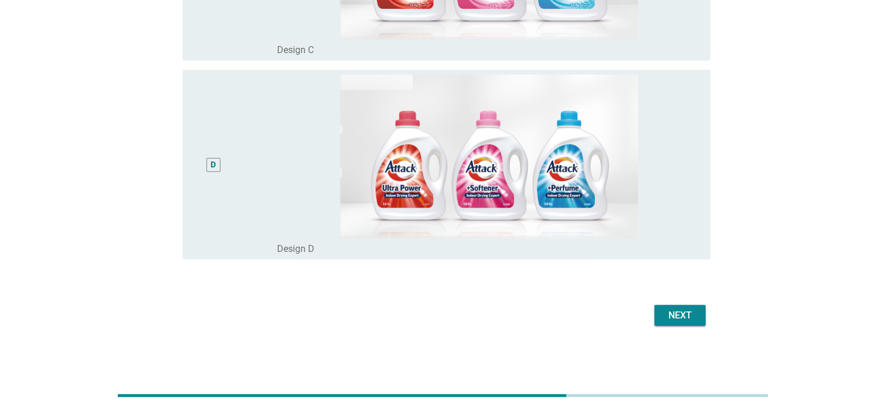
click at [688, 310] on div "Next" at bounding box center [680, 316] width 33 height 14
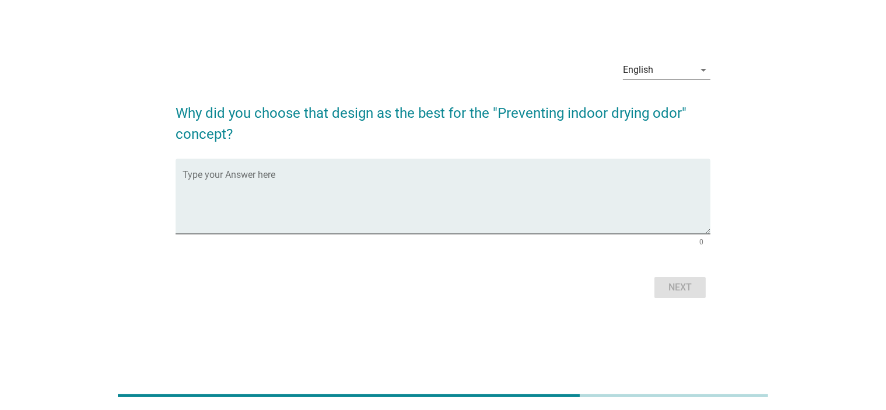
scroll to position [0, 0]
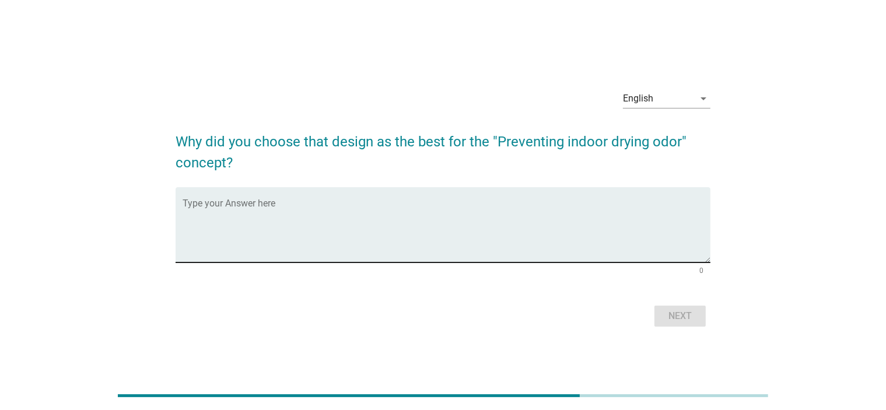
click at [565, 219] on textarea "Type your Answer here" at bounding box center [447, 231] width 528 height 61
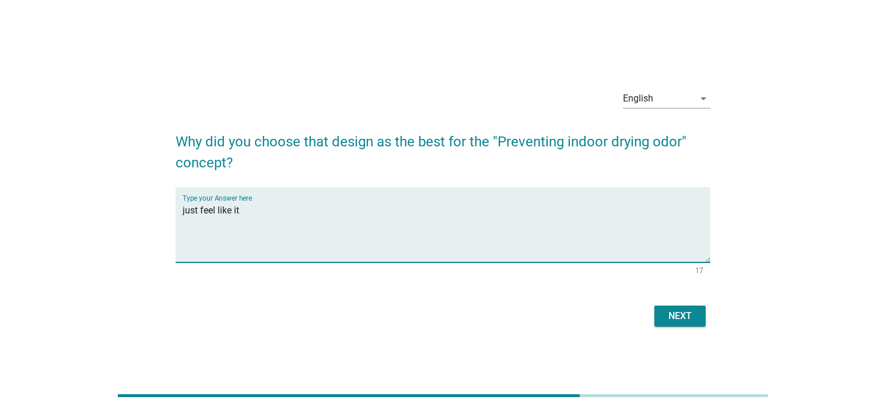
type textarea "just feel like it"
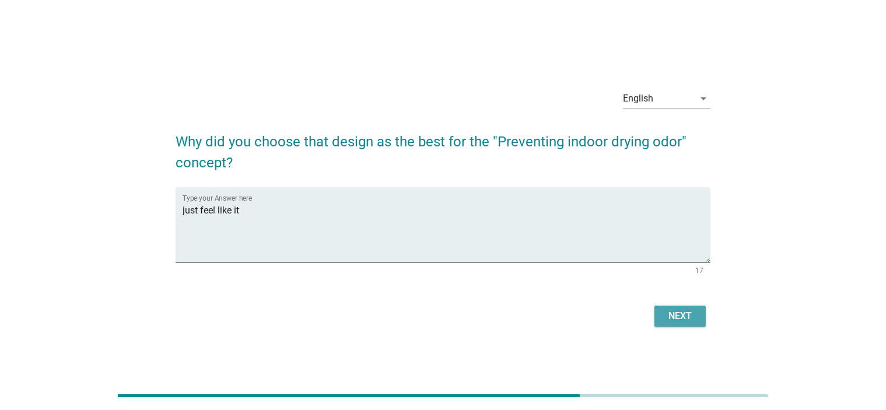
click at [679, 324] on button "Next" at bounding box center [679, 316] width 51 height 21
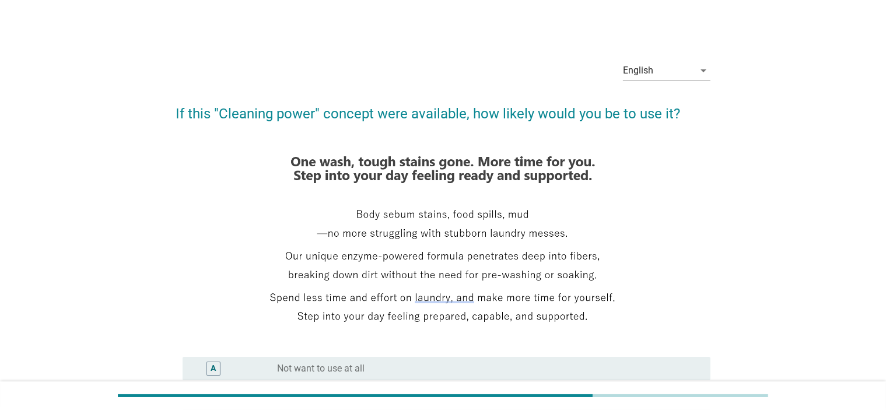
scroll to position [251, 0]
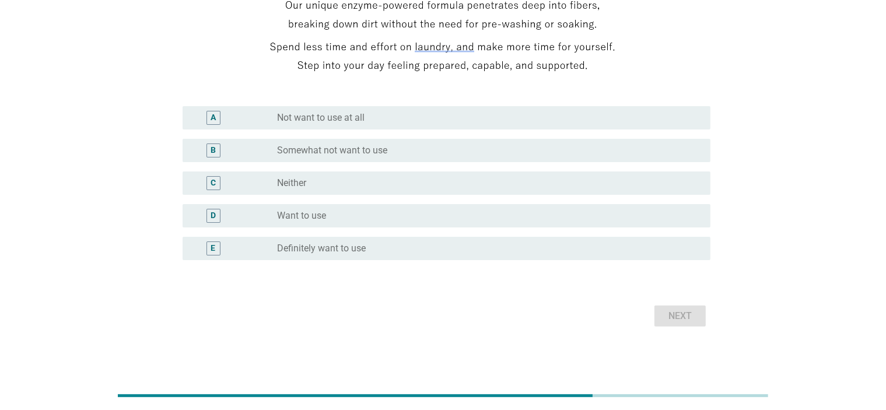
click at [310, 216] on label "Want to use" at bounding box center [301, 216] width 49 height 12
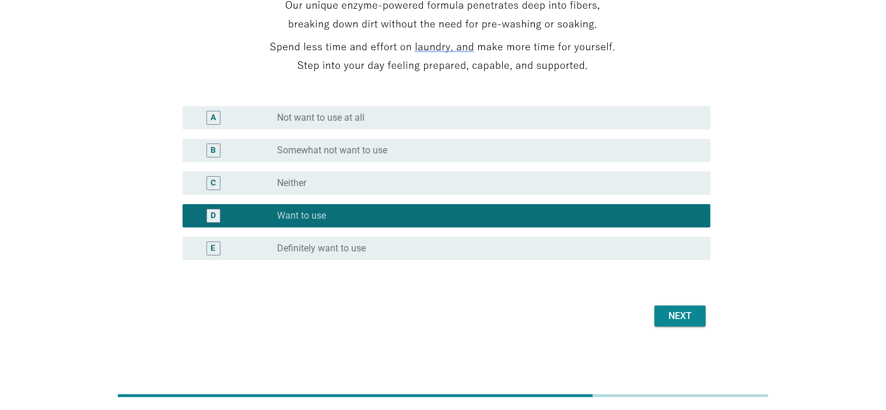
click at [685, 318] on div "Next" at bounding box center [680, 316] width 33 height 14
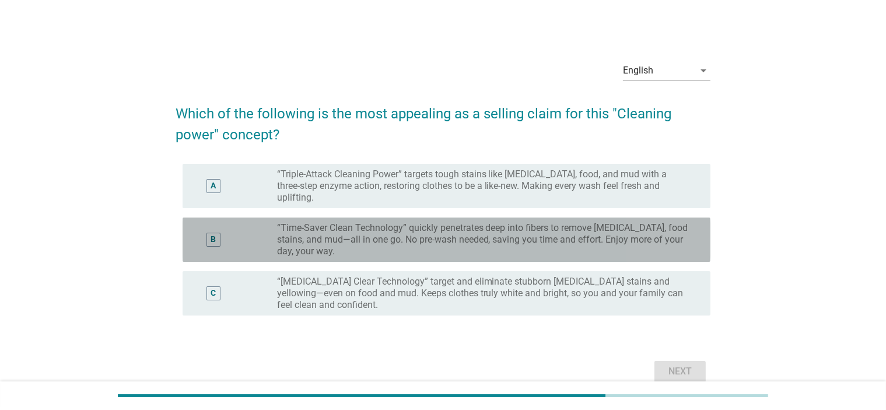
click at [448, 242] on label "“Time-Saver Clean Technology” quickly penetrates deep into fibers to remove [ME…" at bounding box center [484, 239] width 415 height 35
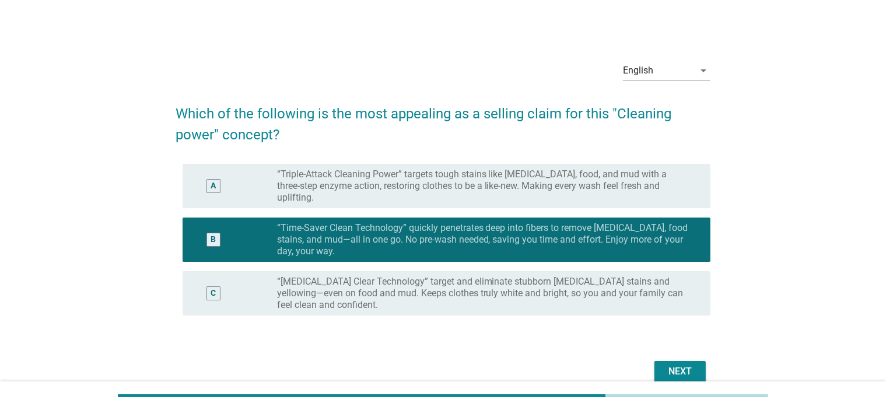
click at [674, 361] on button "Next" at bounding box center [679, 371] width 51 height 21
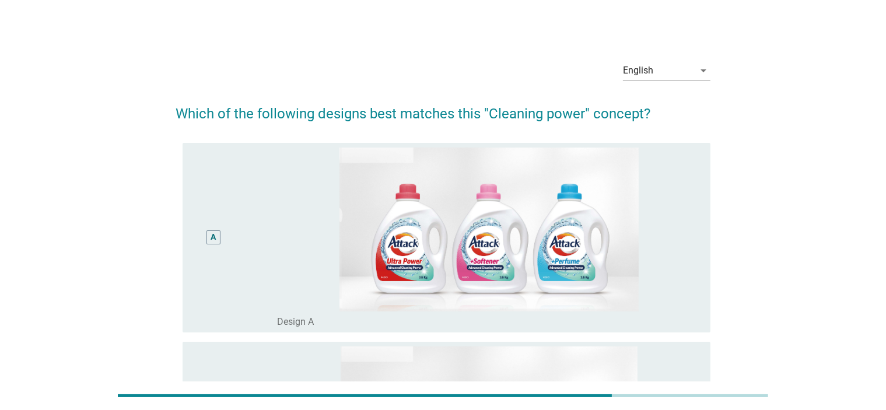
click at [213, 235] on div "A" at bounding box center [213, 238] width 5 height 12
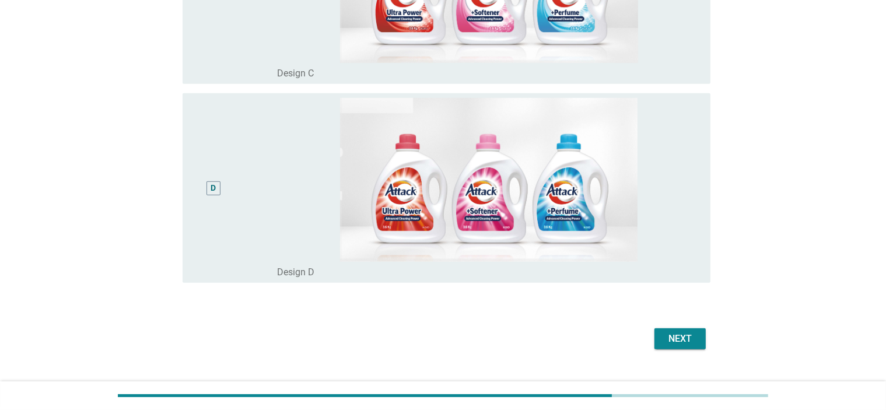
scroll to position [670, 0]
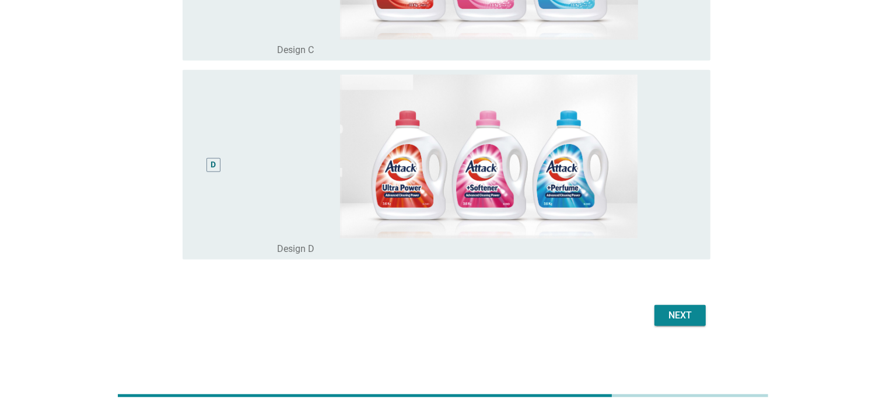
click at [672, 319] on div "Next" at bounding box center [680, 316] width 33 height 14
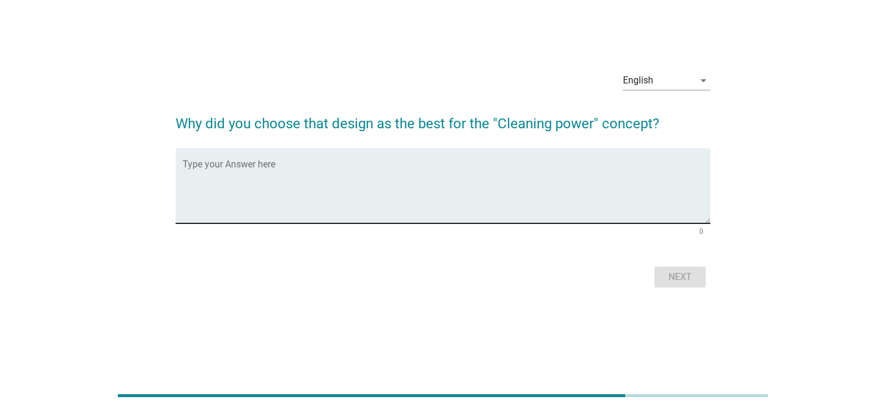
scroll to position [0, 0]
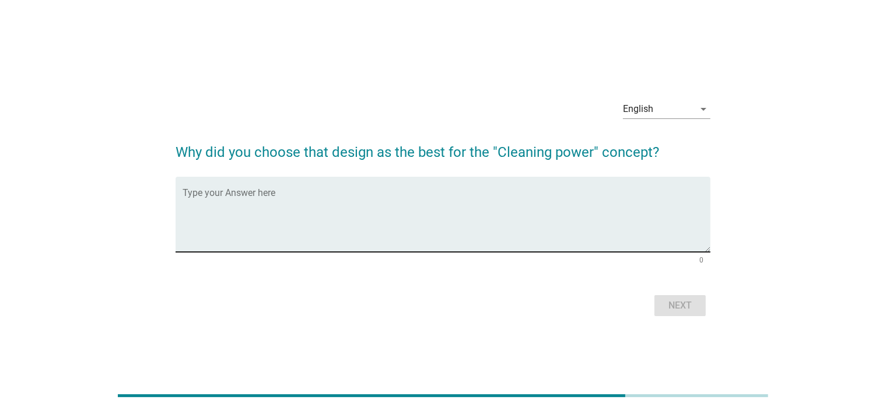
click at [349, 209] on textarea "Type your Answer here" at bounding box center [447, 221] width 528 height 61
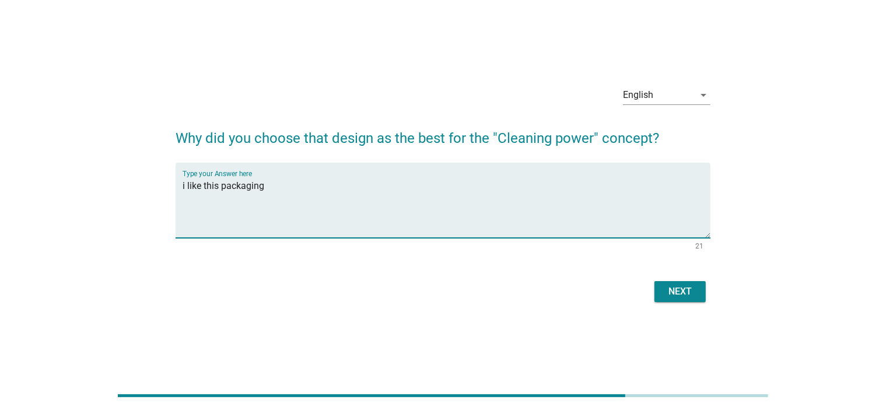
scroll to position [28, 0]
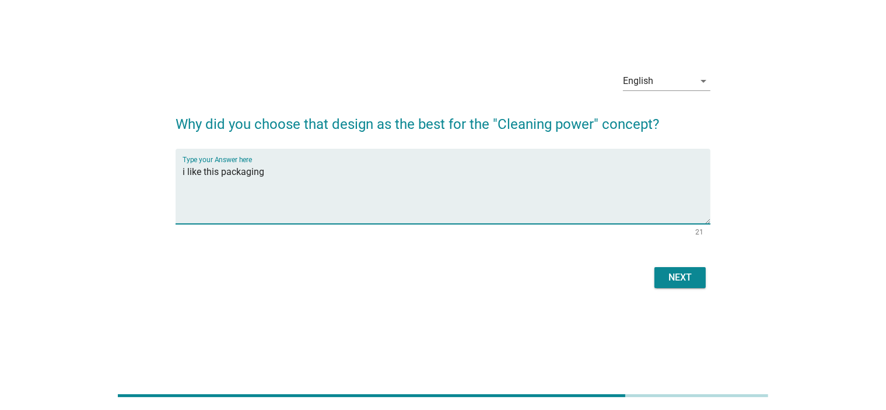
type textarea "i like this packaging"
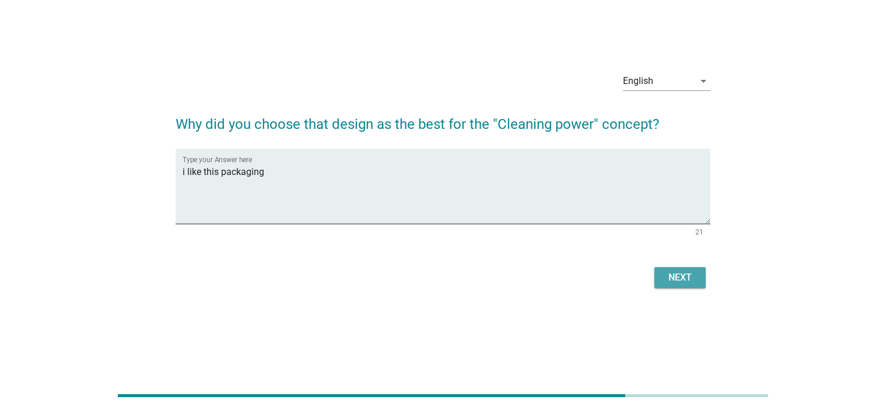
click at [672, 272] on div "Next" at bounding box center [680, 278] width 33 height 14
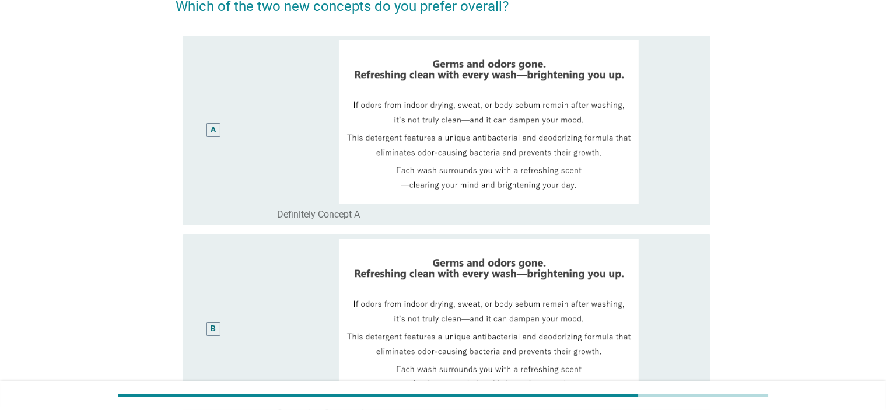
scroll to position [0, 0]
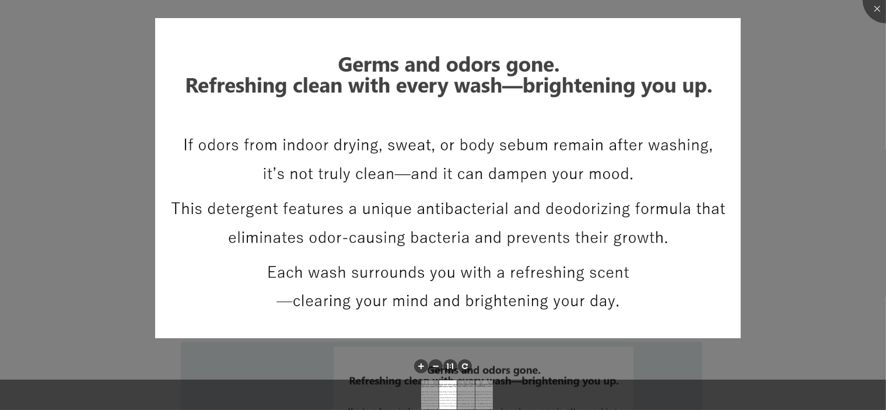
click at [791, 214] on div at bounding box center [443, 205] width 886 height 410
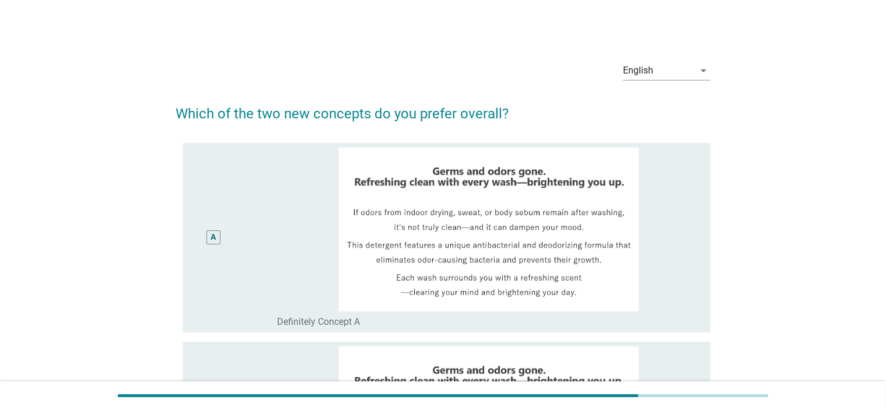
scroll to position [292, 0]
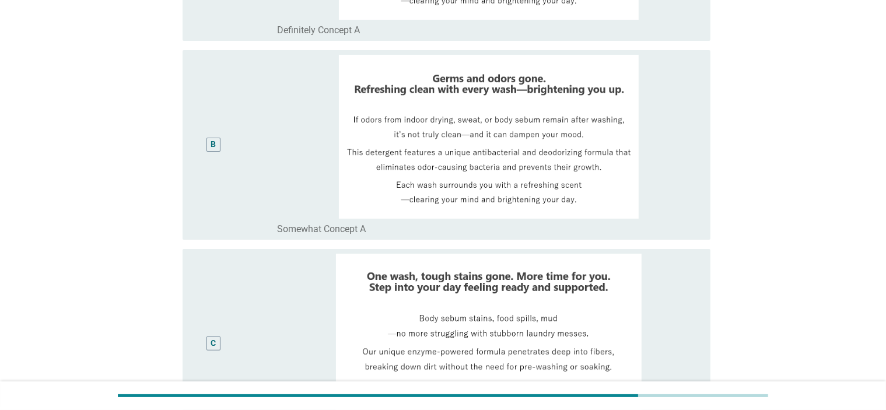
click at [216, 146] on div "B" at bounding box center [213, 145] width 14 height 14
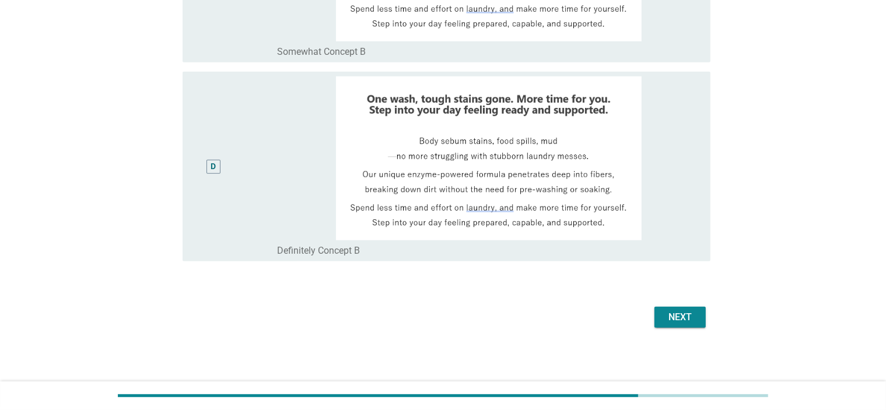
scroll to position [670, 0]
click at [670, 321] on div "Next" at bounding box center [680, 316] width 33 height 14
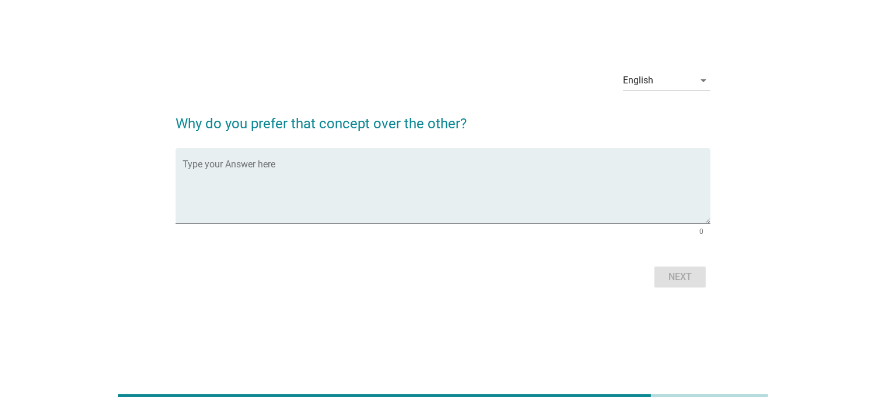
scroll to position [0, 0]
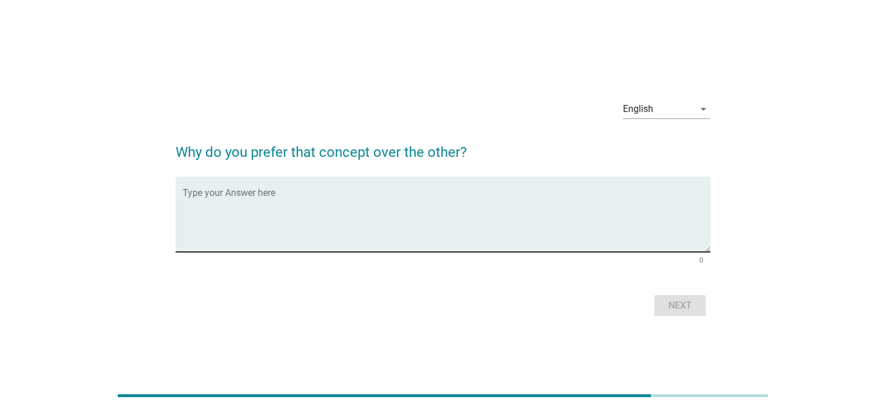
click at [406, 213] on textarea "Type your Answer here" at bounding box center [447, 221] width 528 height 61
type textarea "i use dryer so what it matters most is clean"
click at [688, 309] on div "Next" at bounding box center [680, 306] width 33 height 14
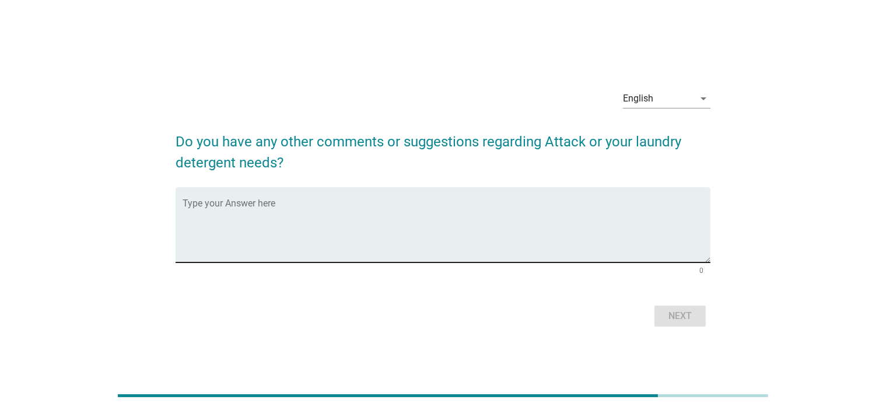
click at [446, 211] on textarea "Type your Answer here" at bounding box center [447, 231] width 528 height 61
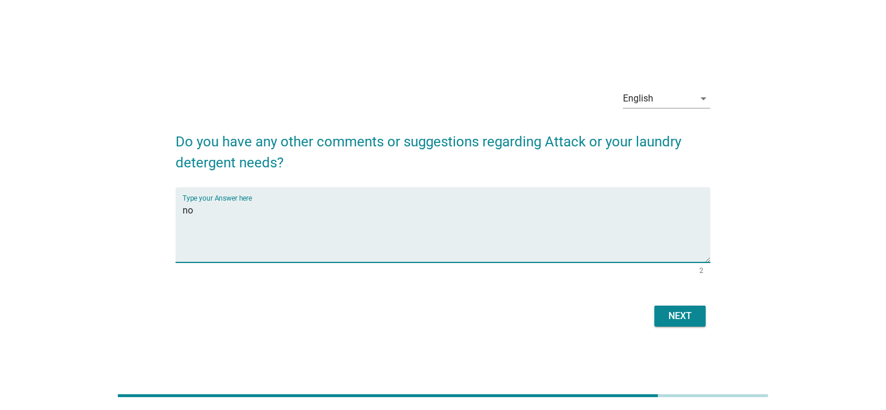
type textarea "no"
click at [699, 319] on button "Next" at bounding box center [679, 316] width 51 height 21
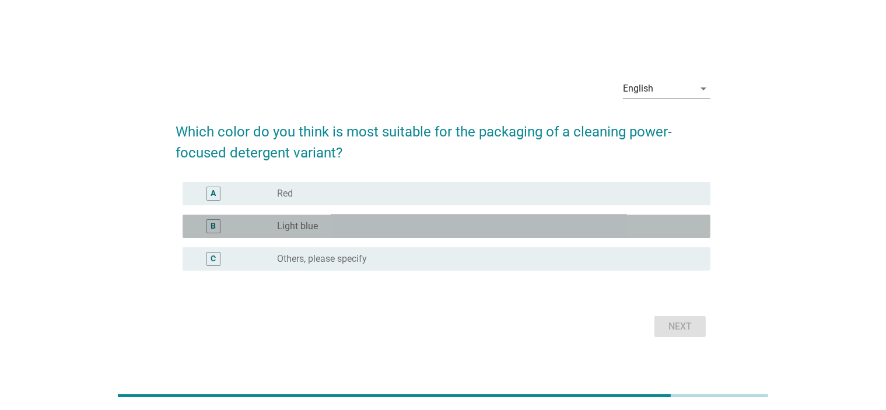
click at [448, 222] on div "radio_button_unchecked Light blue" at bounding box center [484, 226] width 415 height 12
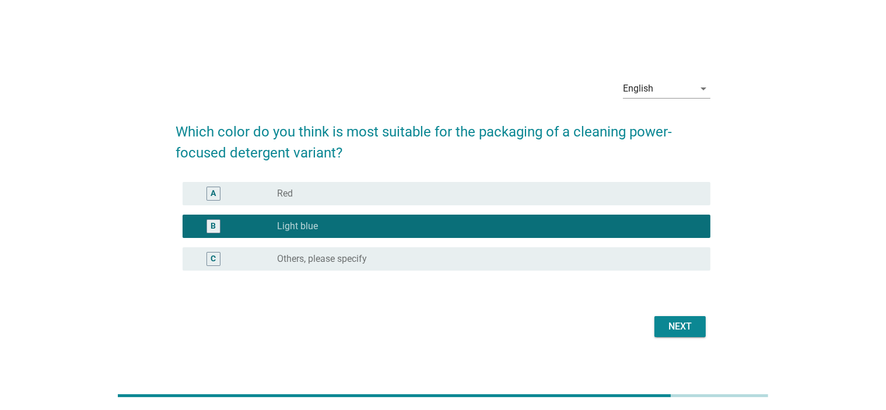
click at [693, 319] on button "Next" at bounding box center [679, 326] width 51 height 21
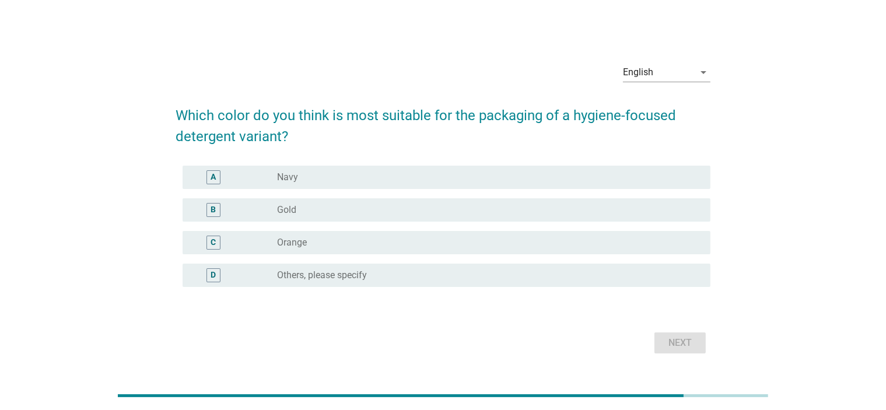
click at [331, 179] on div "radio_button_unchecked Navy" at bounding box center [484, 177] width 415 height 12
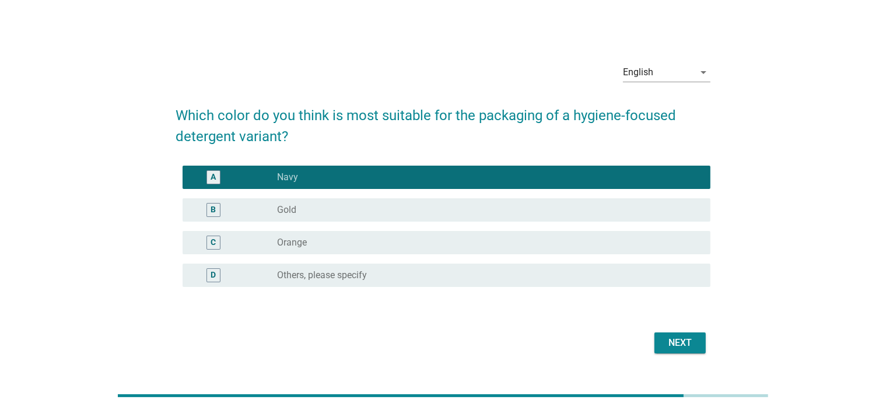
click at [691, 342] on div "Next" at bounding box center [680, 343] width 33 height 14
